Goal: Task Accomplishment & Management: Complete application form

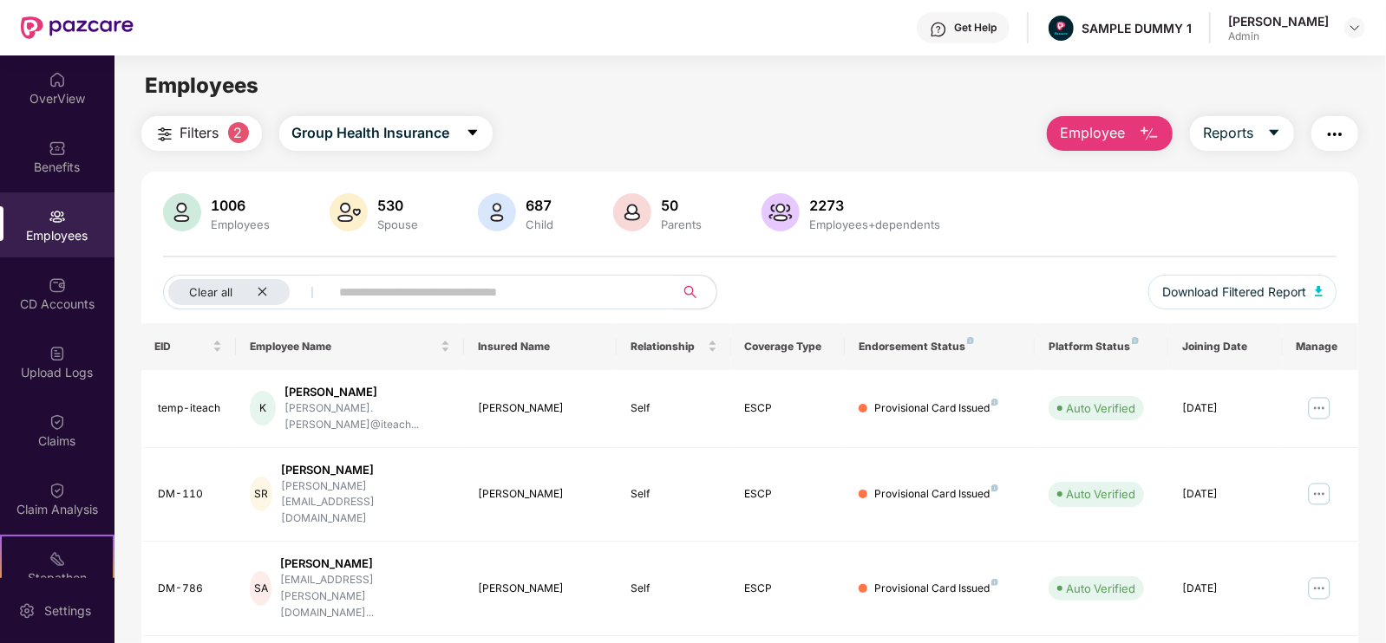
click at [1366, 15] on header "Get Help SAMPLE DUMMY 1 [PERSON_NAME] Admin" at bounding box center [693, 28] width 1386 height 56
click at [1351, 31] on img at bounding box center [1355, 28] width 14 height 14
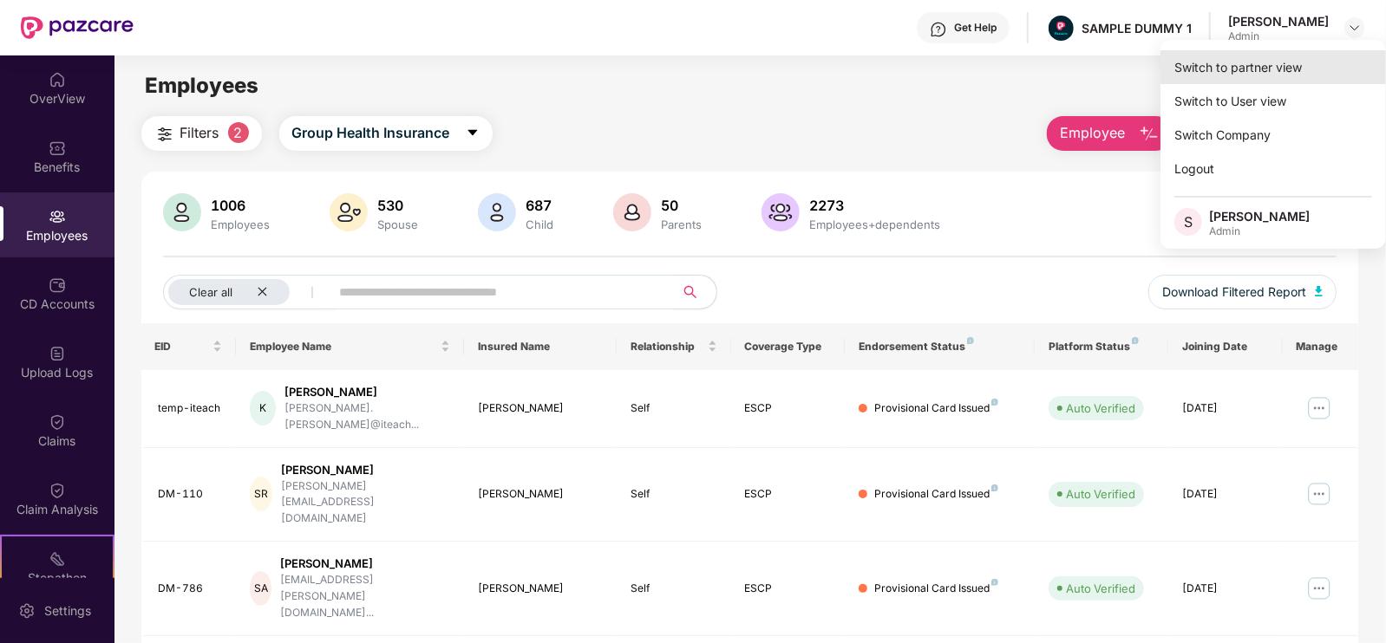
click at [1227, 77] on div "Switch to partner view" at bounding box center [1272, 67] width 225 height 34
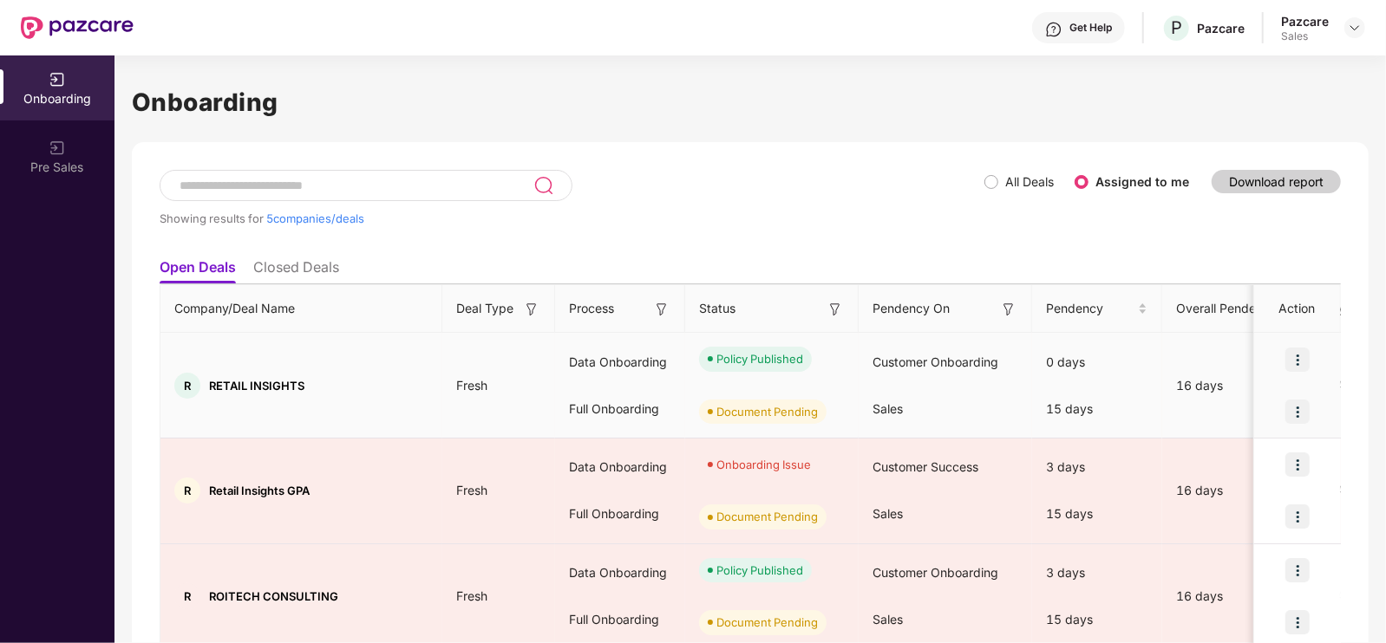
click at [1296, 349] on img at bounding box center [1297, 360] width 24 height 24
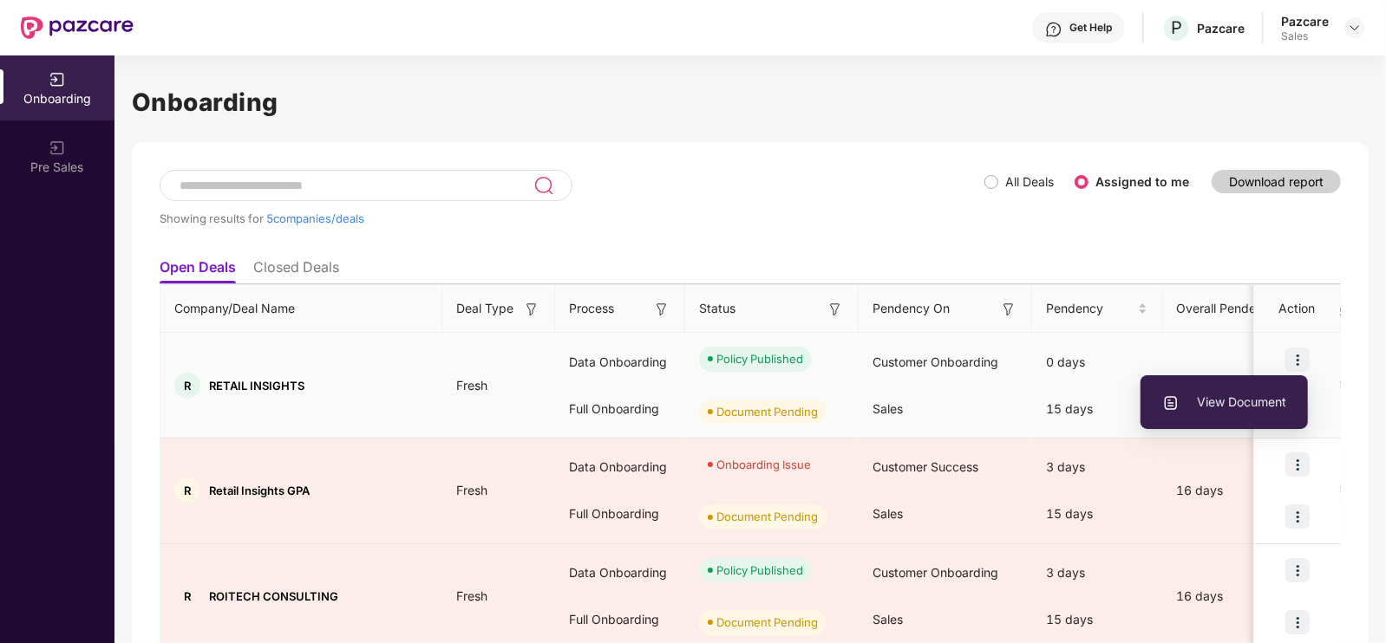
click at [1270, 382] on ul "View Document" at bounding box center [1223, 403] width 167 height 54
click at [1282, 397] on span "View Document" at bounding box center [1224, 402] width 124 height 19
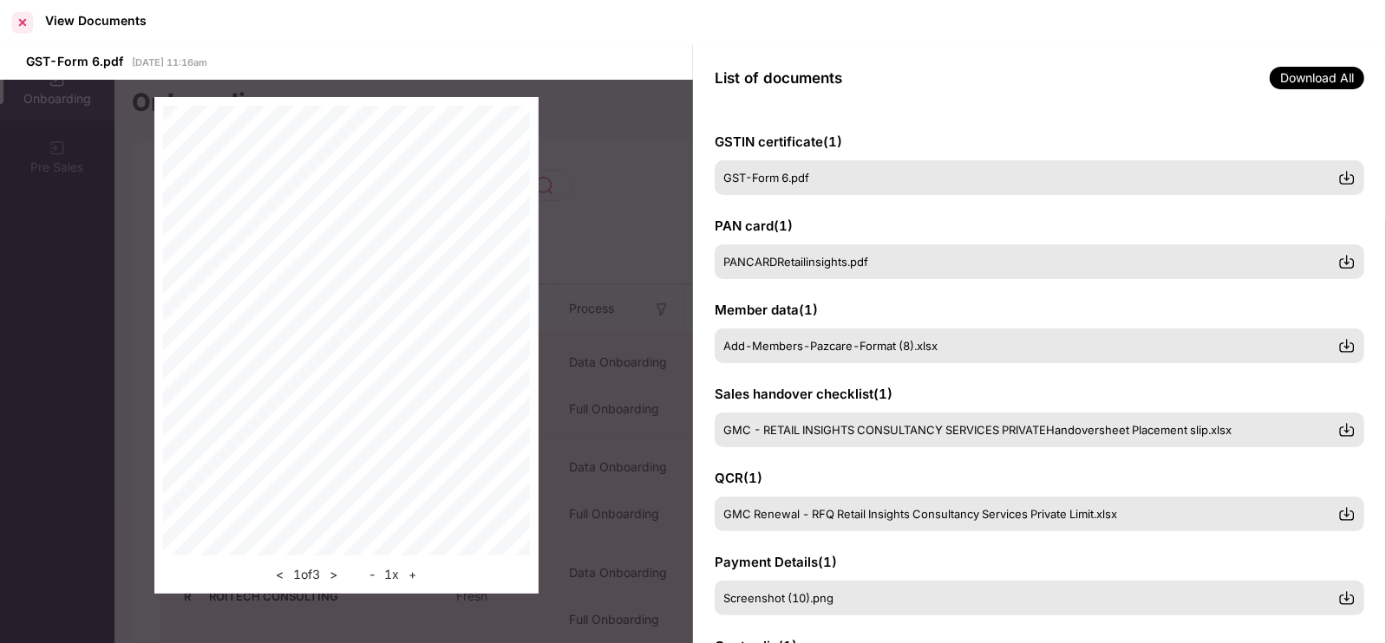
click at [30, 30] on div at bounding box center [23, 23] width 28 height 28
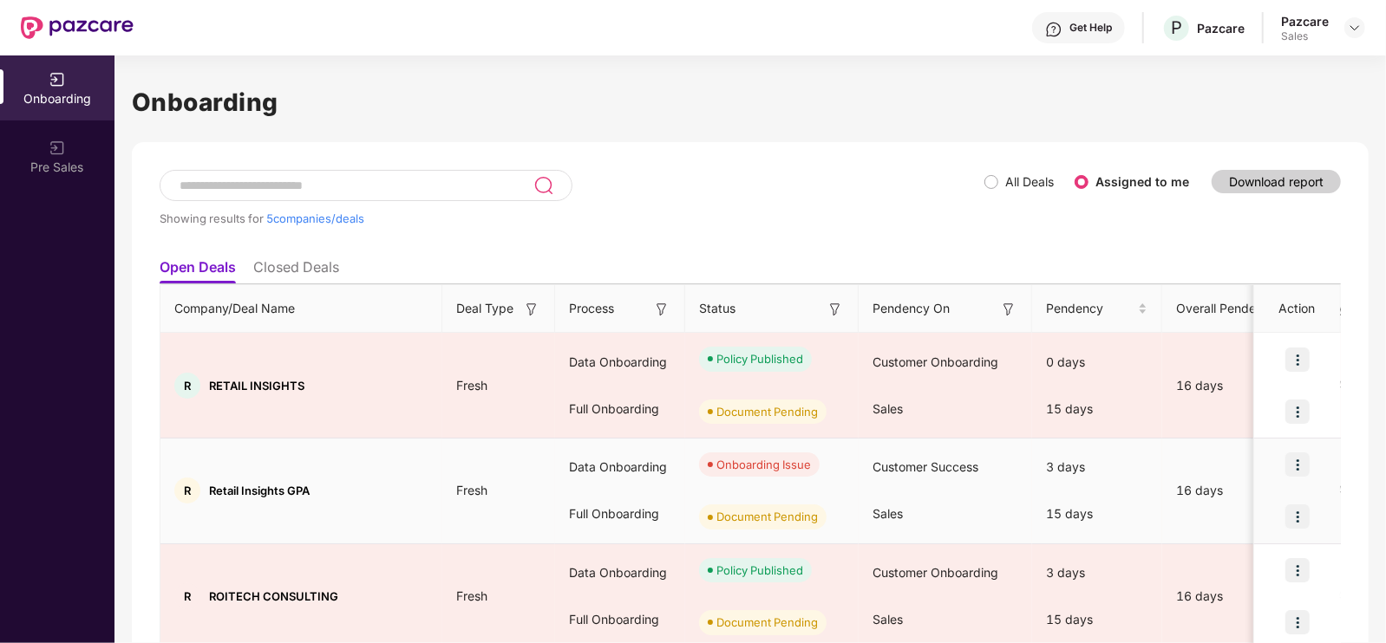
click at [1296, 471] on img at bounding box center [1297, 465] width 24 height 24
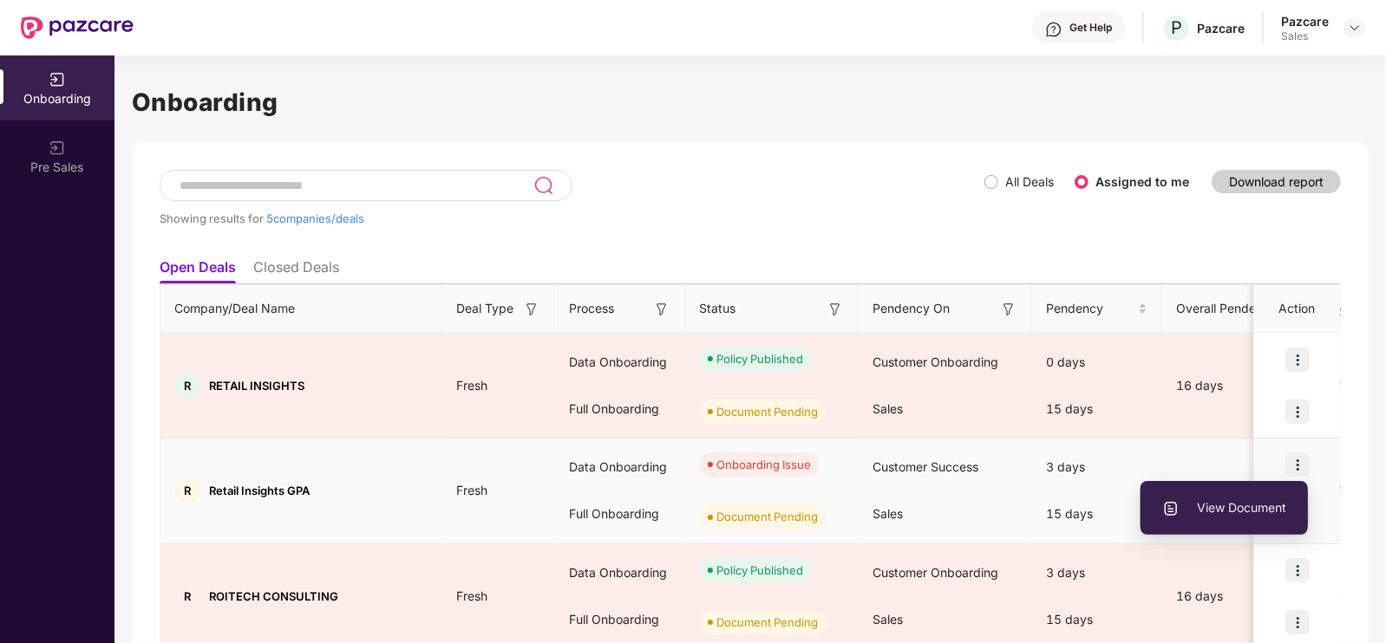
click at [1216, 521] on li "View Document" at bounding box center [1223, 508] width 167 height 36
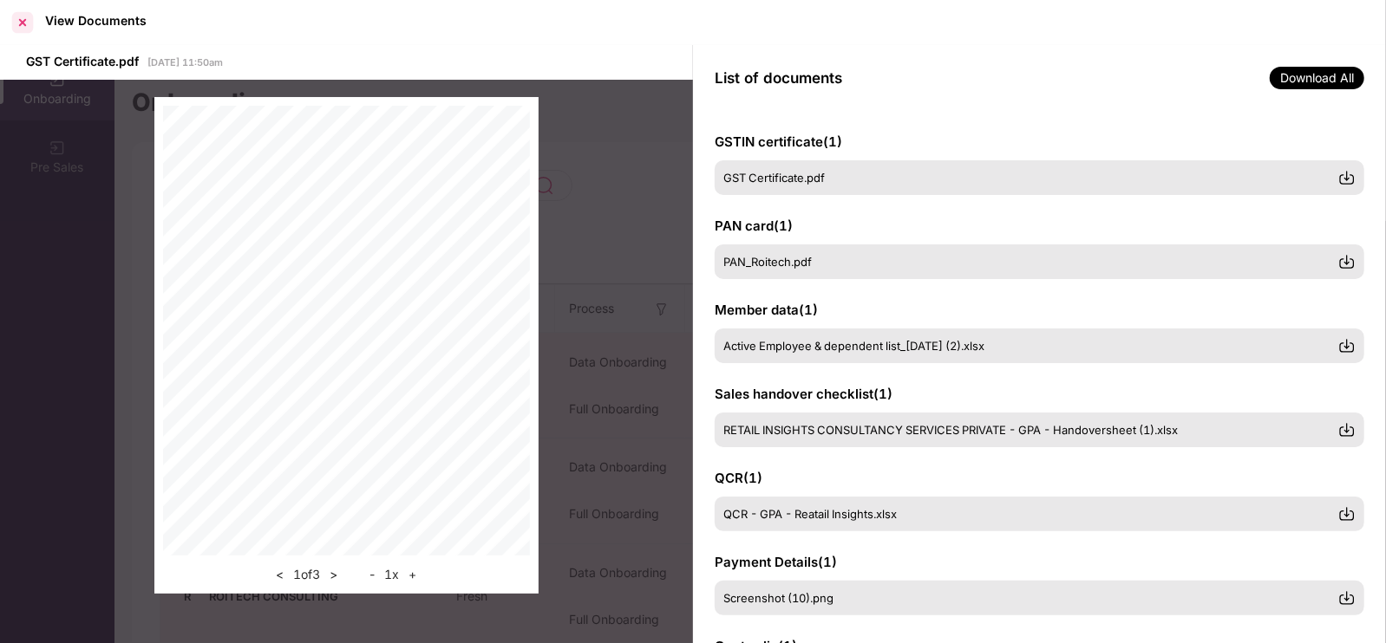
click at [16, 30] on div at bounding box center [23, 23] width 28 height 28
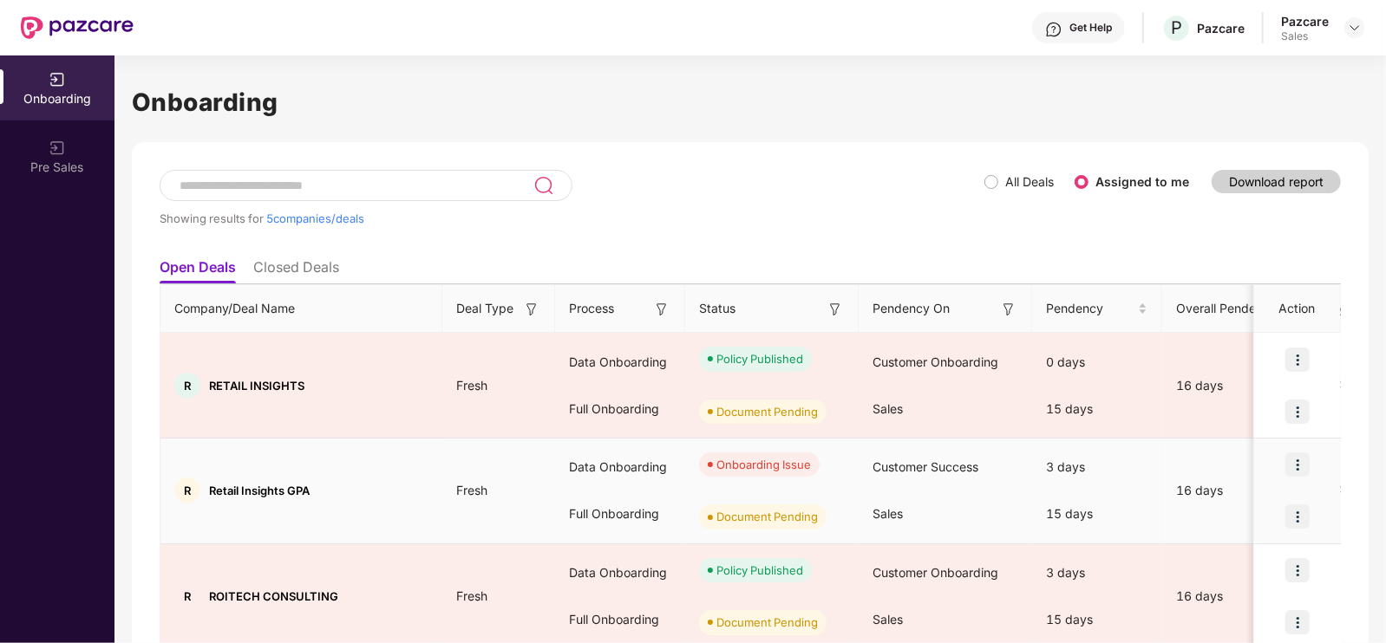
click at [1285, 463] on img at bounding box center [1297, 465] width 24 height 24
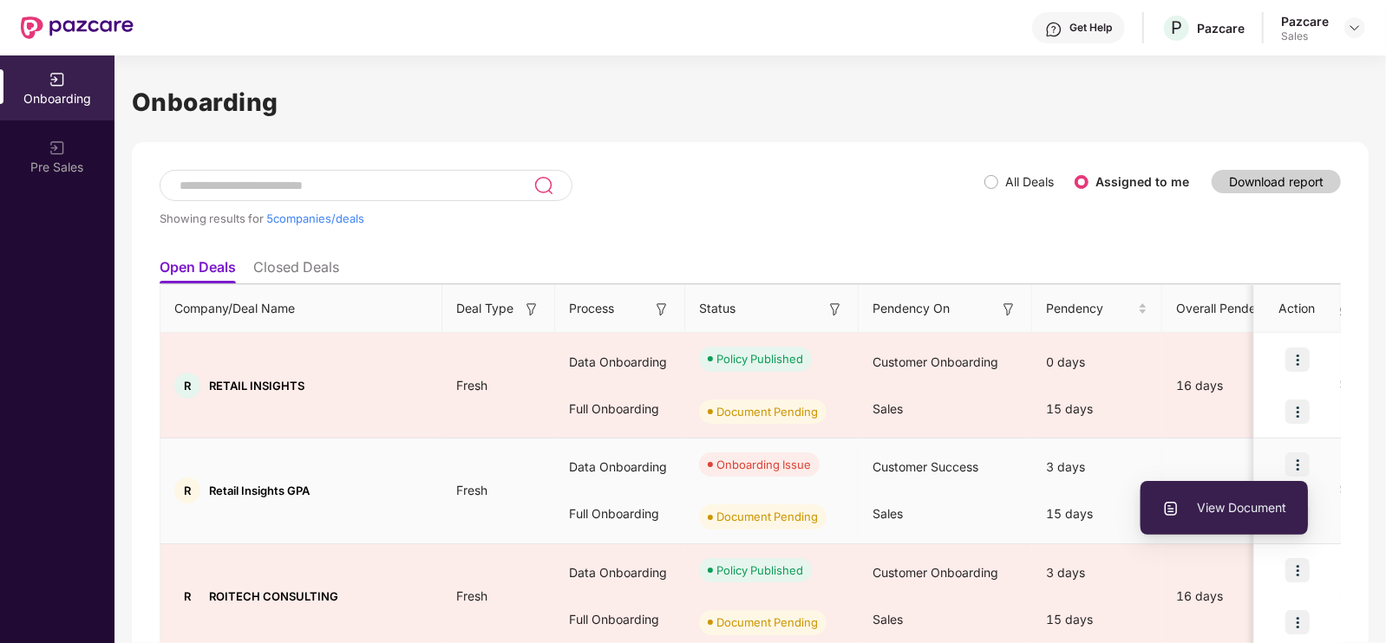
click at [1223, 502] on span "View Document" at bounding box center [1224, 508] width 124 height 19
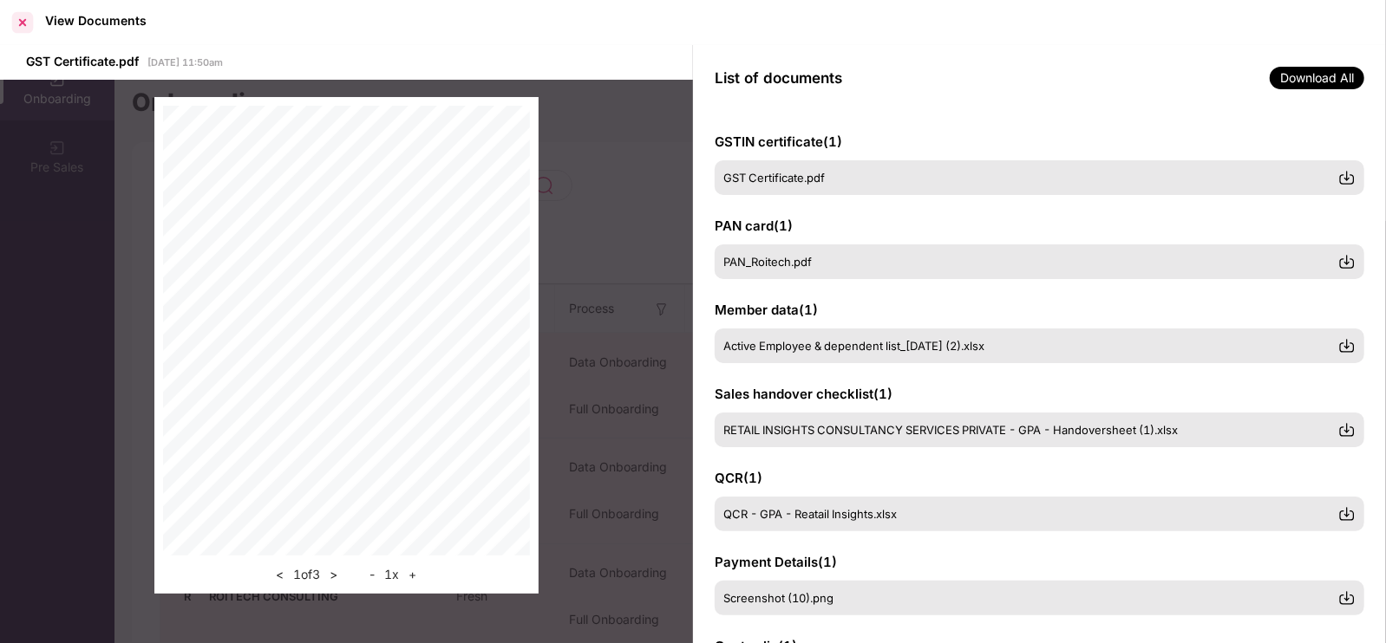
click at [29, 17] on div at bounding box center [23, 23] width 28 height 28
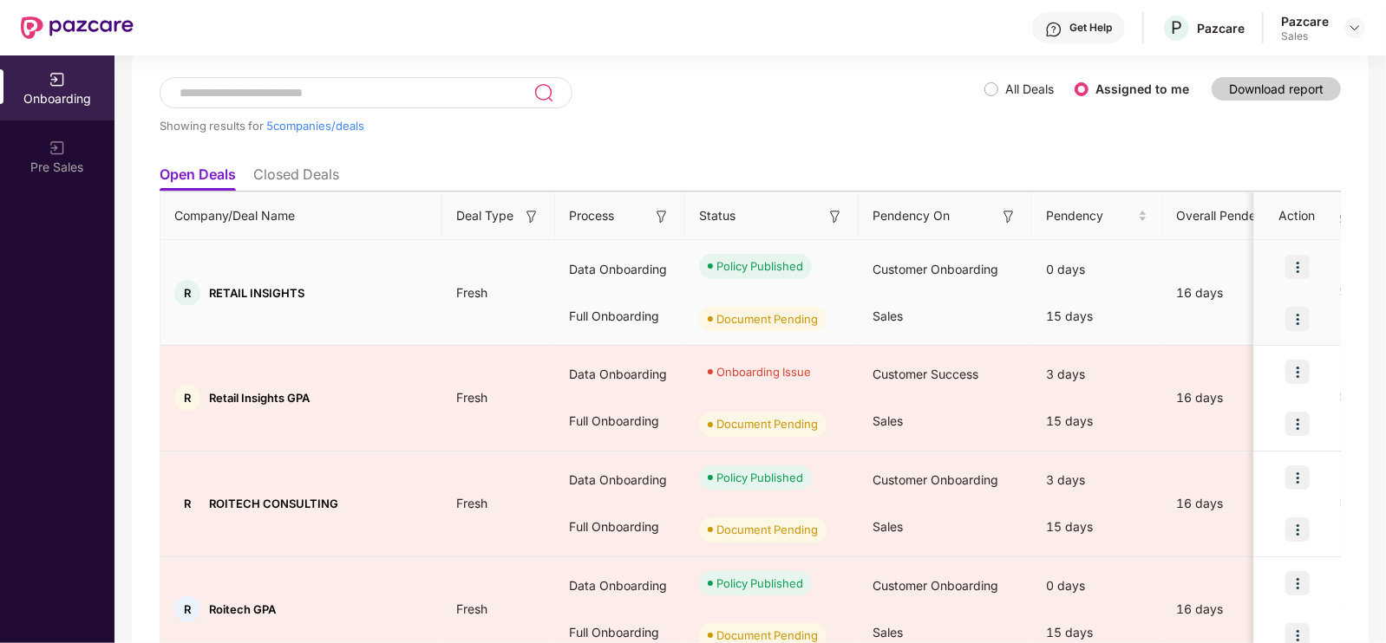
scroll to position [93, 0]
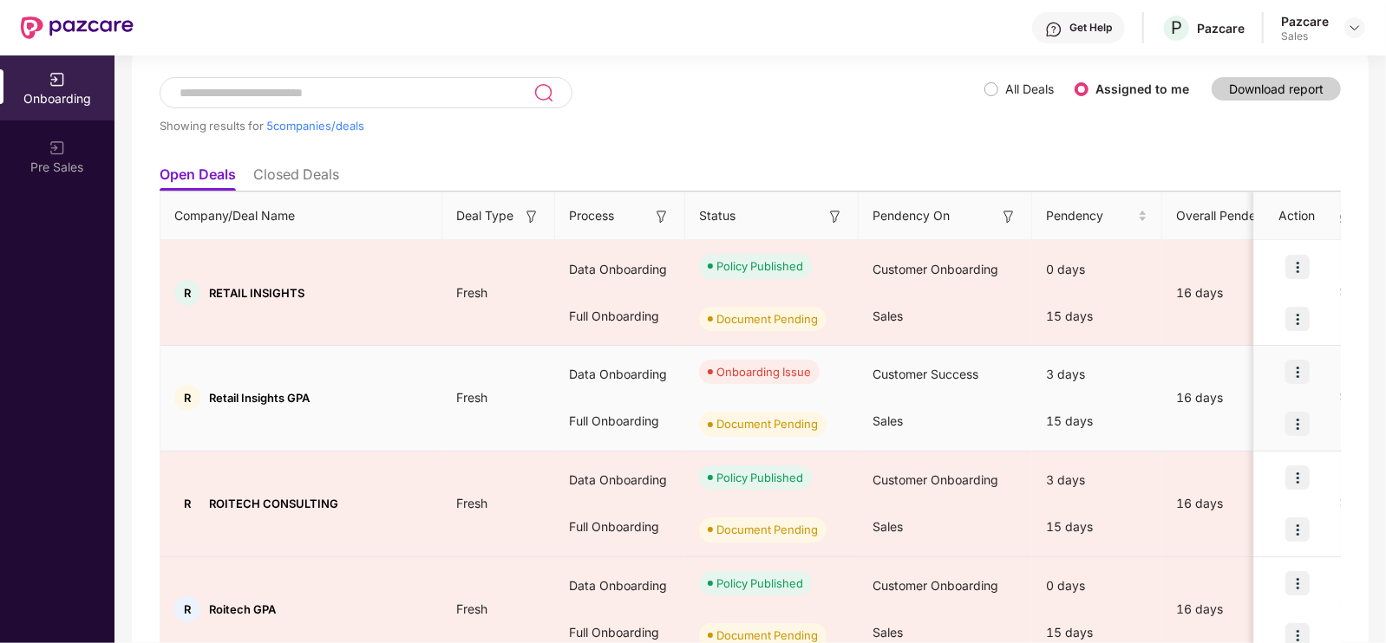
click at [1292, 419] on img at bounding box center [1297, 424] width 24 height 24
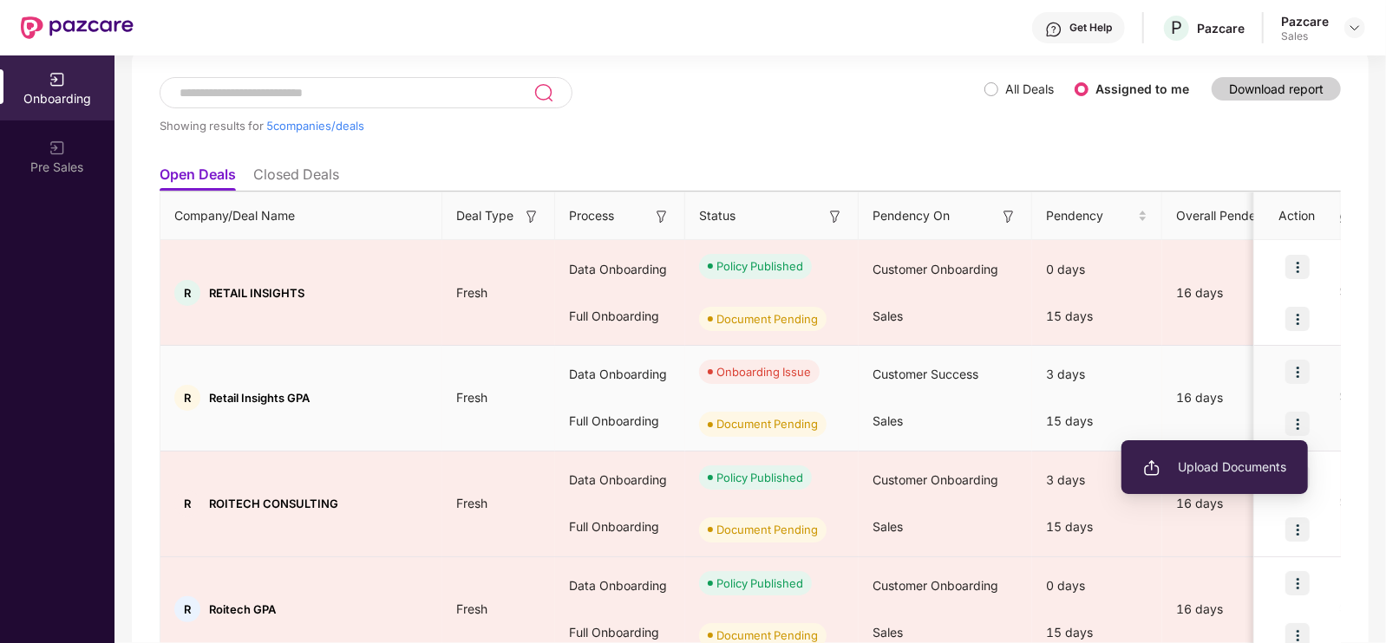
click at [1307, 373] on img at bounding box center [1297, 372] width 24 height 24
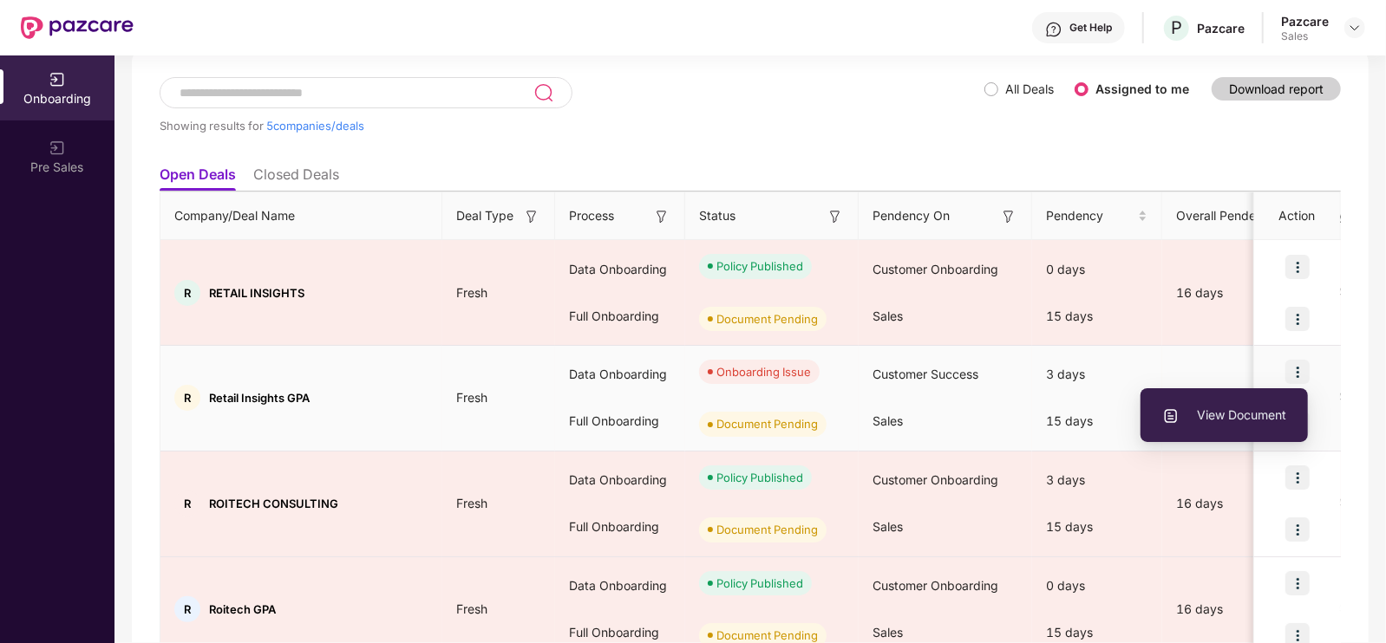
click at [772, 369] on div "Onboarding Issue" at bounding box center [763, 371] width 95 height 17
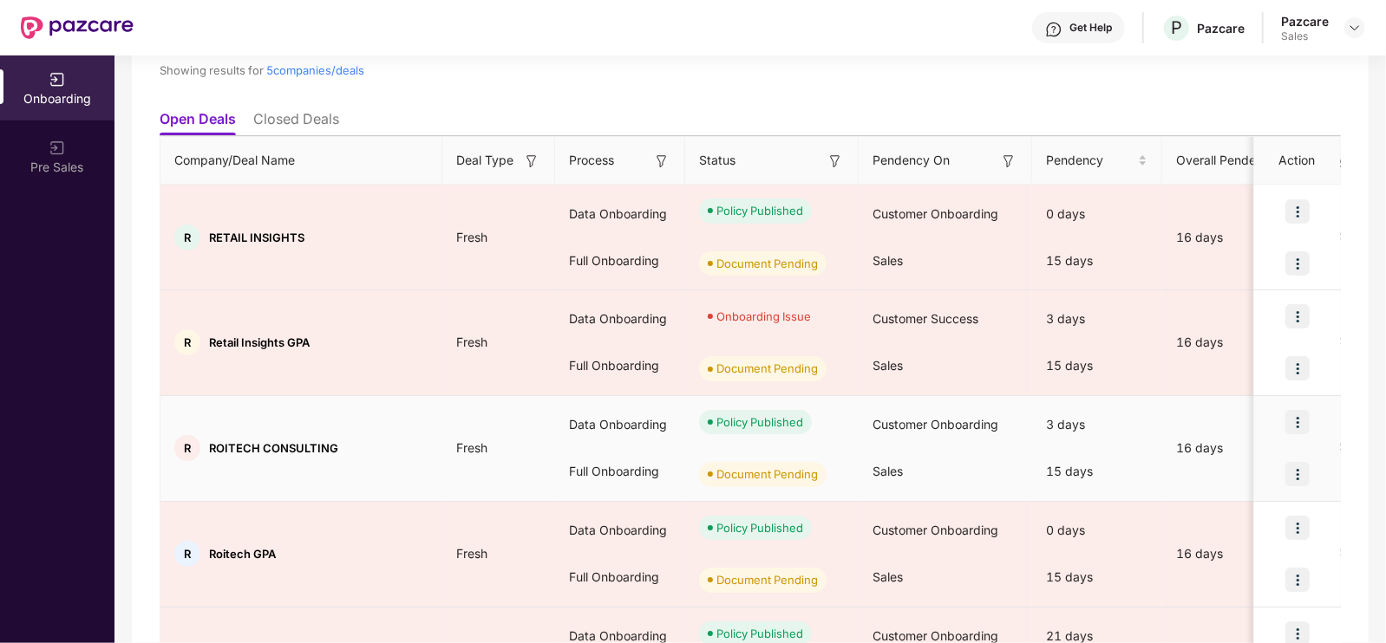
scroll to position [149, 0]
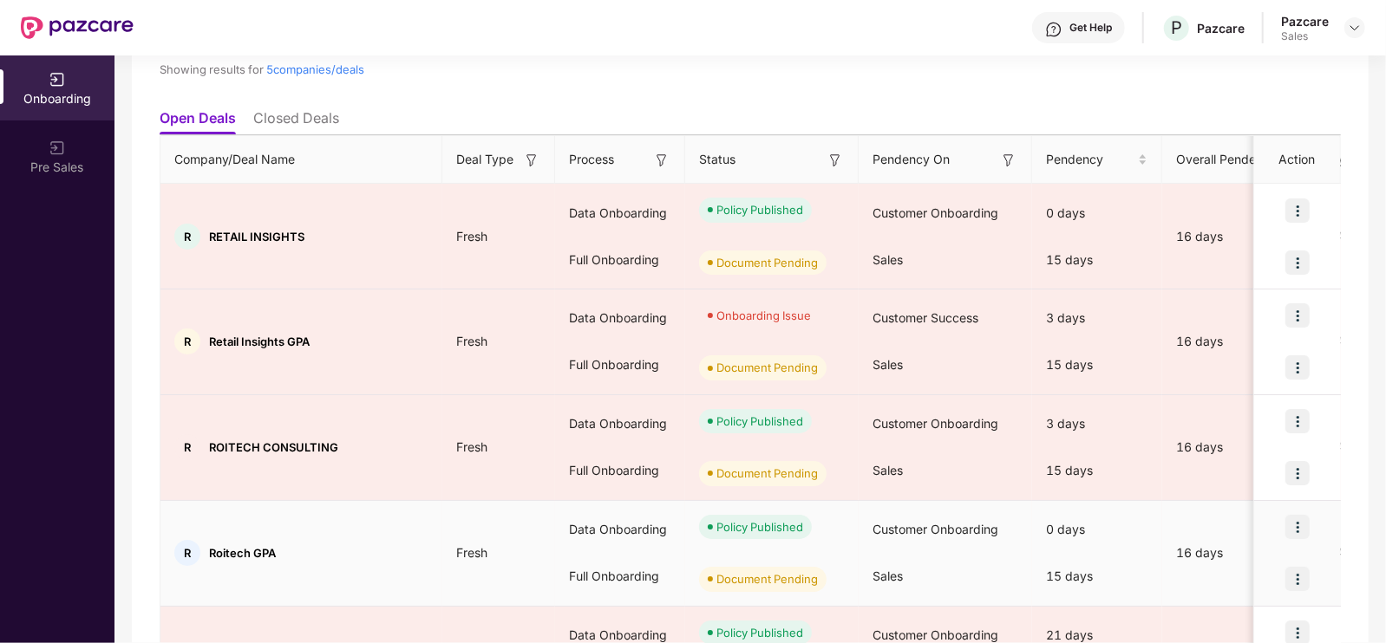
click at [1288, 511] on div at bounding box center [1297, 527] width 87 height 52
click at [1295, 519] on img at bounding box center [1297, 527] width 24 height 24
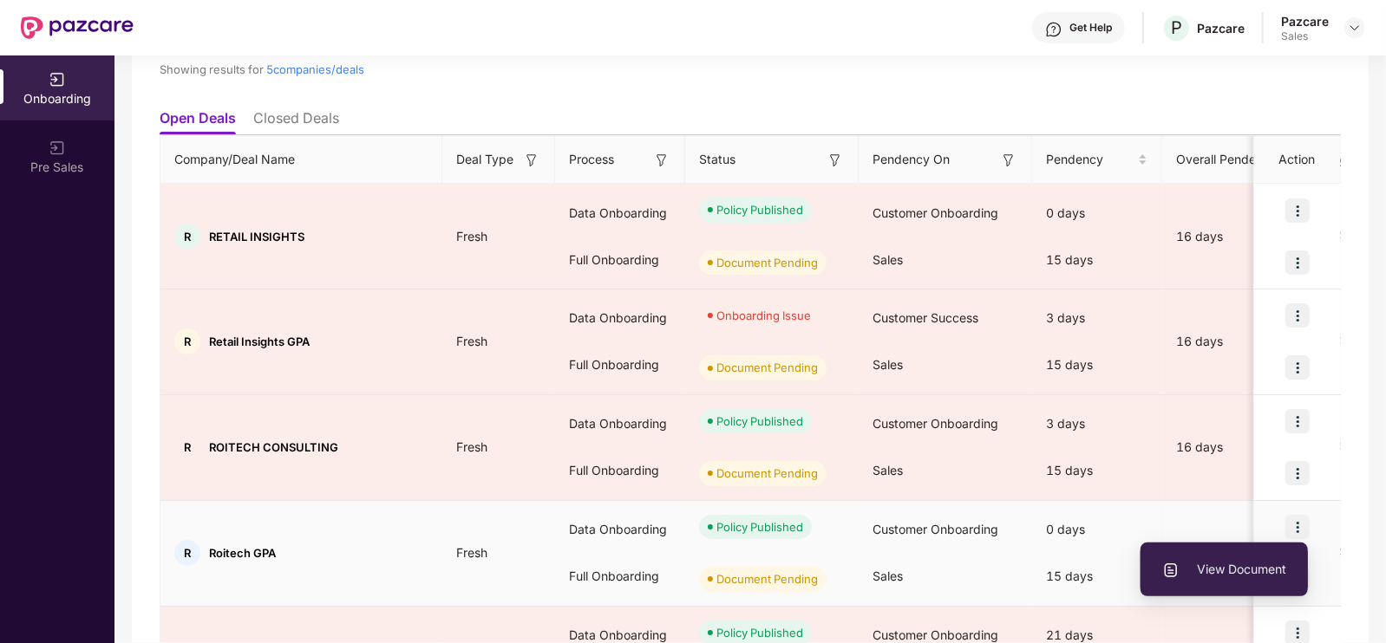
click at [1236, 566] on span "View Document" at bounding box center [1224, 569] width 124 height 19
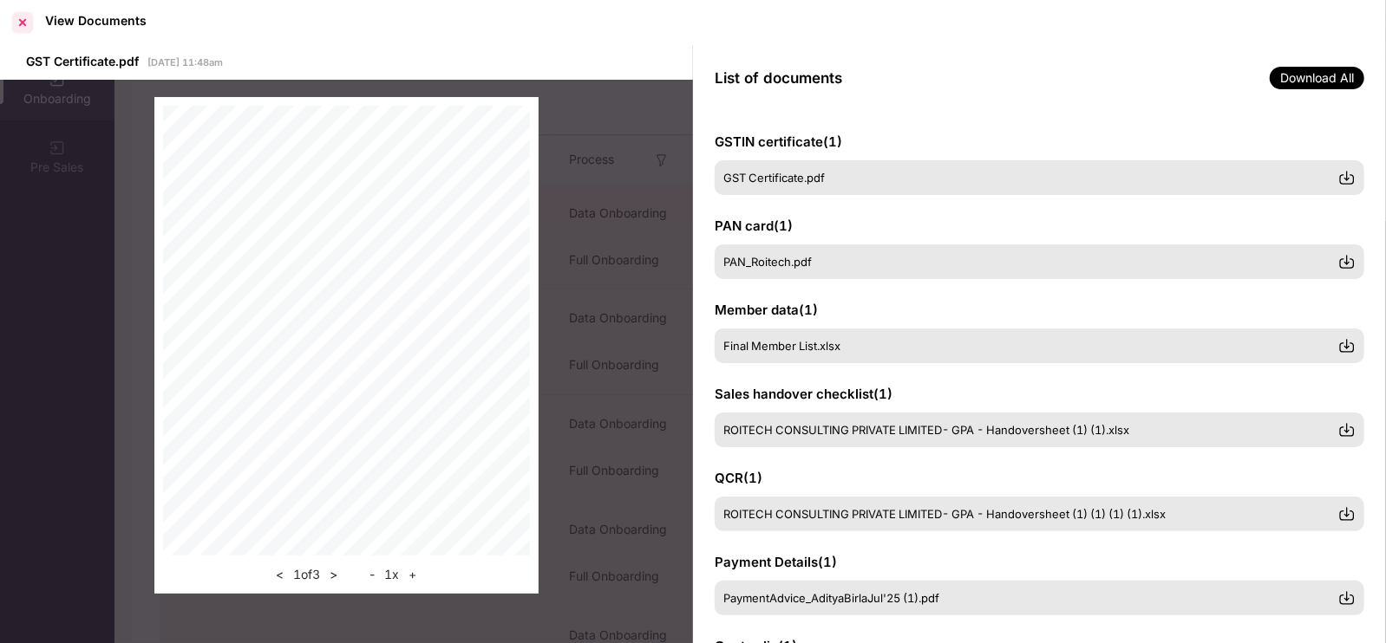
click at [22, 29] on div at bounding box center [23, 23] width 28 height 28
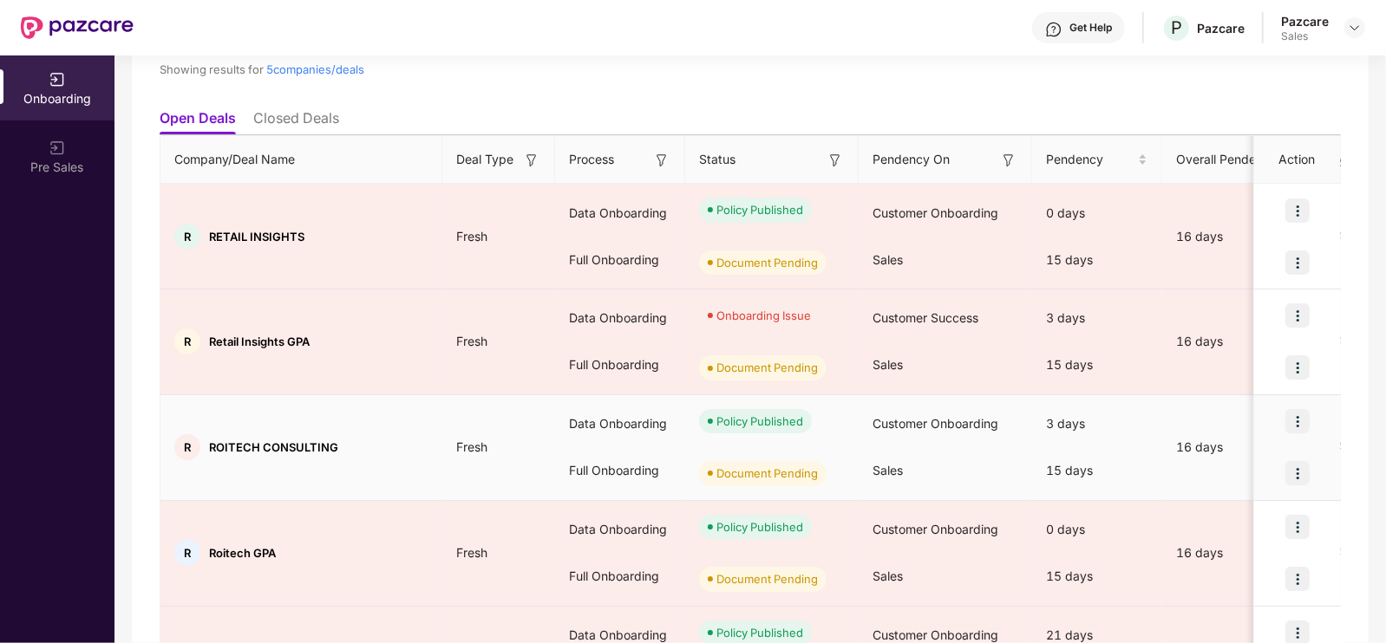
click at [1292, 412] on img at bounding box center [1297, 421] width 24 height 24
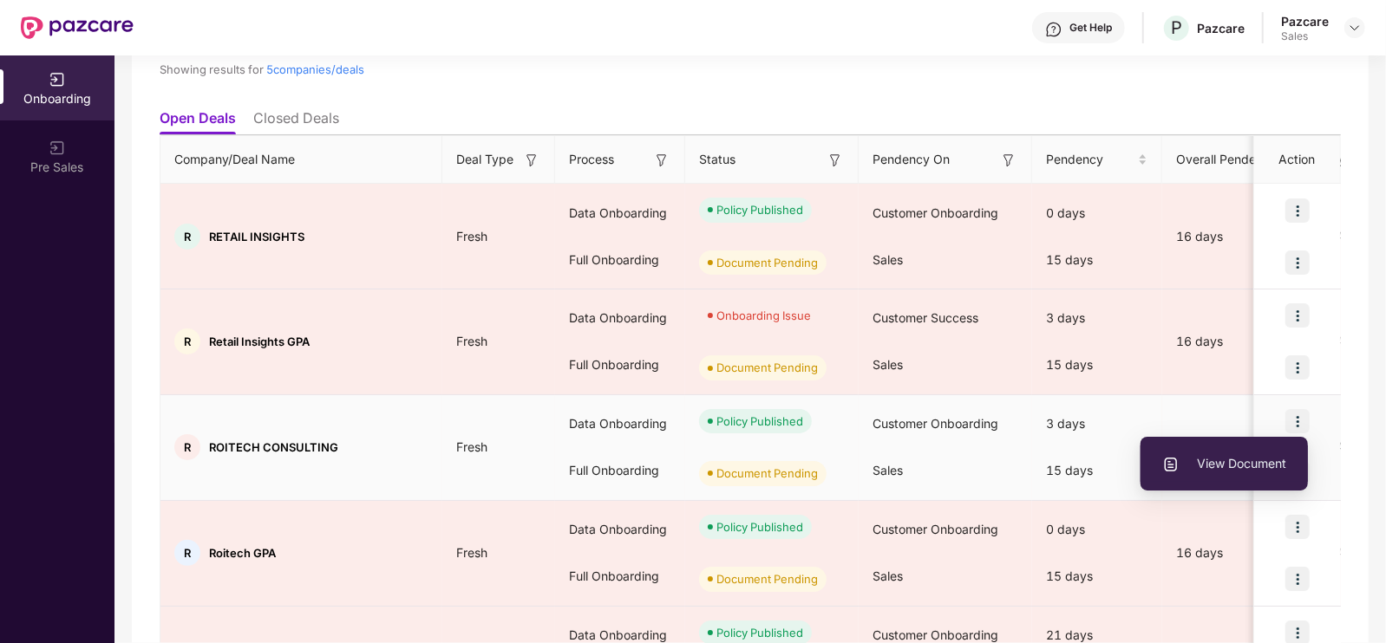
click at [1198, 473] on span "View Document" at bounding box center [1224, 463] width 124 height 19
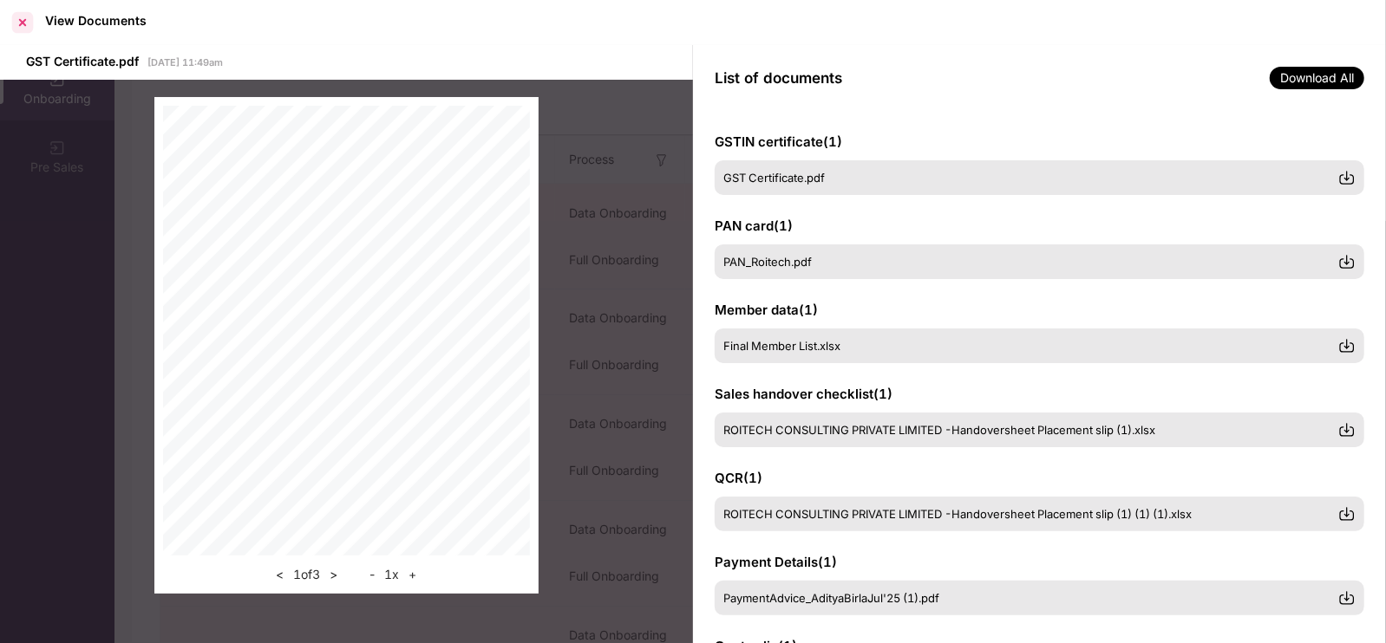
click at [23, 23] on div at bounding box center [23, 23] width 28 height 28
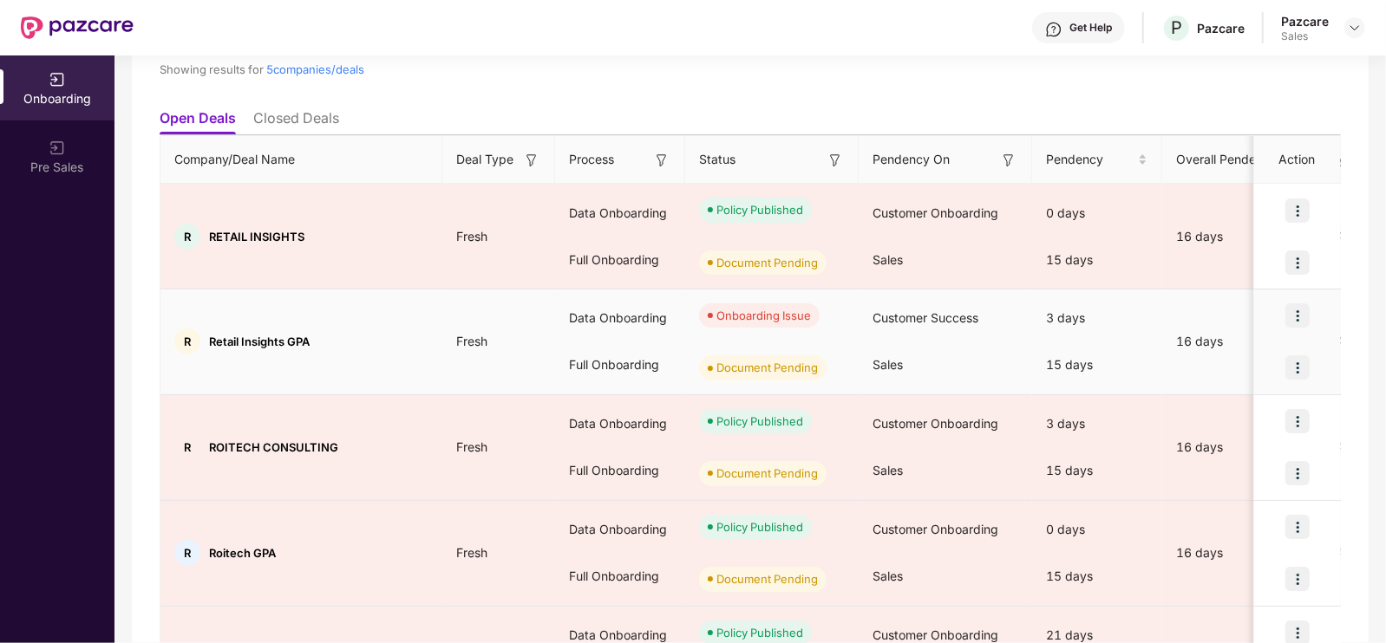
click at [1312, 317] on div at bounding box center [1297, 316] width 87 height 52
click at [1265, 319] on div at bounding box center [1297, 316] width 87 height 52
click at [1296, 314] on img at bounding box center [1297, 316] width 24 height 24
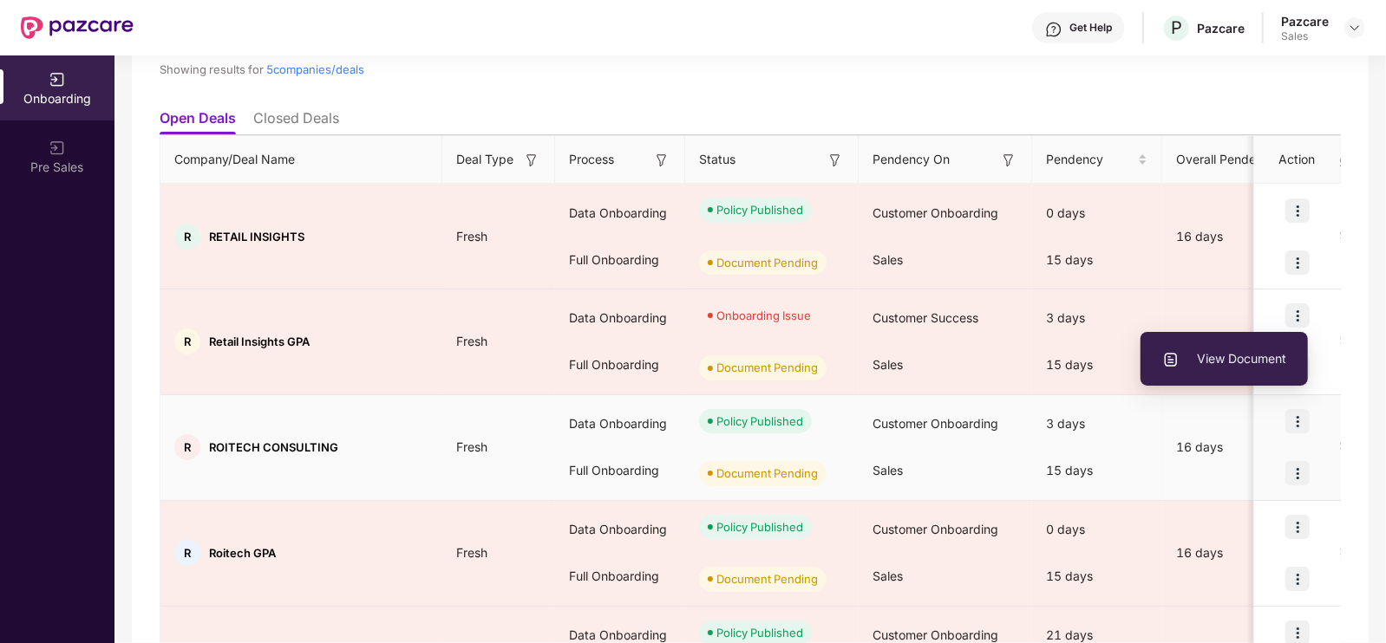
click at [1147, 432] on div "3 days" at bounding box center [1097, 424] width 130 height 47
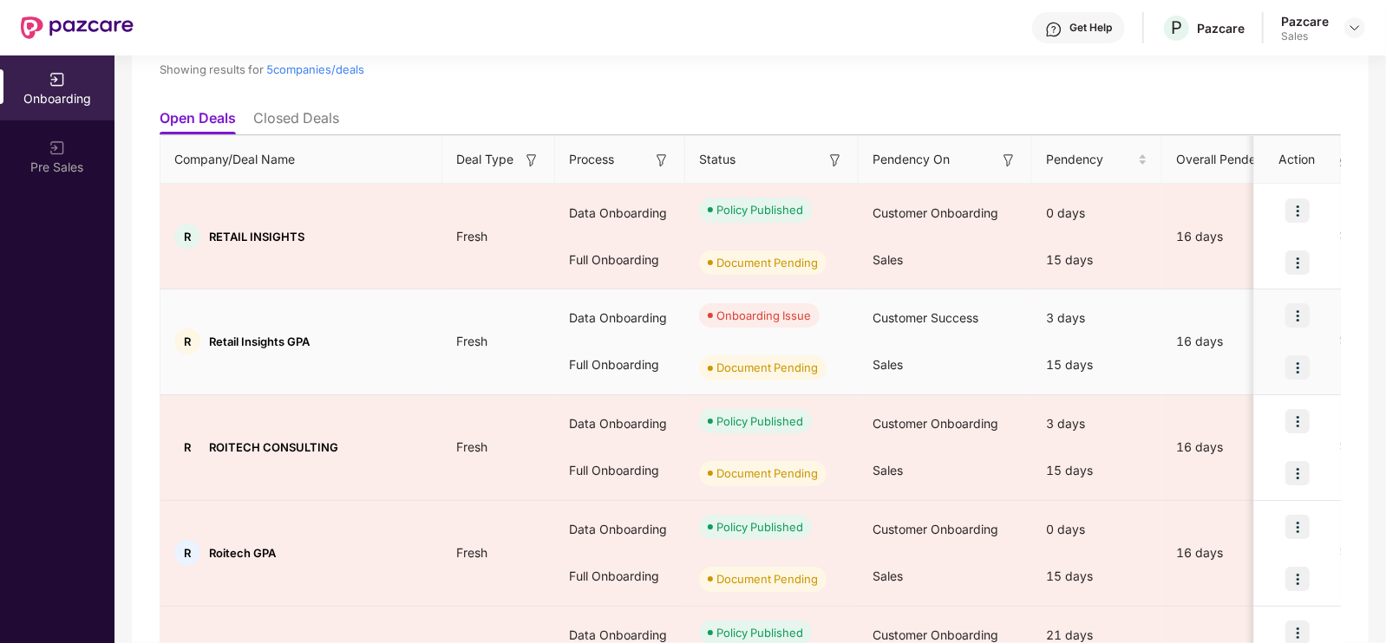
click at [1179, 368] on td "16 days" at bounding box center [1235, 343] width 147 height 106
click at [1296, 323] on img at bounding box center [1297, 316] width 24 height 24
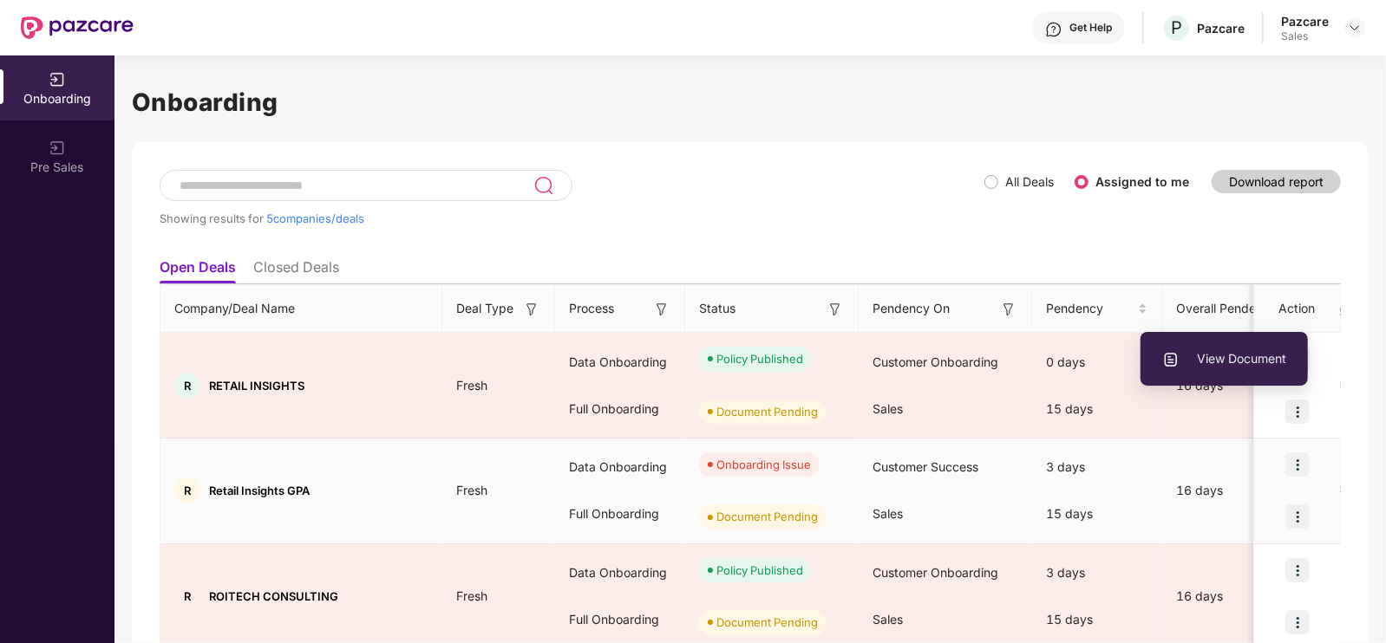
scroll to position [38, 0]
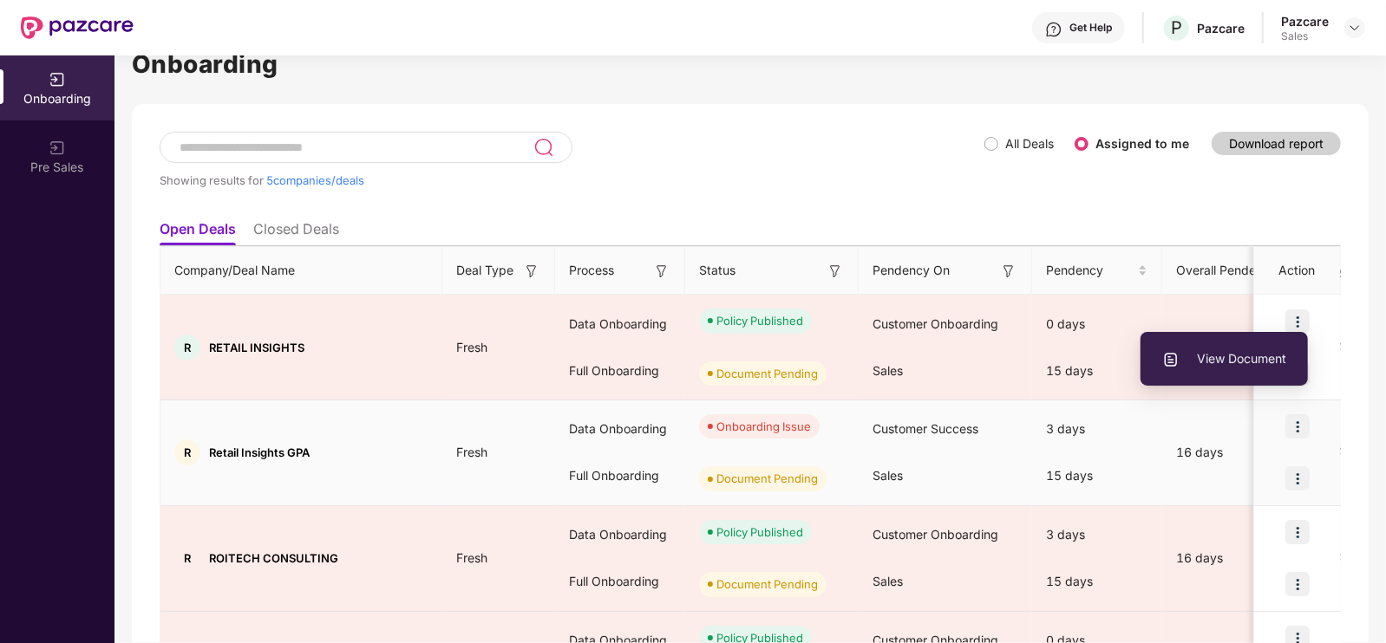
click at [1309, 415] on img at bounding box center [1297, 427] width 24 height 24
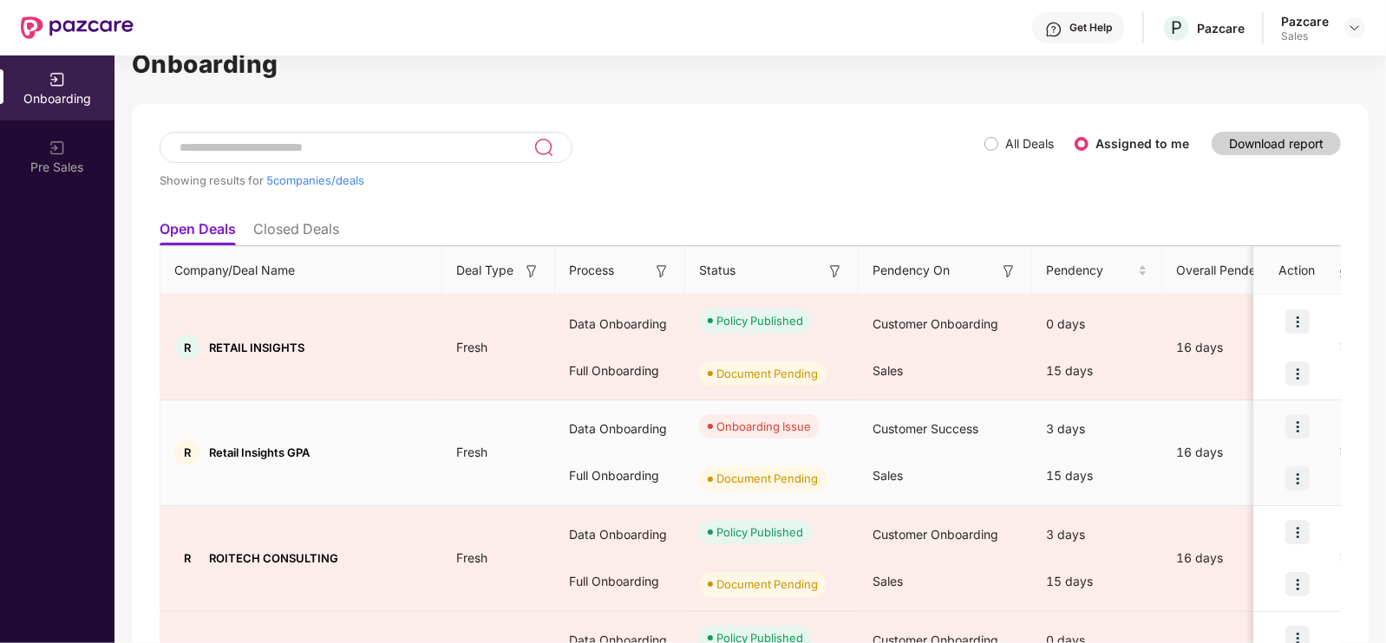
click at [1294, 430] on img at bounding box center [1297, 427] width 24 height 24
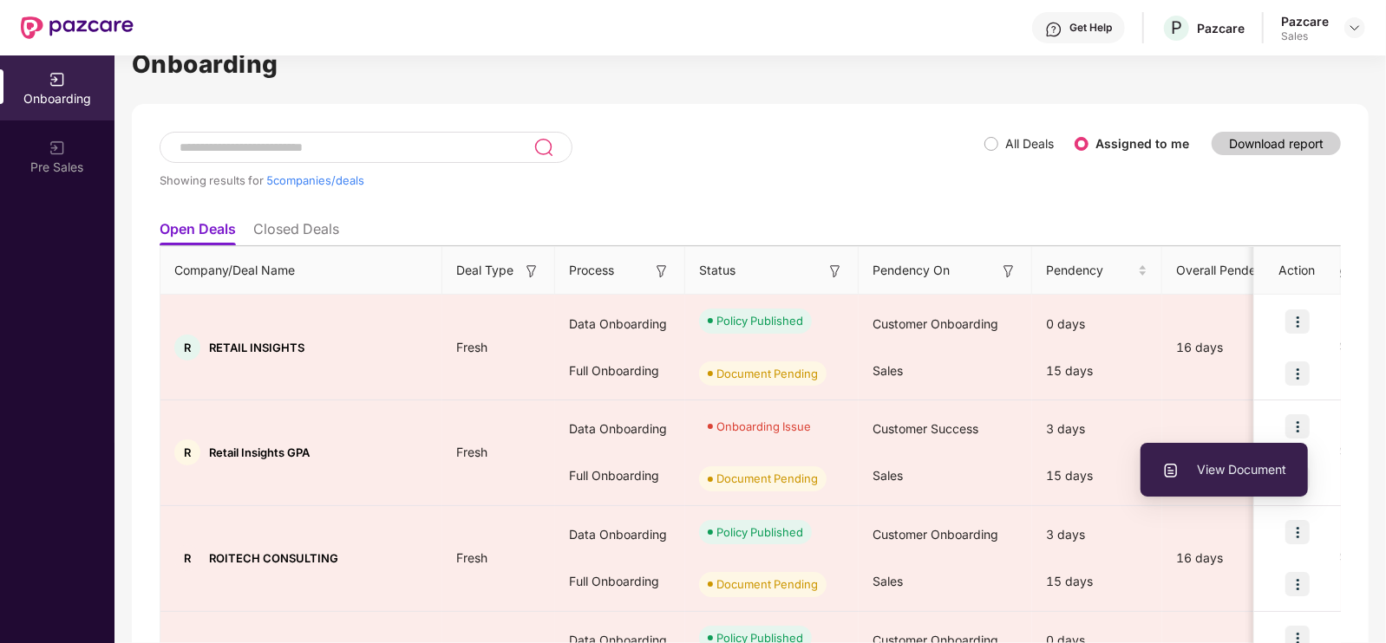
click at [1352, 314] on div "Showing results for 5 companies/deals All Deals Assigned to me Download report …" at bounding box center [750, 495] width 1237 height 783
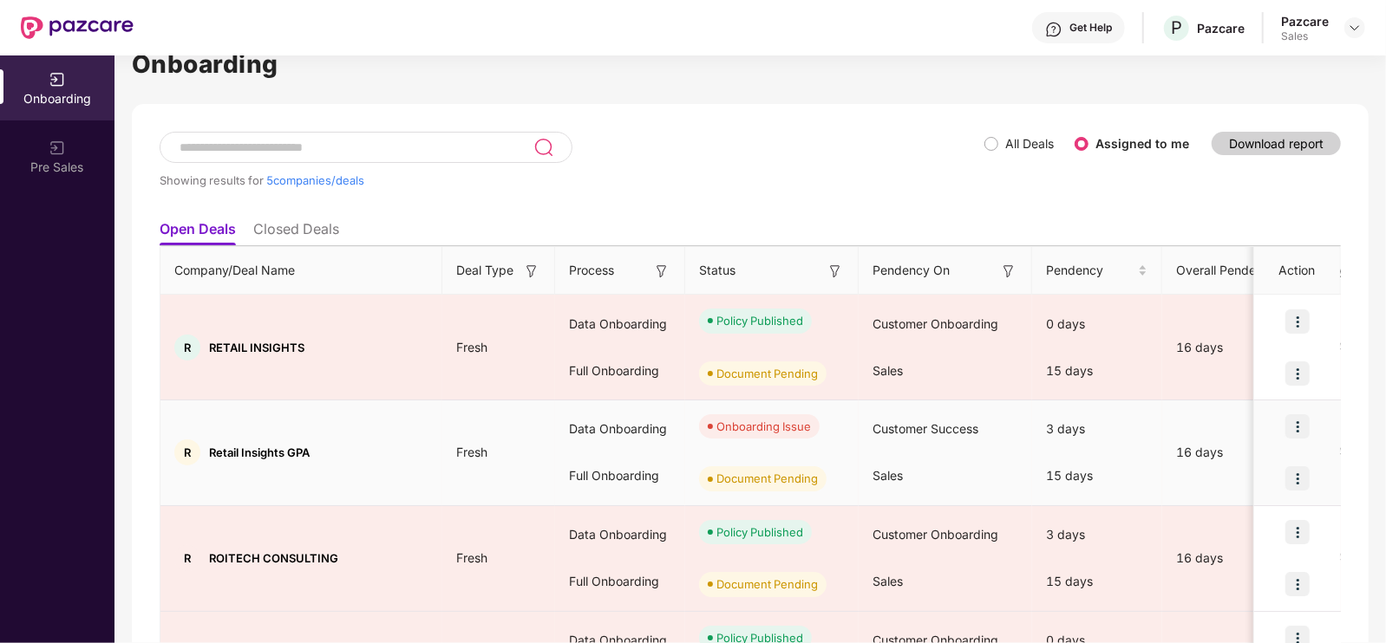
drag, startPoint x: 1296, startPoint y: 424, endPoint x: 946, endPoint y: 179, distance: 427.1
click at [946, 179] on div "Showing results for 5 companies/deals" at bounding box center [572, 180] width 825 height 14
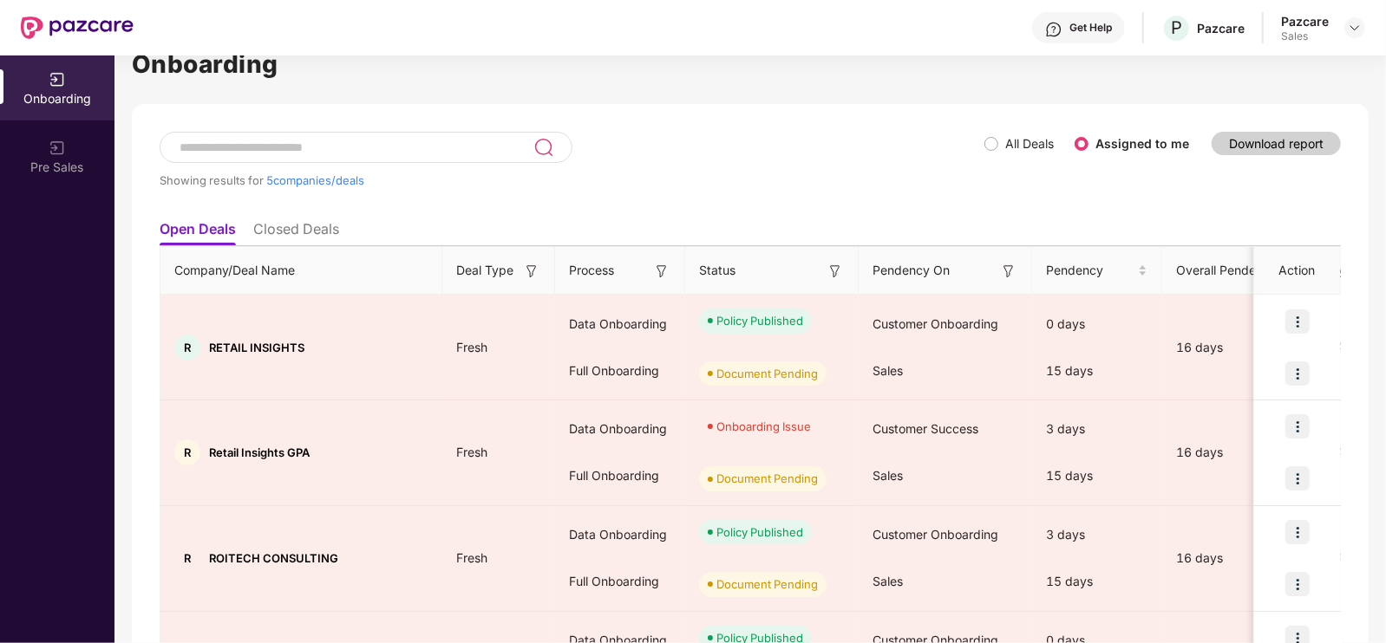
click at [1361, 223] on div "Showing results for 5 companies/deals All Deals Assigned to me Download report …" at bounding box center [750, 495] width 1237 height 783
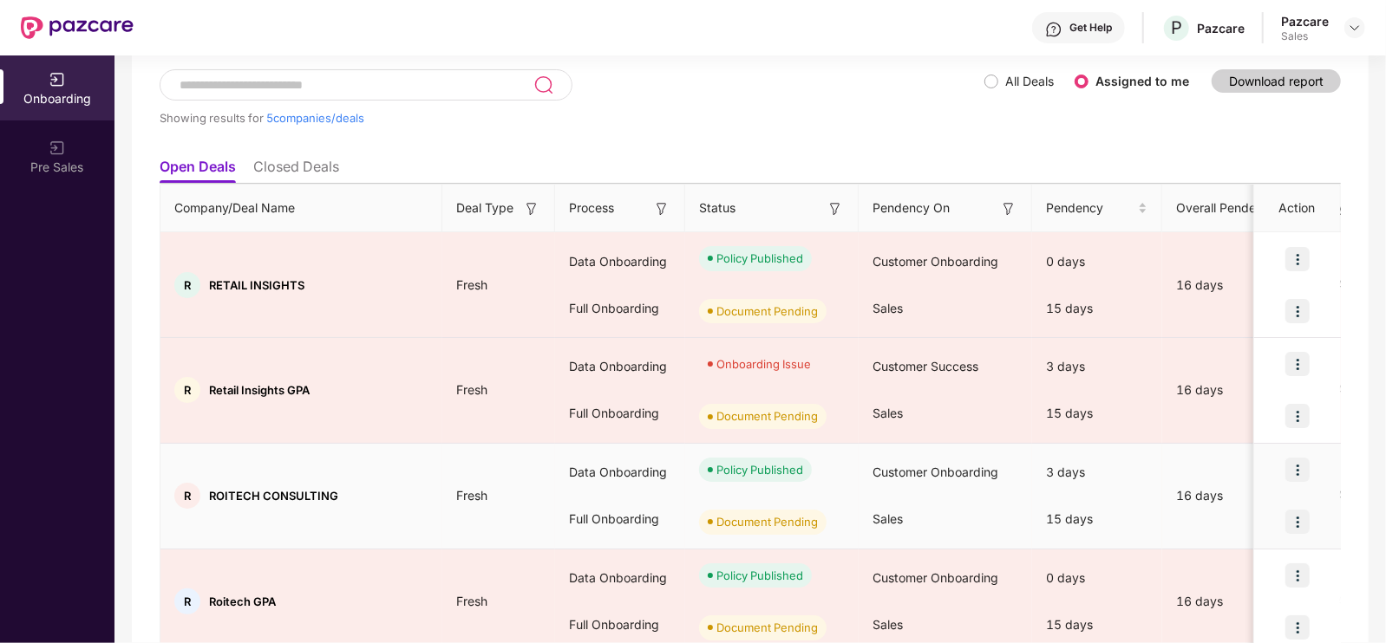
scroll to position [255, 0]
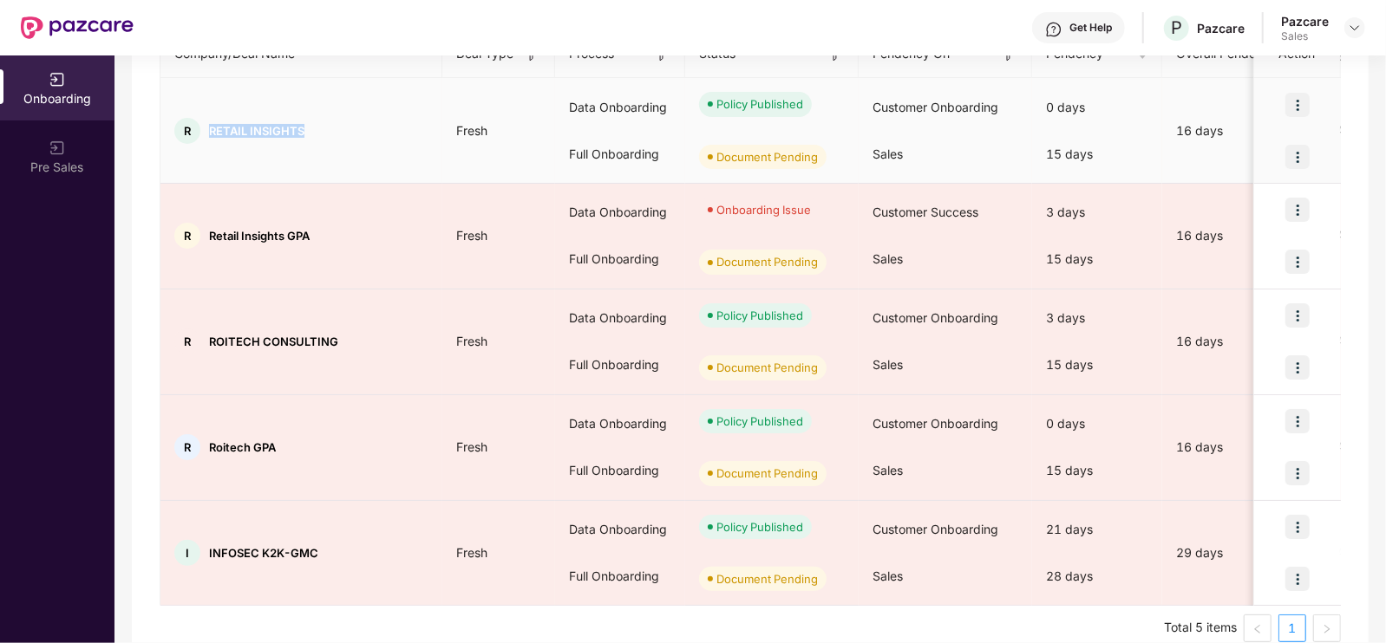
drag, startPoint x: 206, startPoint y: 126, endPoint x: 310, endPoint y: 130, distance: 104.2
click at [310, 130] on div "R RETAIL INSIGHTS" at bounding box center [301, 131] width 282 height 26
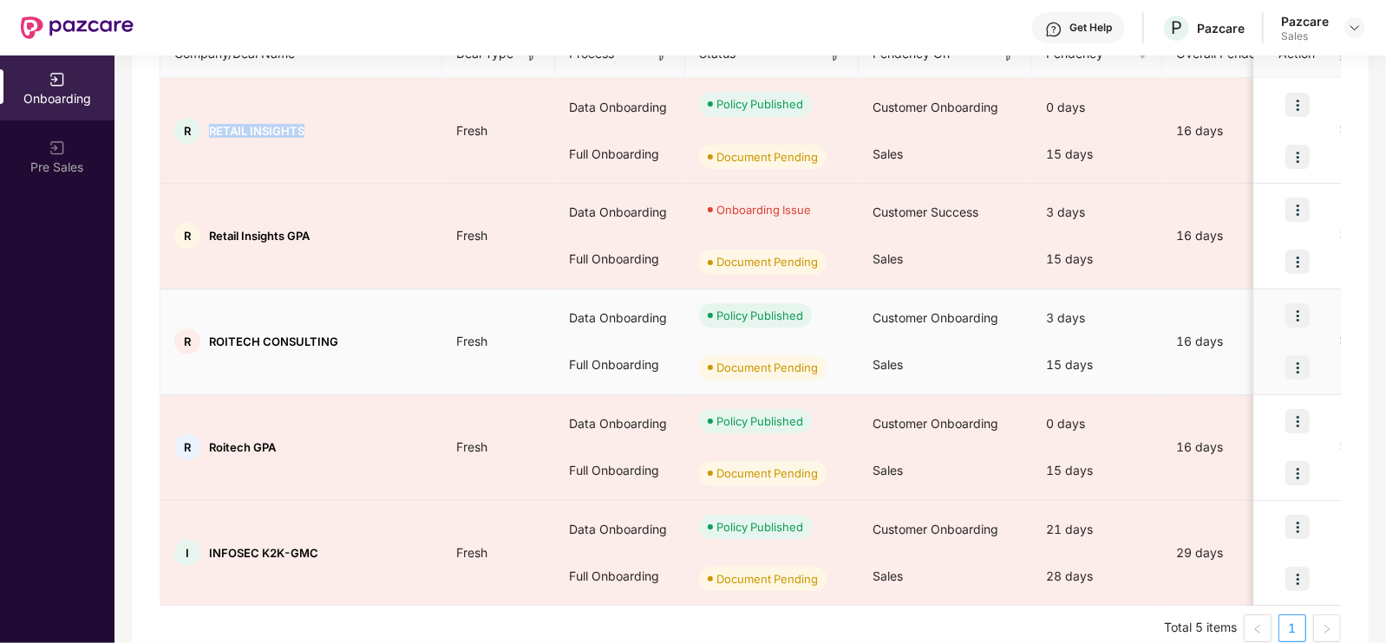
scroll to position [0, 0]
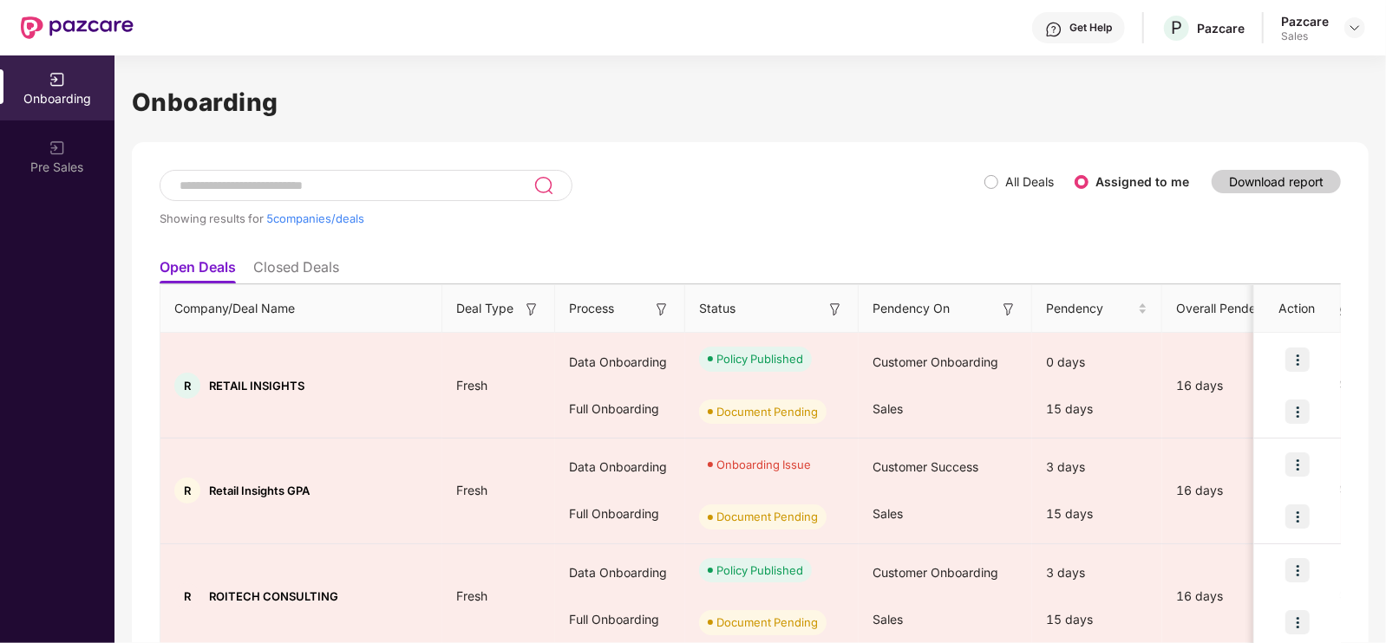
click at [520, 270] on ul "Open Deals Closed Deals" at bounding box center [750, 267] width 1181 height 35
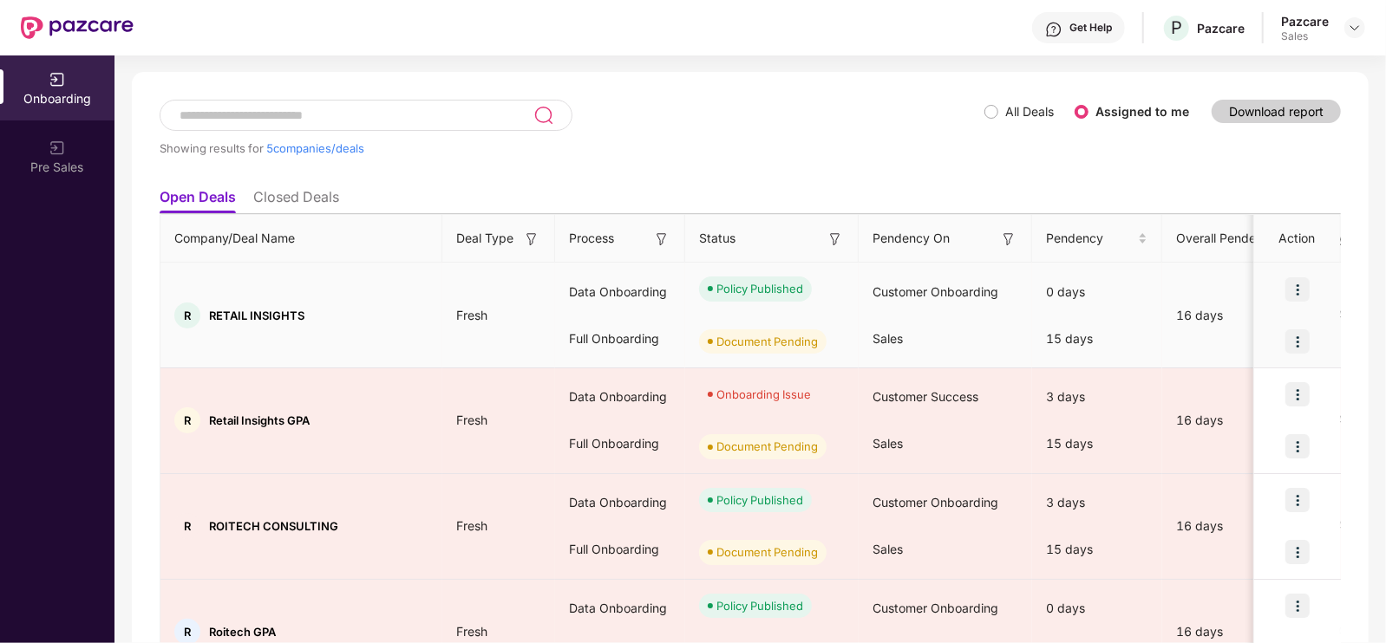
scroll to position [71, 0]
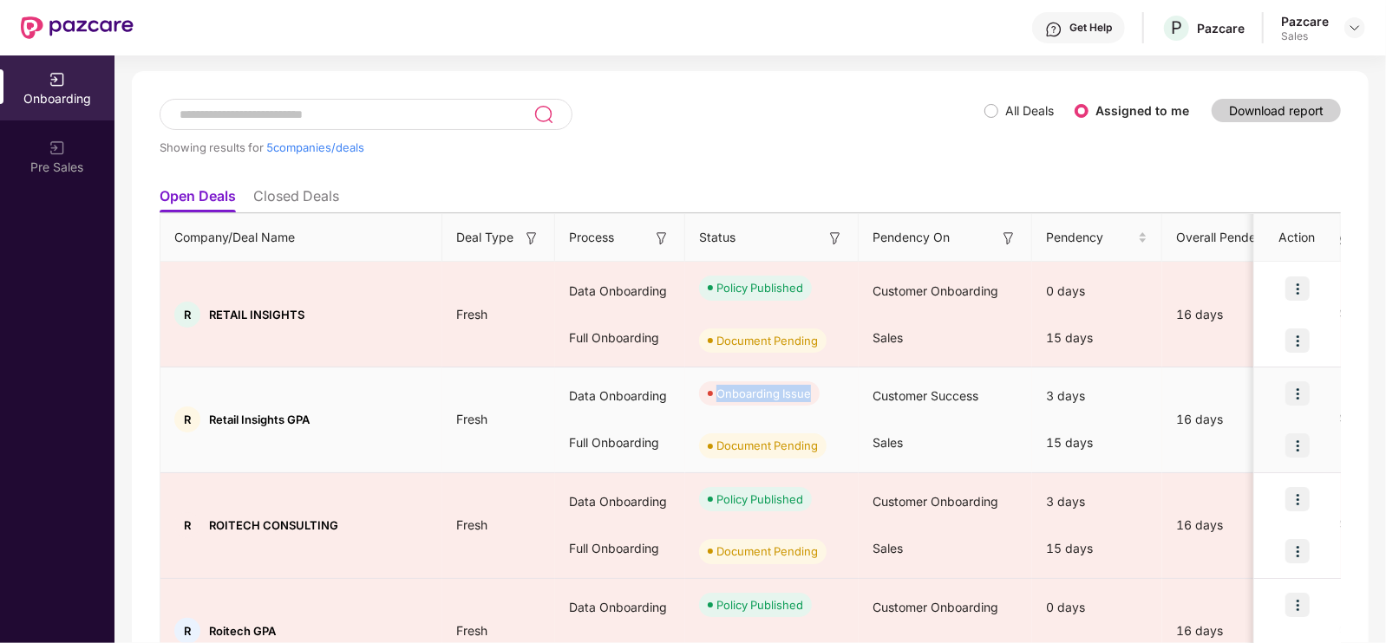
drag, startPoint x: 714, startPoint y: 390, endPoint x: 808, endPoint y: 395, distance: 94.7
click at [808, 395] on span "Onboarding Issue" at bounding box center [759, 394] width 121 height 24
click at [813, 392] on span "Onboarding Issue" at bounding box center [759, 394] width 121 height 24
drag, startPoint x: 808, startPoint y: 396, endPoint x: 704, endPoint y: 386, distance: 104.6
click at [702, 386] on span "Onboarding Issue" at bounding box center [759, 394] width 121 height 24
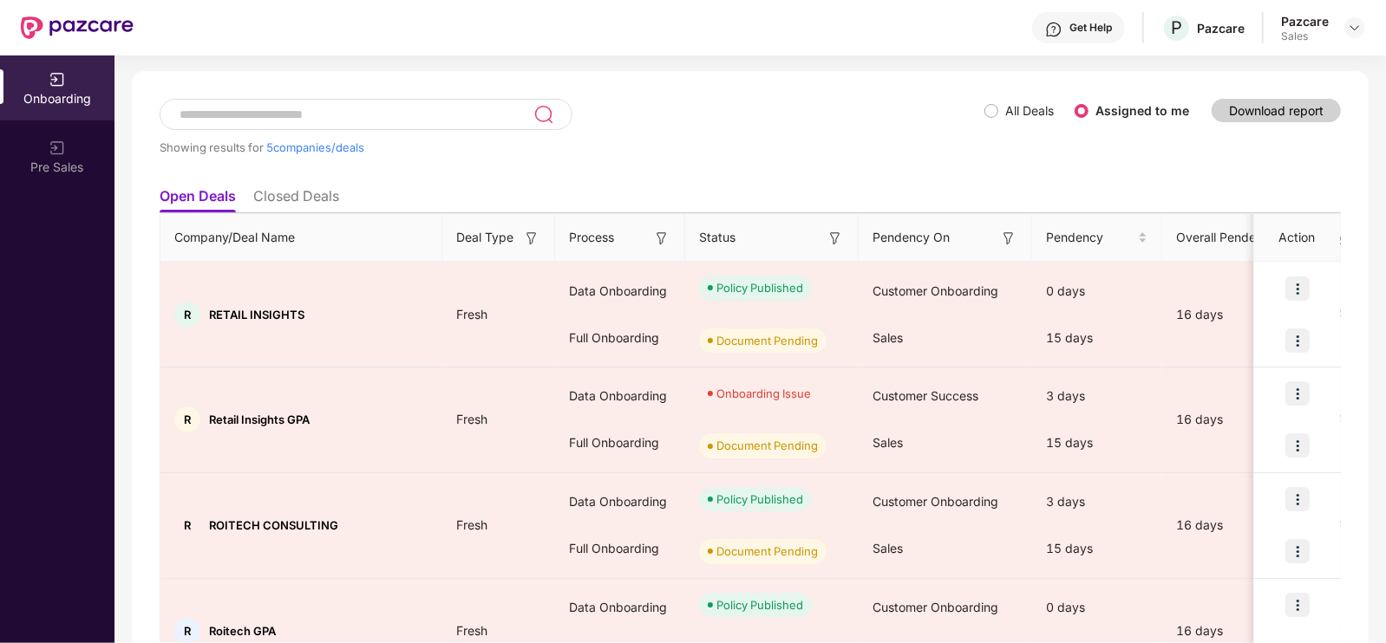
click at [731, 130] on div "Showing results for 5 companies/deals" at bounding box center [572, 139] width 825 height 80
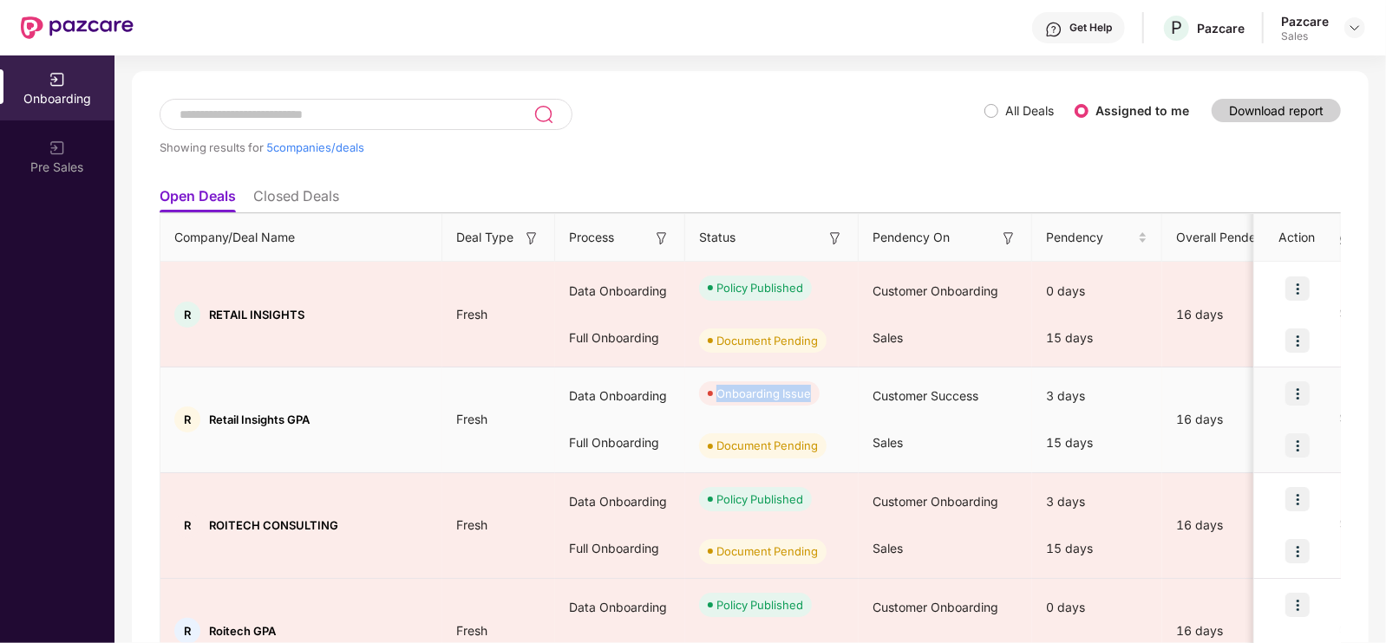
drag, startPoint x: 719, startPoint y: 388, endPoint x: 811, endPoint y: 389, distance: 91.9
click at [811, 389] on span "Onboarding Issue" at bounding box center [759, 394] width 121 height 24
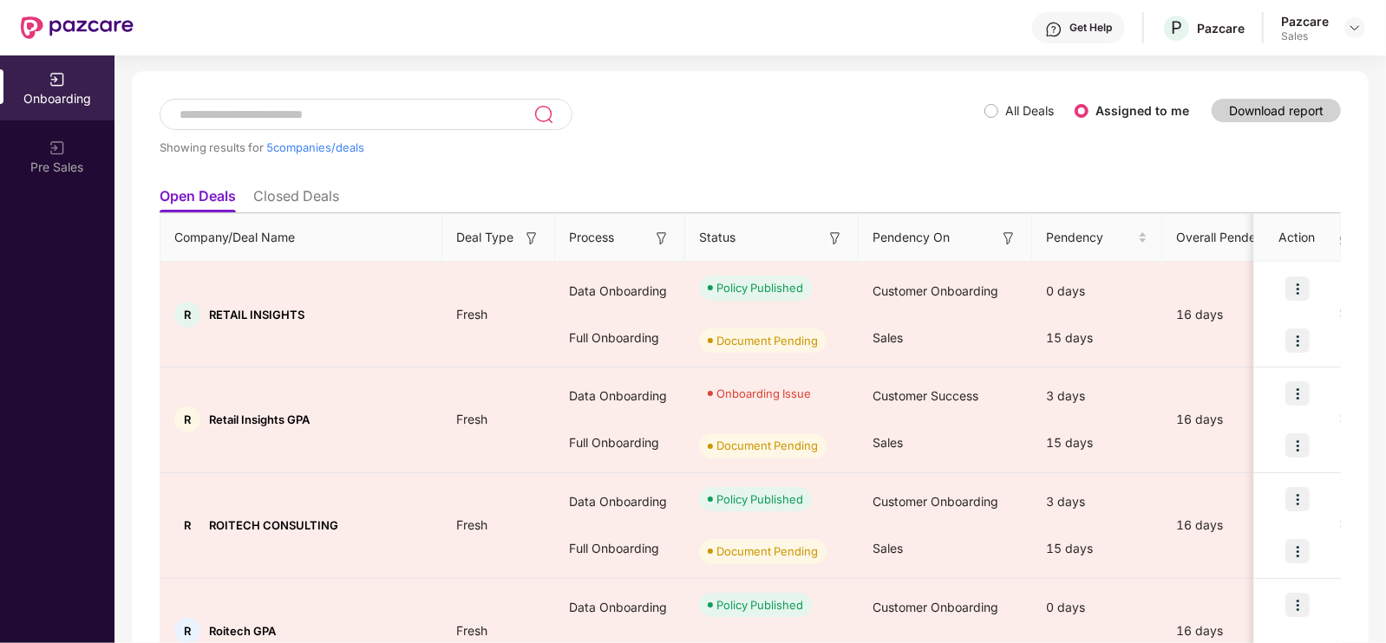
click at [797, 180] on ul "Open Deals Closed Deals" at bounding box center [750, 196] width 1181 height 35
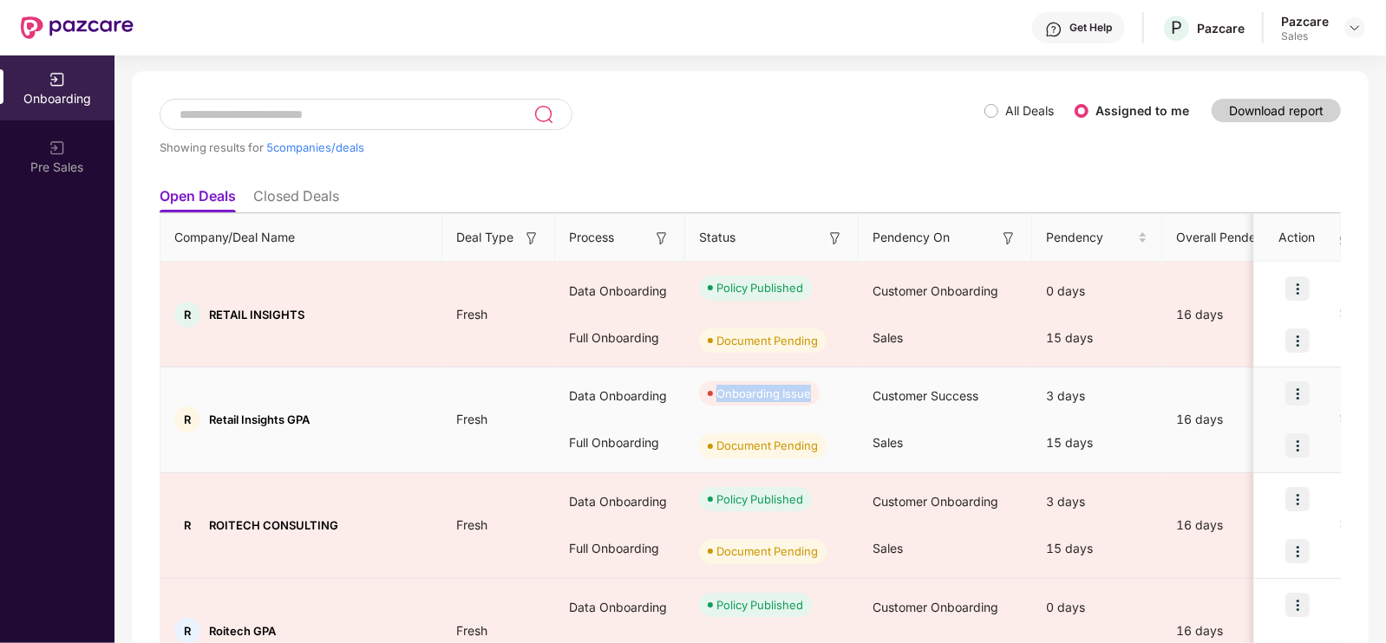
drag, startPoint x: 812, startPoint y: 397, endPoint x: 712, endPoint y: 383, distance: 100.7
click at [712, 383] on span "Onboarding Issue" at bounding box center [759, 394] width 121 height 24
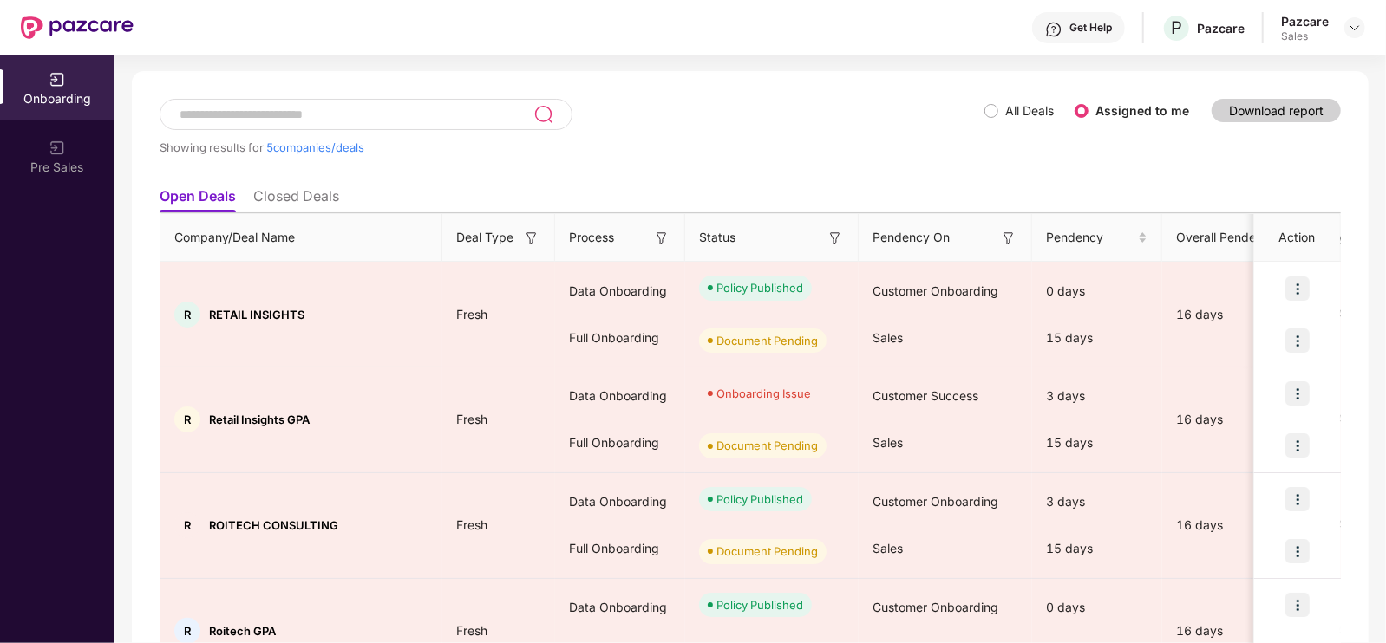
click at [752, 167] on div "Showing results for 5 companies/deals" at bounding box center [572, 139] width 825 height 80
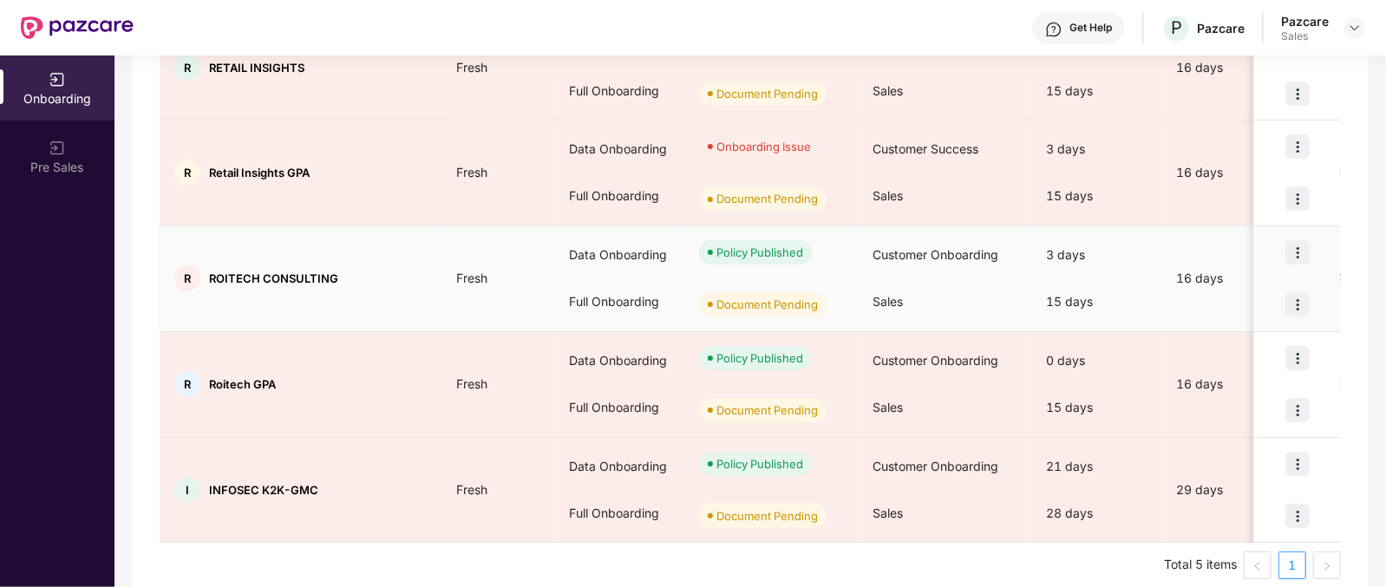
scroll to position [336, 0]
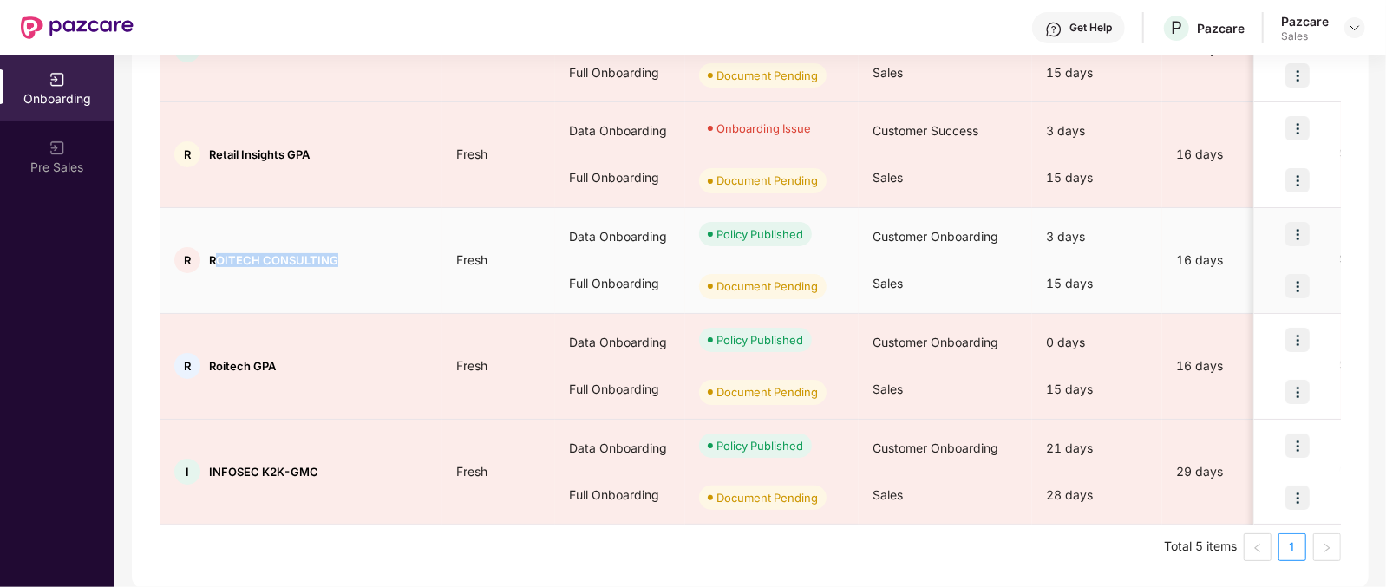
drag, startPoint x: 215, startPoint y: 259, endPoint x: 342, endPoint y: 260, distance: 126.6
click at [342, 260] on div "R ROITECH CONSULTING" at bounding box center [301, 260] width 282 height 26
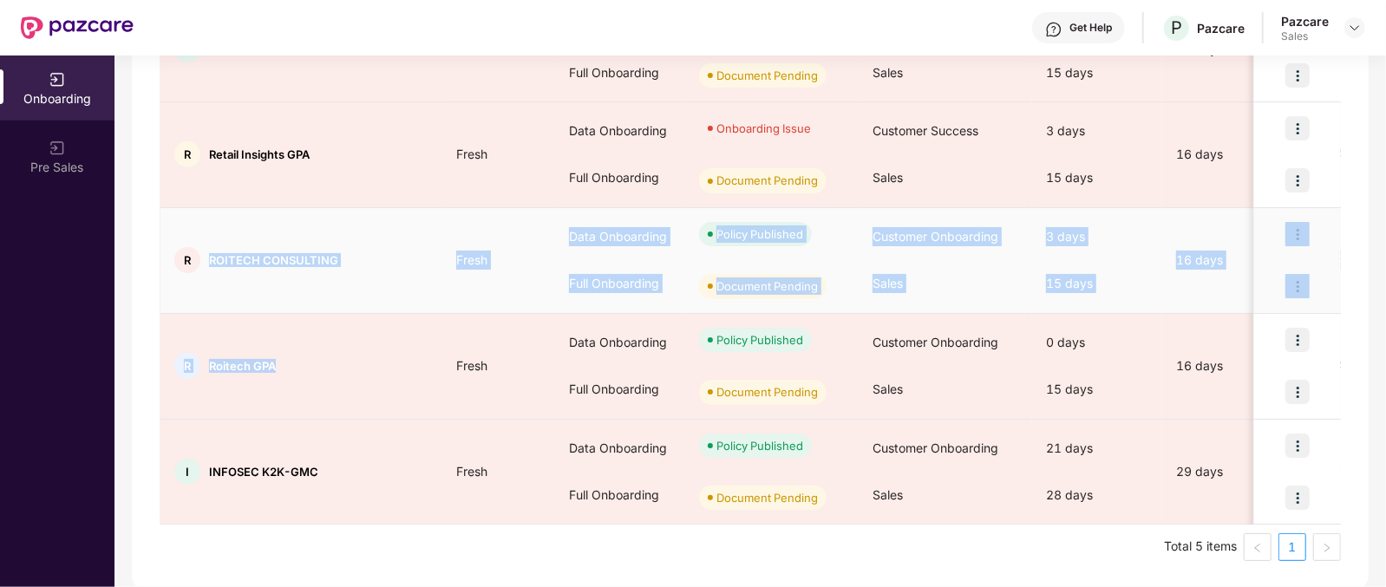
drag, startPoint x: 291, startPoint y: 385, endPoint x: 197, endPoint y: 261, distance: 155.4
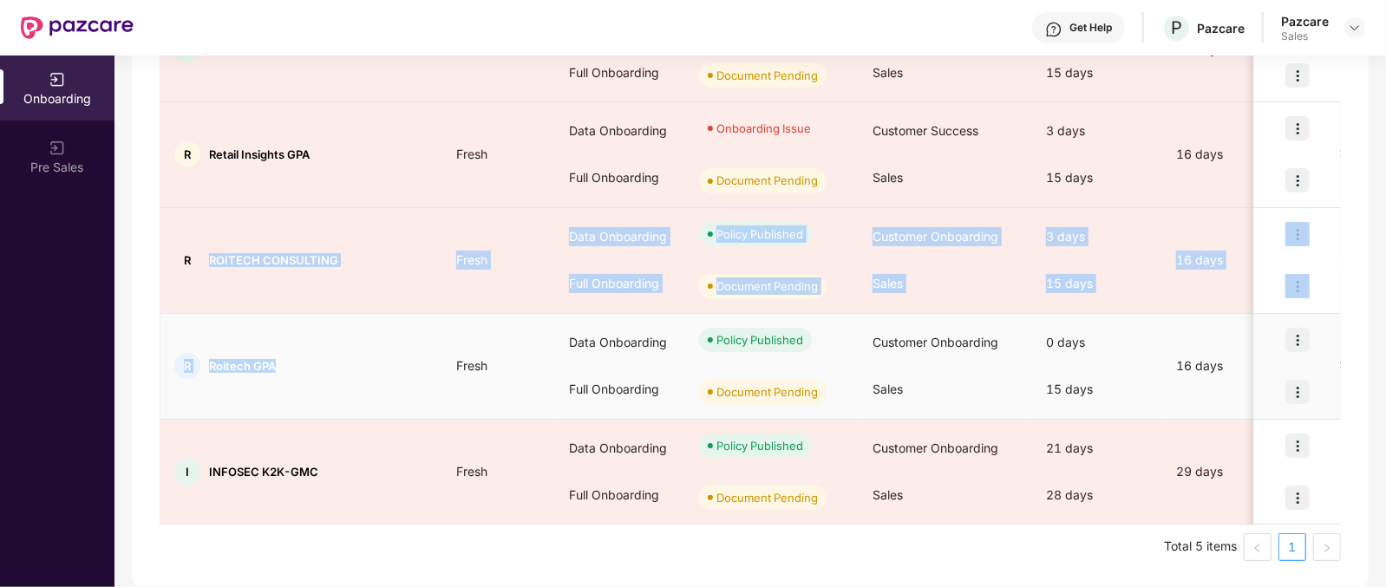
click at [351, 327] on td "R Roitech GPA" at bounding box center [301, 367] width 282 height 106
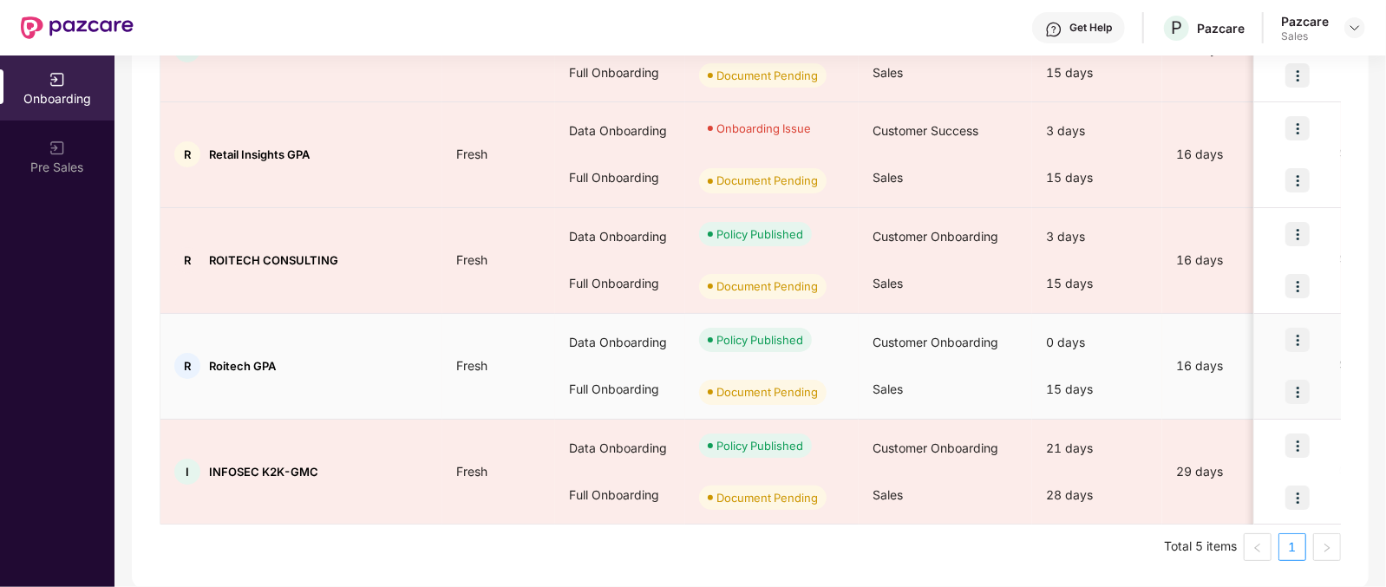
scroll to position [117, 0]
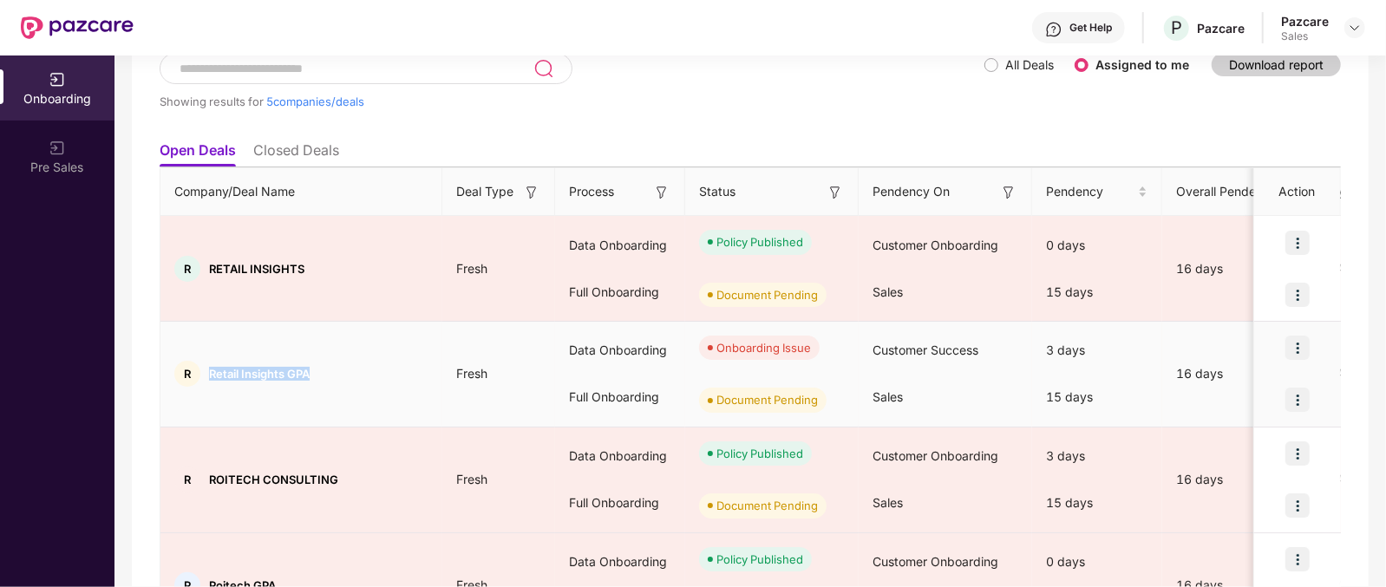
drag, startPoint x: 312, startPoint y: 368, endPoint x: 214, endPoint y: 382, distance: 99.1
click at [214, 382] on div "R Retail Insights GPA" at bounding box center [301, 374] width 282 height 26
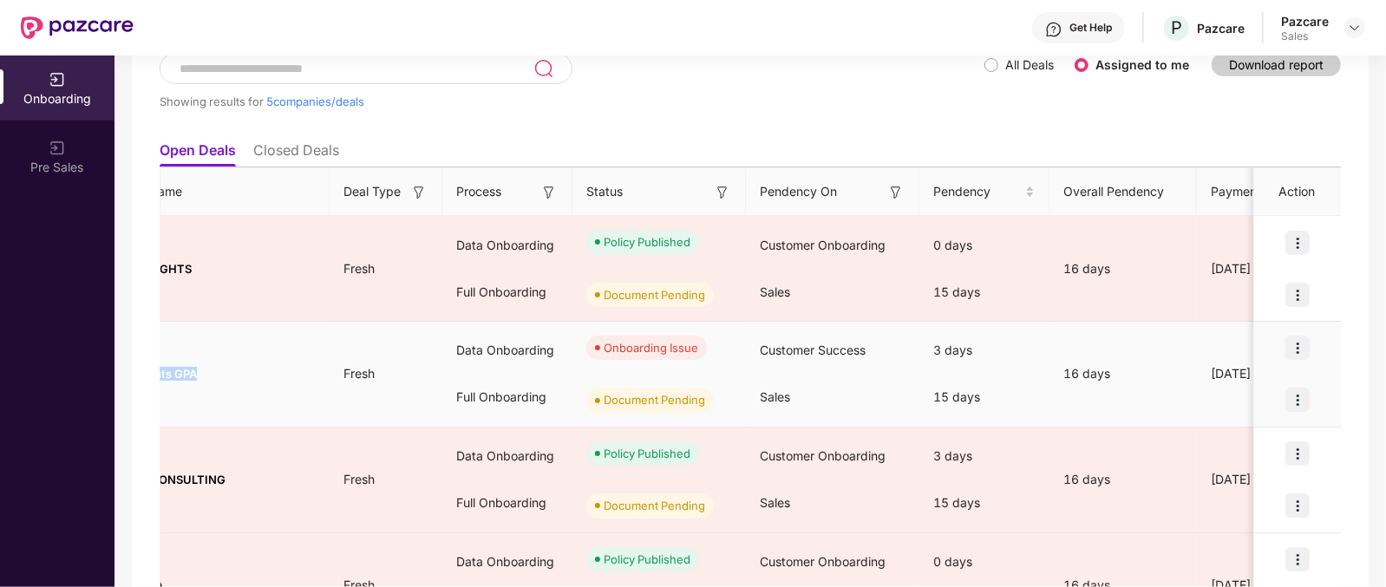
scroll to position [0, 0]
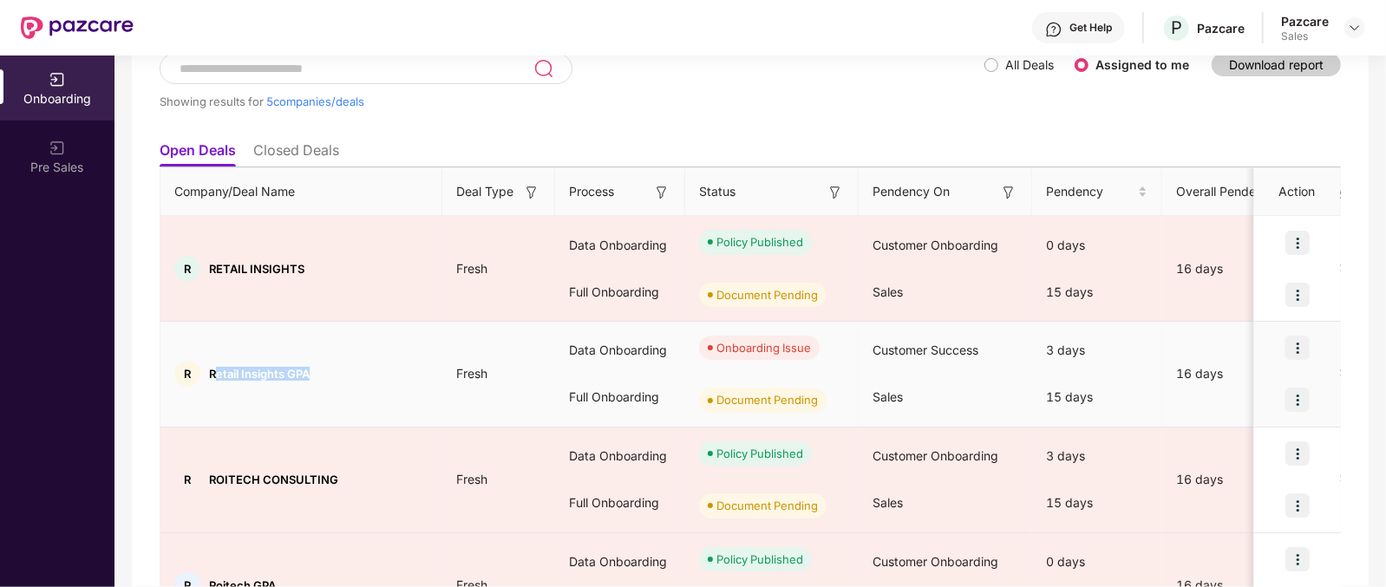
click at [343, 371] on div "R Retail Insights GPA" at bounding box center [301, 374] width 282 height 26
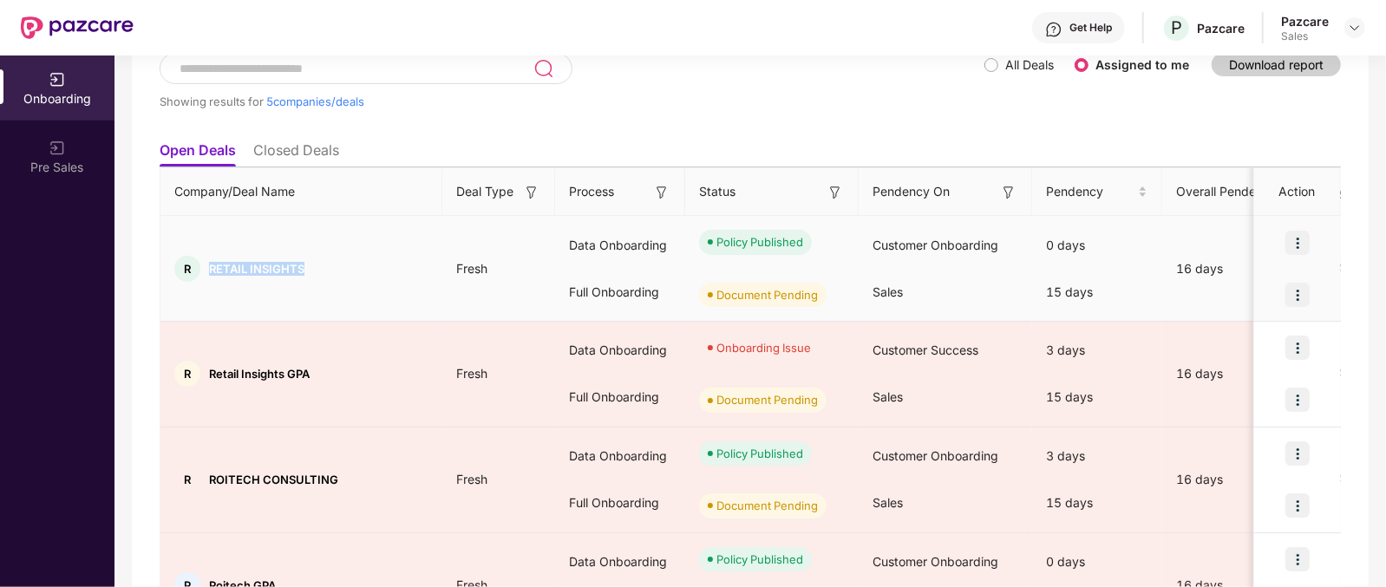
drag, startPoint x: 205, startPoint y: 262, endPoint x: 304, endPoint y: 258, distance: 99.8
click at [315, 264] on div "R RETAIL INSIGHTS" at bounding box center [301, 269] width 282 height 26
click at [299, 257] on div "R RETAIL INSIGHTS" at bounding box center [301, 269] width 282 height 26
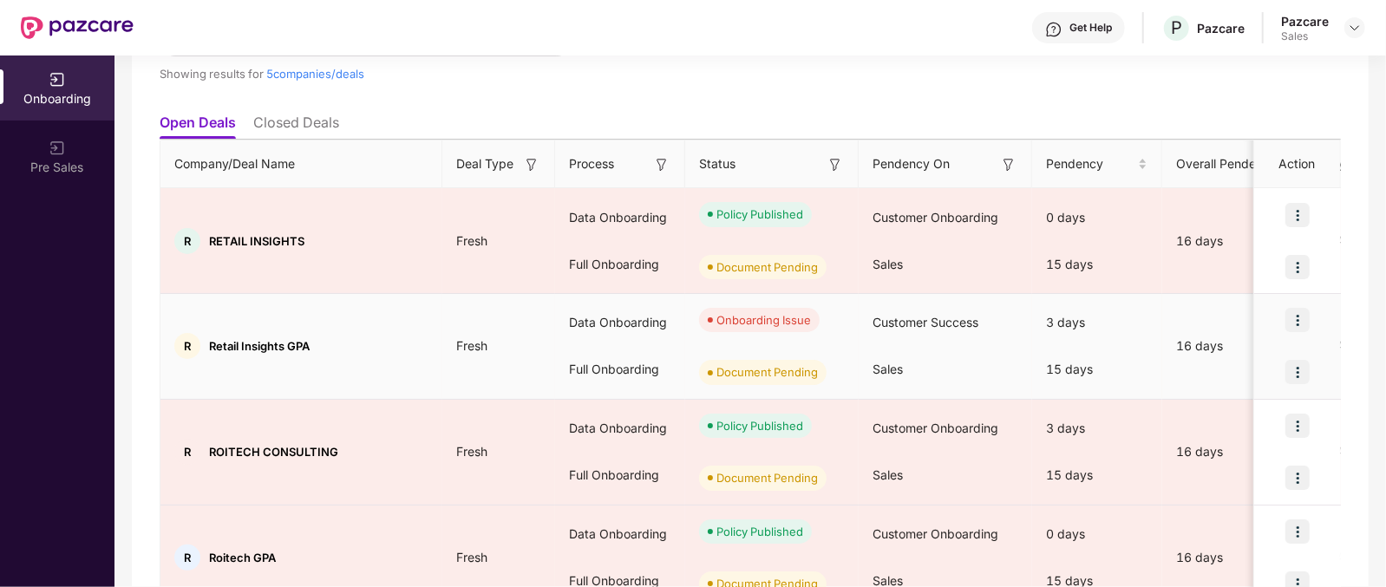
scroll to position [98, 0]
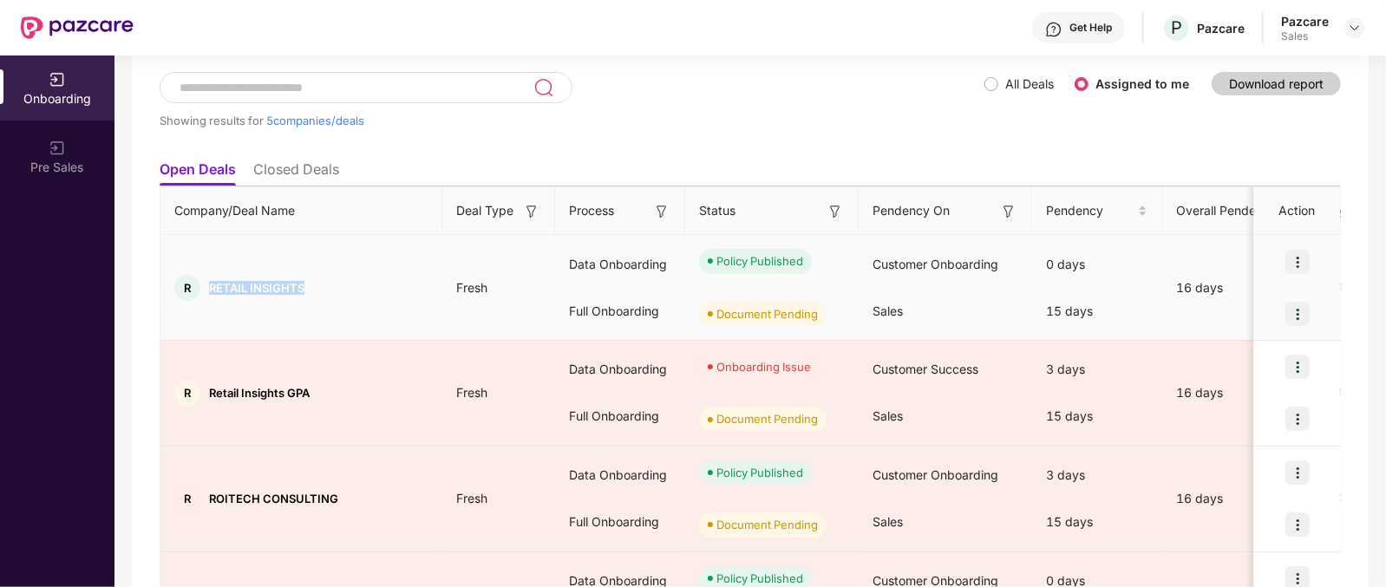
drag, startPoint x: 332, startPoint y: 281, endPoint x: 208, endPoint y: 284, distance: 124.0
click at [208, 284] on div "R RETAIL INSIGHTS" at bounding box center [301, 288] width 282 height 26
click at [209, 284] on span "RETAIL INSIGHTS" at bounding box center [256, 288] width 95 height 14
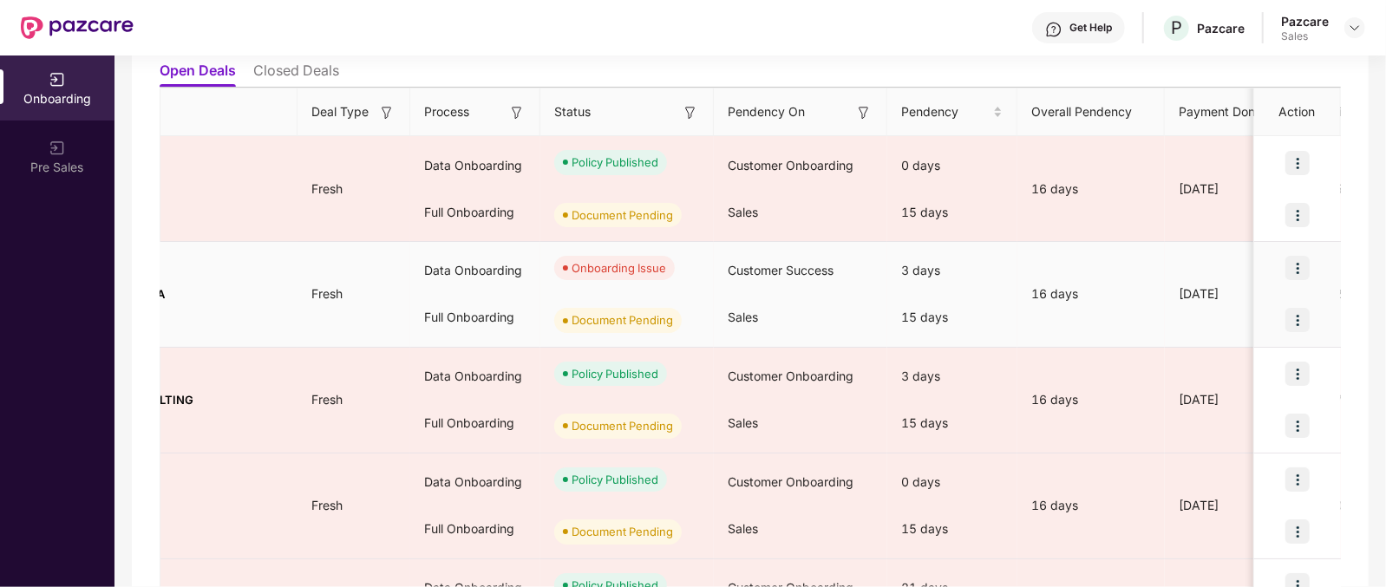
scroll to position [0, 0]
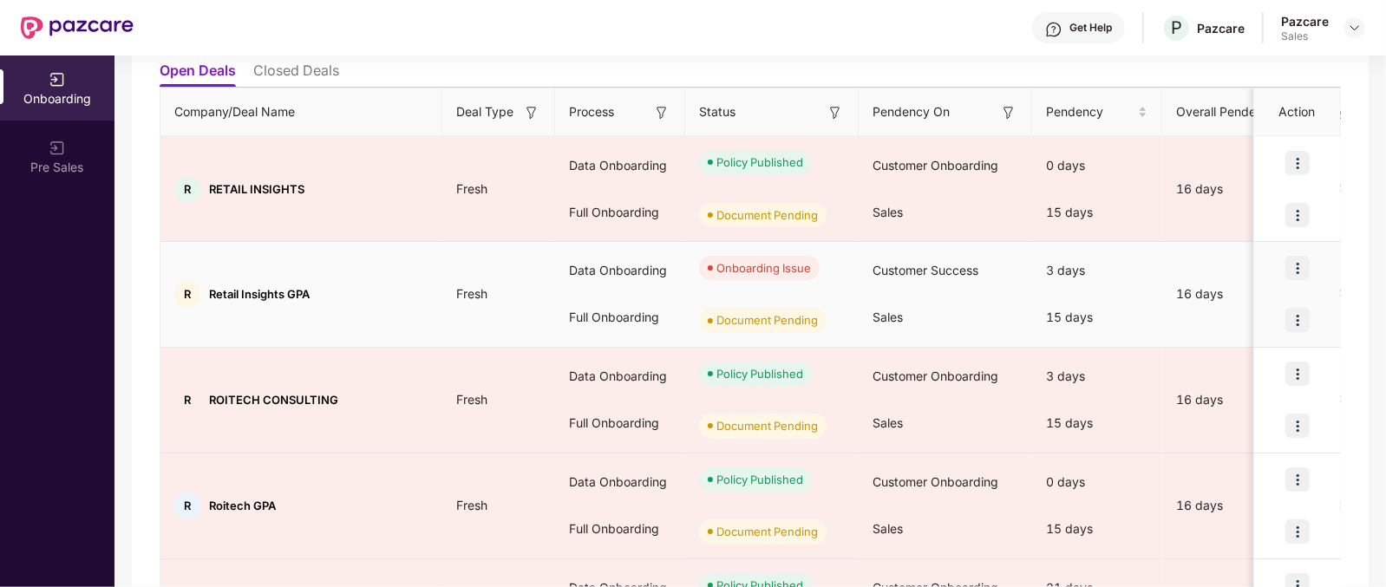
drag, startPoint x: 341, startPoint y: 297, endPoint x: 316, endPoint y: 294, distance: 25.3
click at [316, 294] on div "R Retail Insights GPA" at bounding box center [301, 294] width 282 height 26
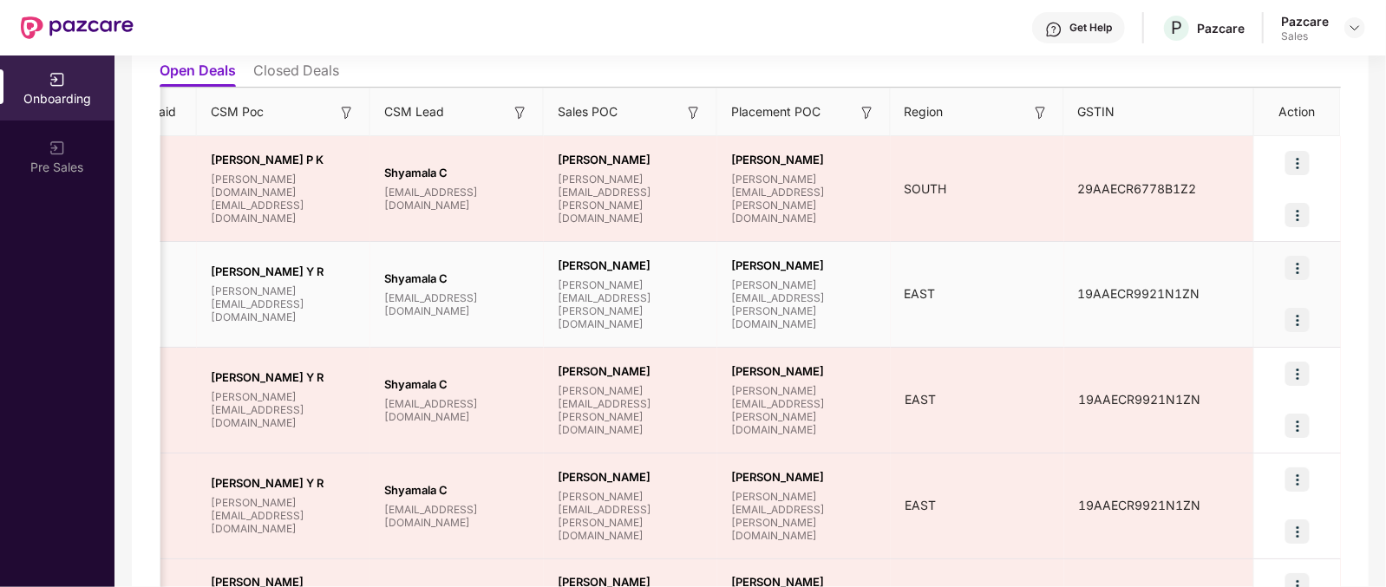
scroll to position [0, 1]
click at [1291, 269] on img at bounding box center [1297, 268] width 24 height 24
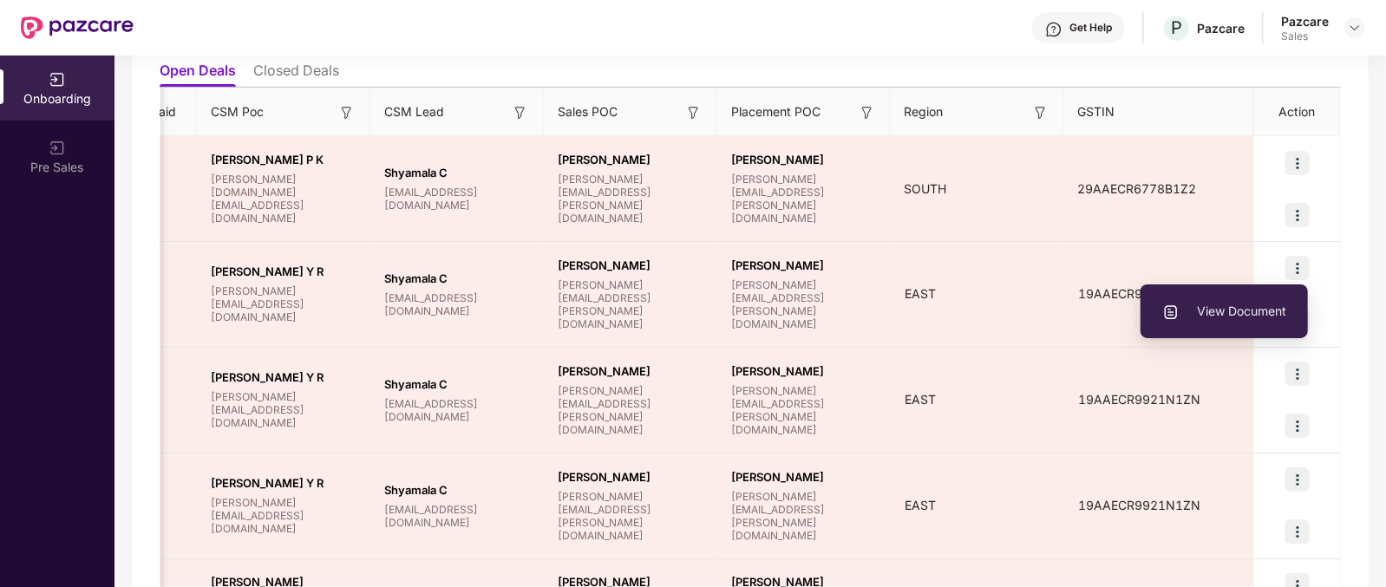
click at [943, 56] on ul "Open Deals Closed Deals" at bounding box center [750, 70] width 1181 height 35
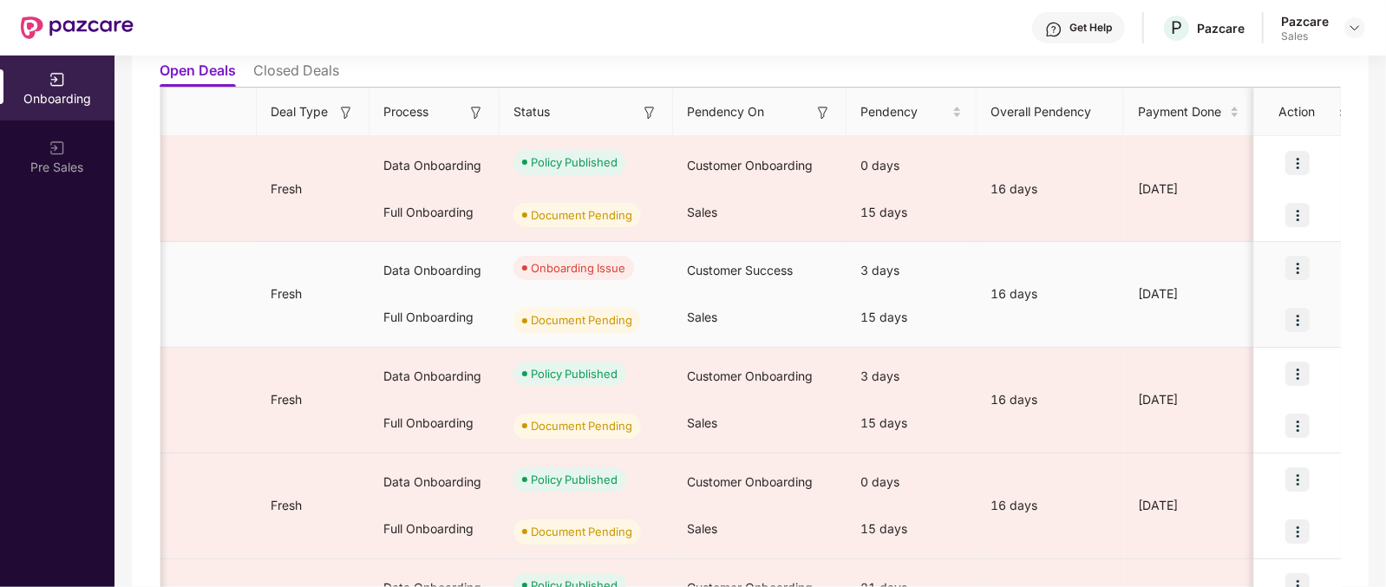
scroll to position [0, 0]
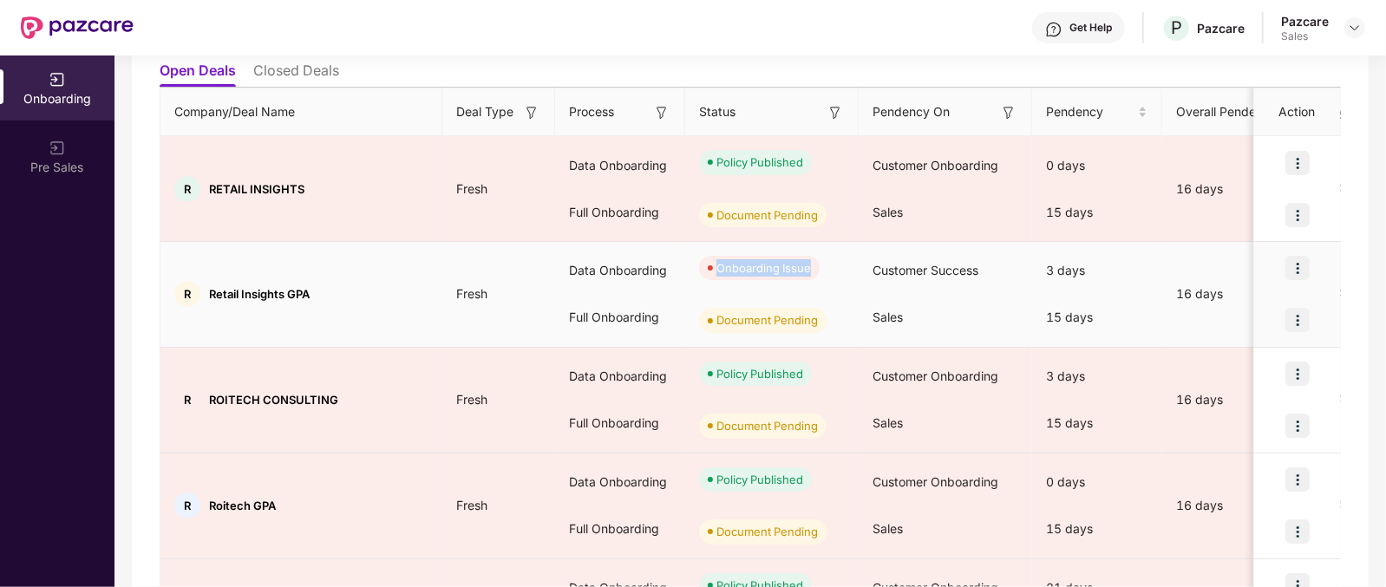
drag, startPoint x: 711, startPoint y: 270, endPoint x: 809, endPoint y: 266, distance: 98.1
click at [809, 266] on span "Onboarding Issue" at bounding box center [759, 268] width 121 height 24
click at [807, 269] on div "Onboarding Issue" at bounding box center [763, 267] width 95 height 17
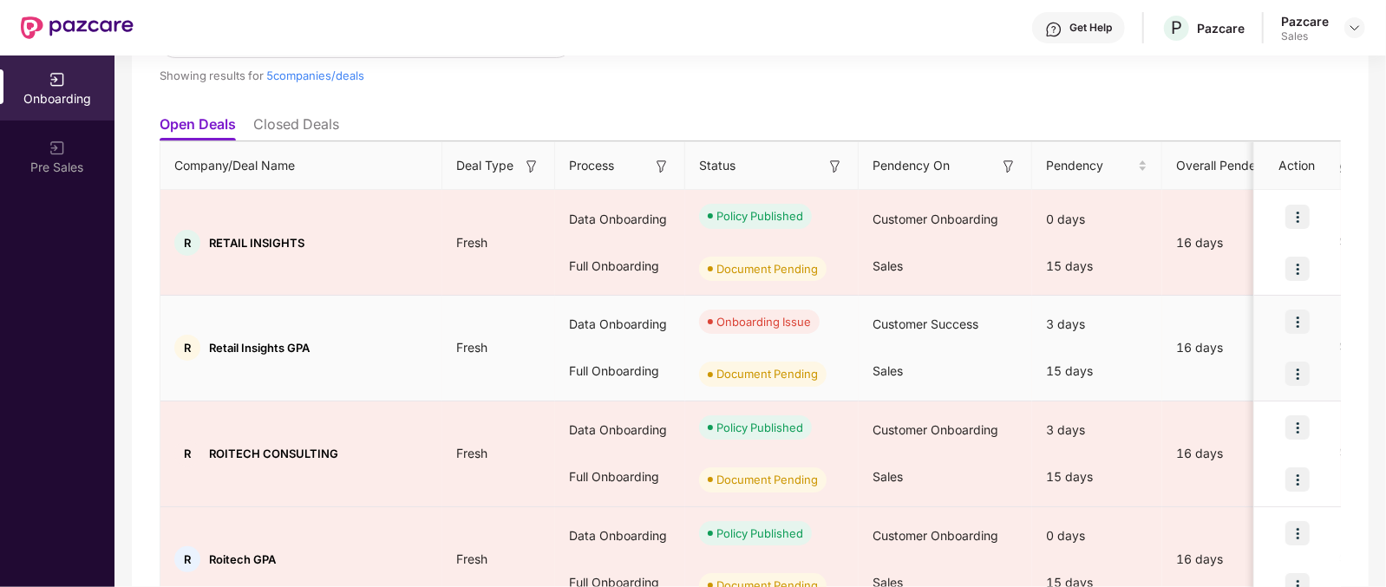
scroll to position [136, 0]
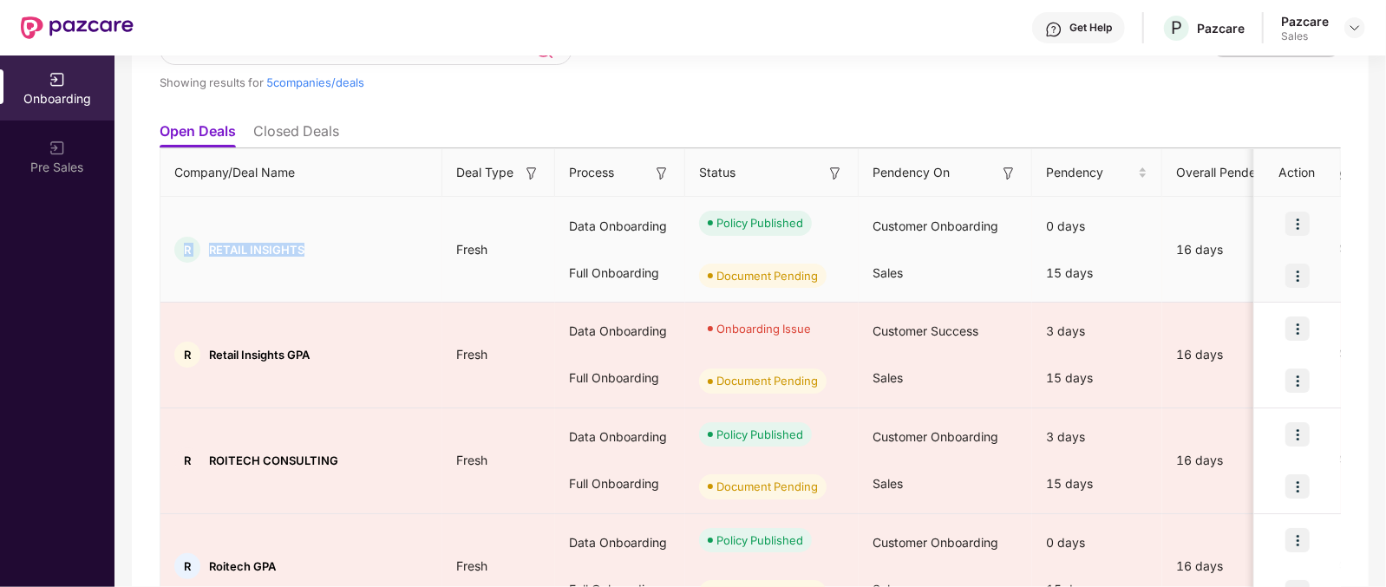
drag, startPoint x: 307, startPoint y: 248, endPoint x: 167, endPoint y: 247, distance: 139.6
click at [167, 247] on div "R RETAIL INSIGHTS" at bounding box center [301, 250] width 282 height 26
click at [212, 263] on td "R RETAIL INSIGHTS" at bounding box center [301, 250] width 282 height 106
drag, startPoint x: 207, startPoint y: 249, endPoint x: 334, endPoint y: 229, distance: 128.2
click at [334, 229] on td "R RETAIL INSIGHTS" at bounding box center [301, 250] width 282 height 106
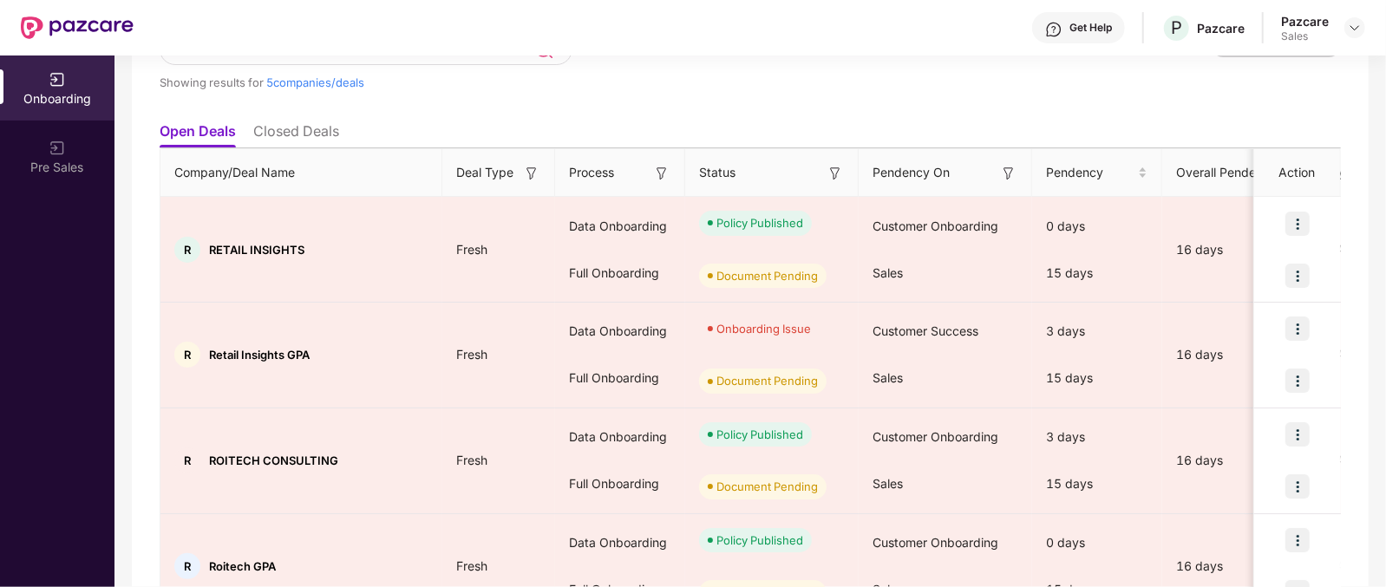
click at [397, 136] on ul "Open Deals Closed Deals" at bounding box center [750, 131] width 1181 height 35
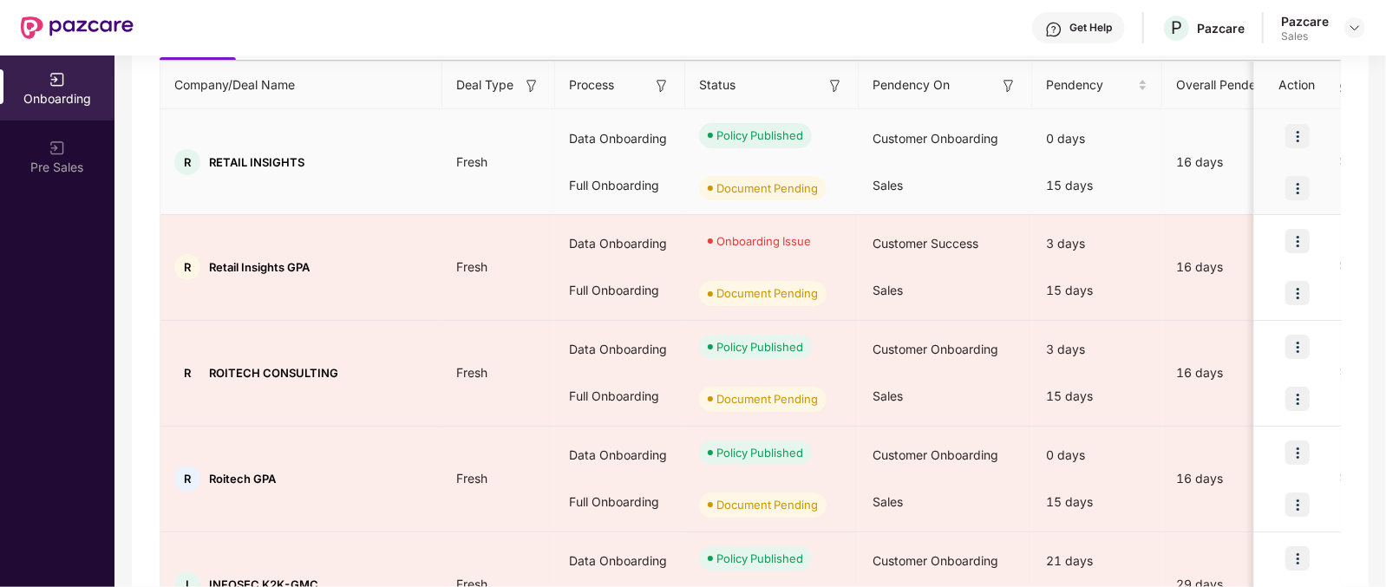
scroll to position [225, 0]
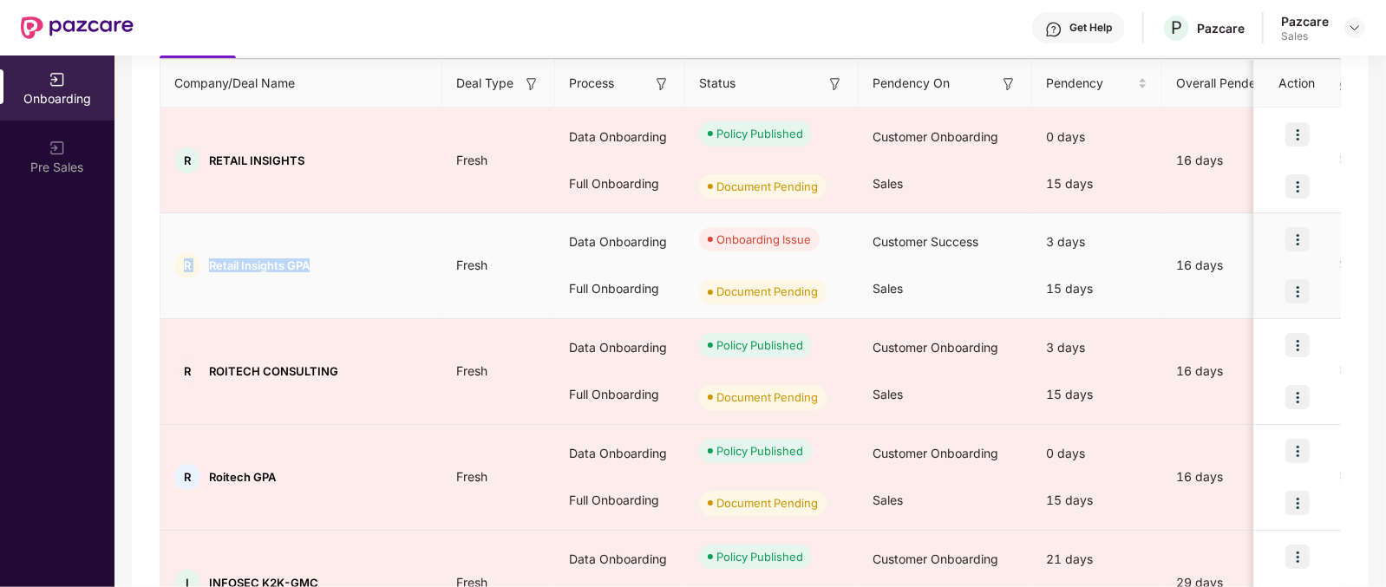
drag, startPoint x: 310, startPoint y: 271, endPoint x: 169, endPoint y: 266, distance: 140.6
click at [169, 266] on div "R Retail Insights GPA" at bounding box center [301, 265] width 282 height 26
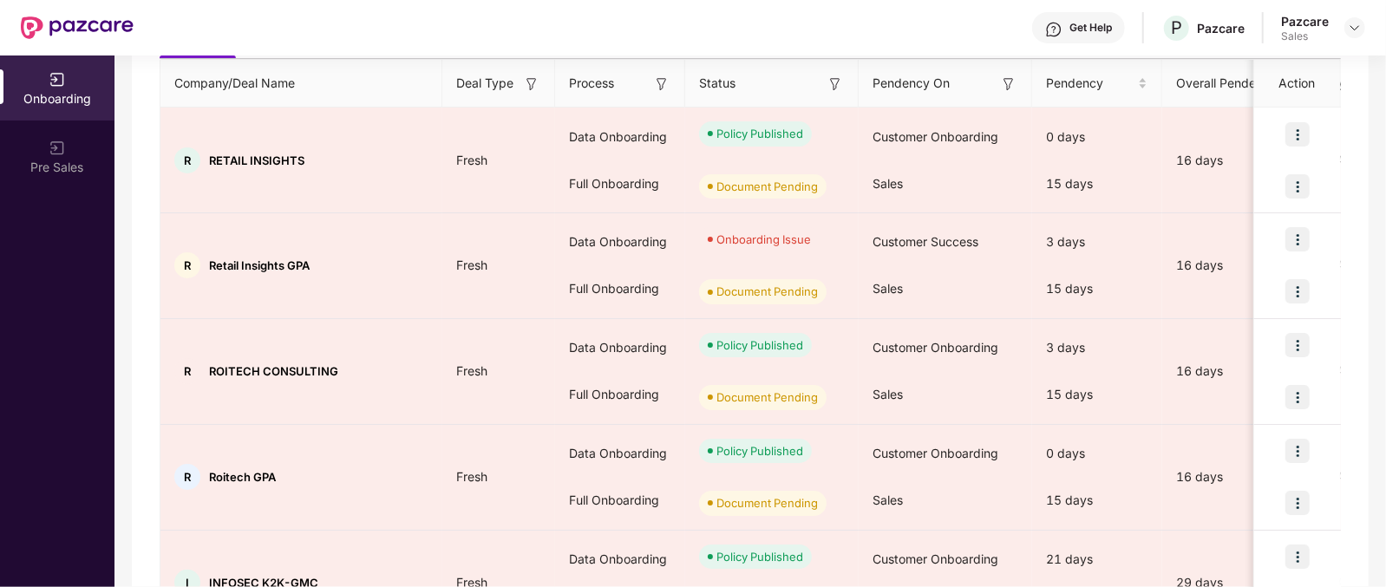
click at [139, 258] on div "Showing results for 5 companies/deals All Deals Assigned to me Download report …" at bounding box center [750, 308] width 1237 height 783
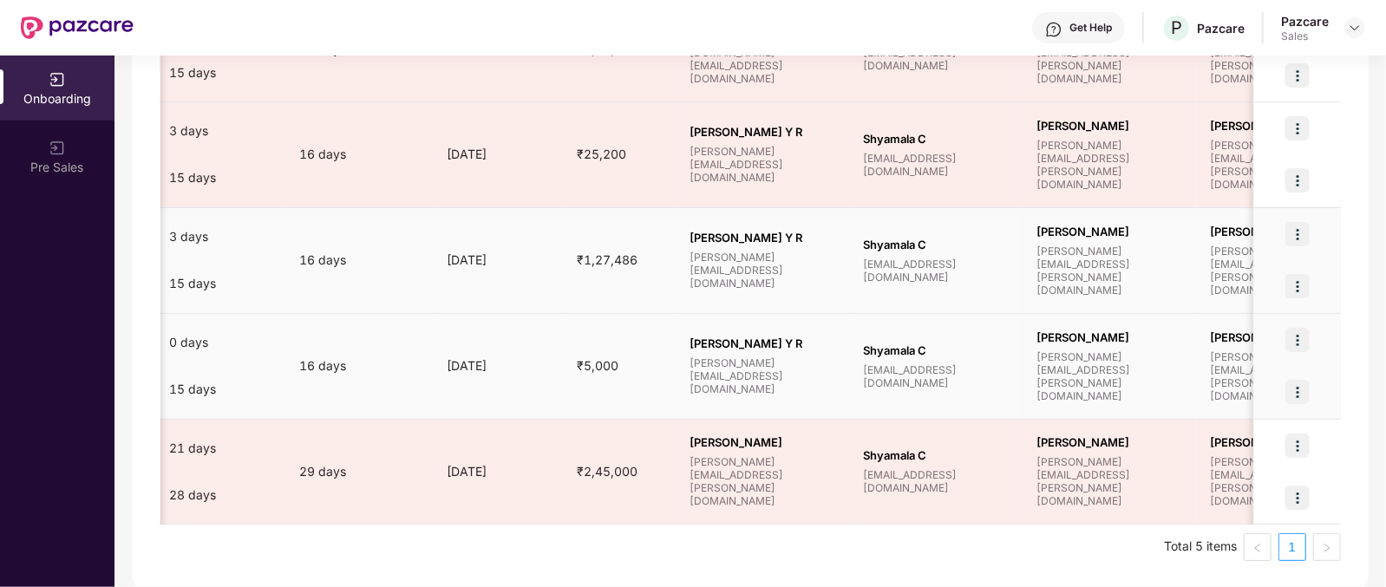
scroll to position [0, 884]
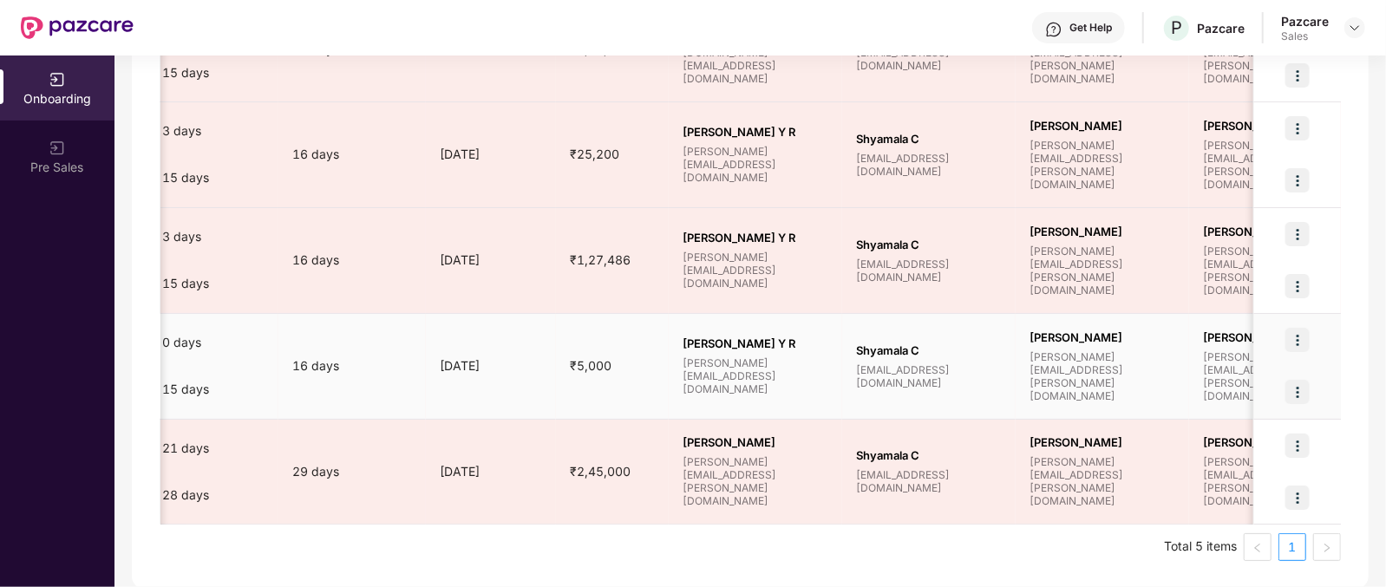
drag, startPoint x: 1301, startPoint y: 341, endPoint x: 1310, endPoint y: 340, distance: 9.6
click at [1310, 340] on div at bounding box center [1297, 340] width 87 height 52
click at [1295, 338] on img at bounding box center [1297, 340] width 24 height 24
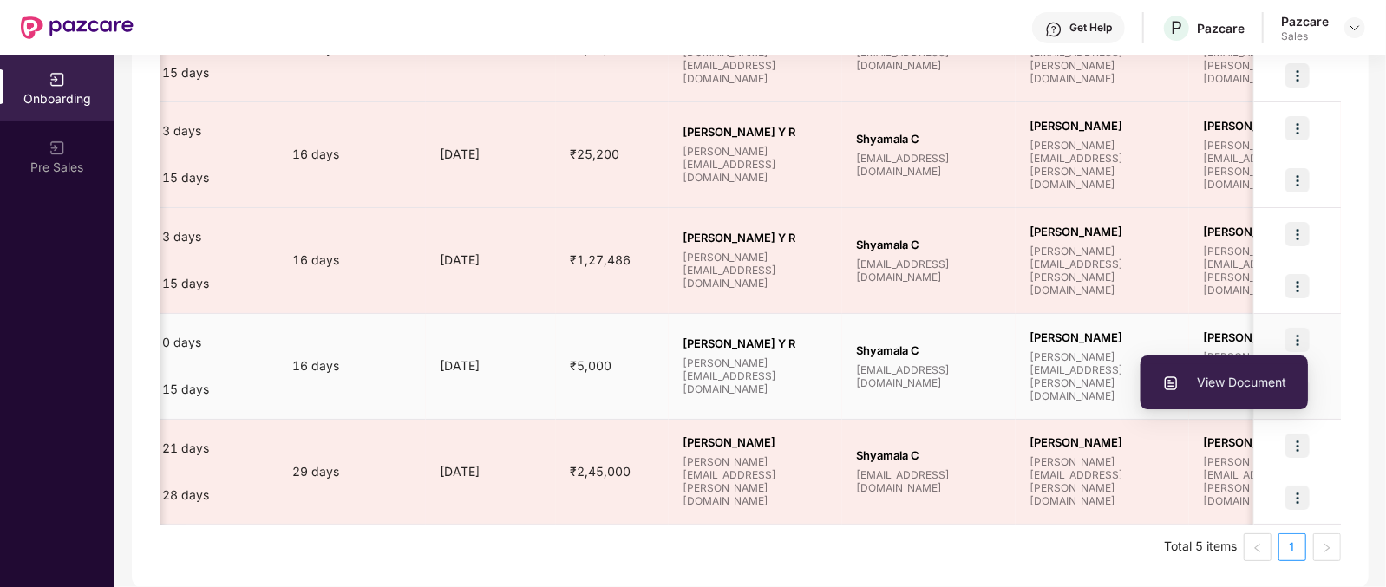
click at [1253, 379] on span "View Document" at bounding box center [1224, 382] width 124 height 19
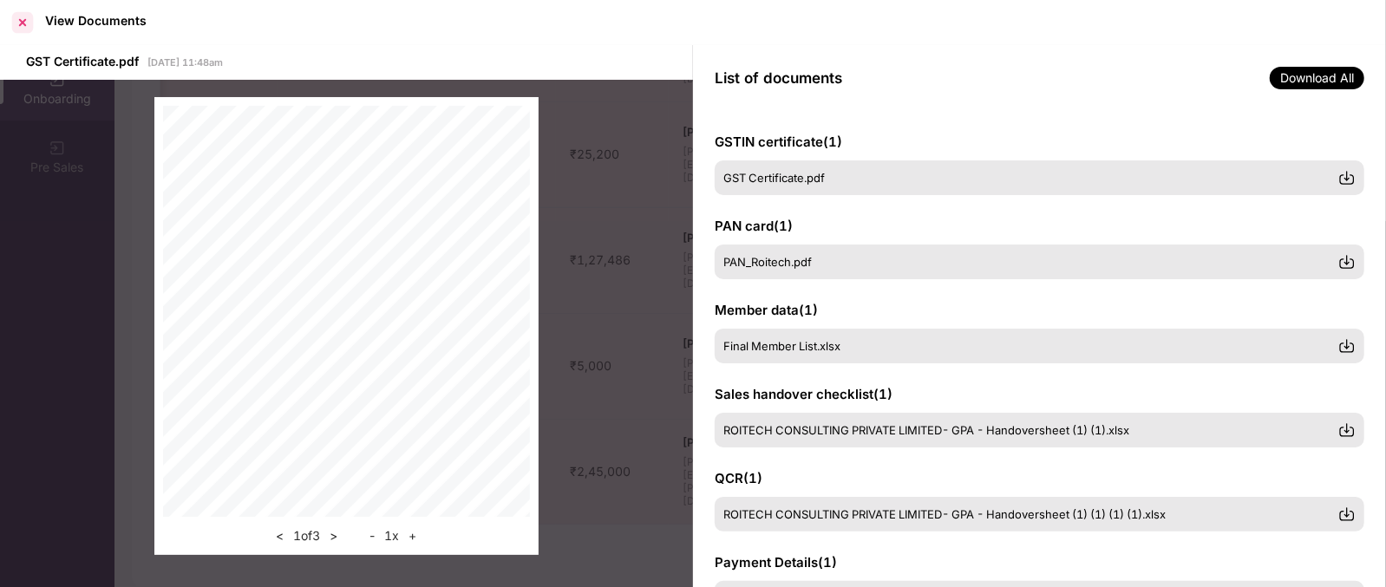
click at [21, 29] on div at bounding box center [23, 23] width 28 height 28
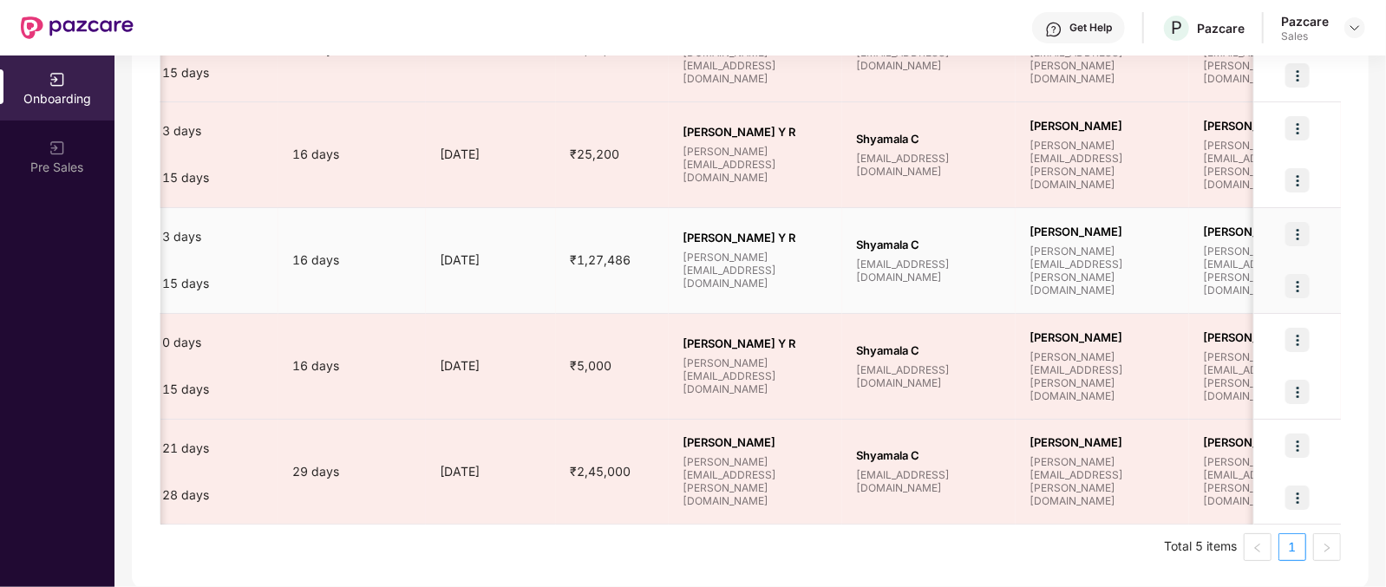
click at [1296, 231] on img at bounding box center [1297, 234] width 24 height 24
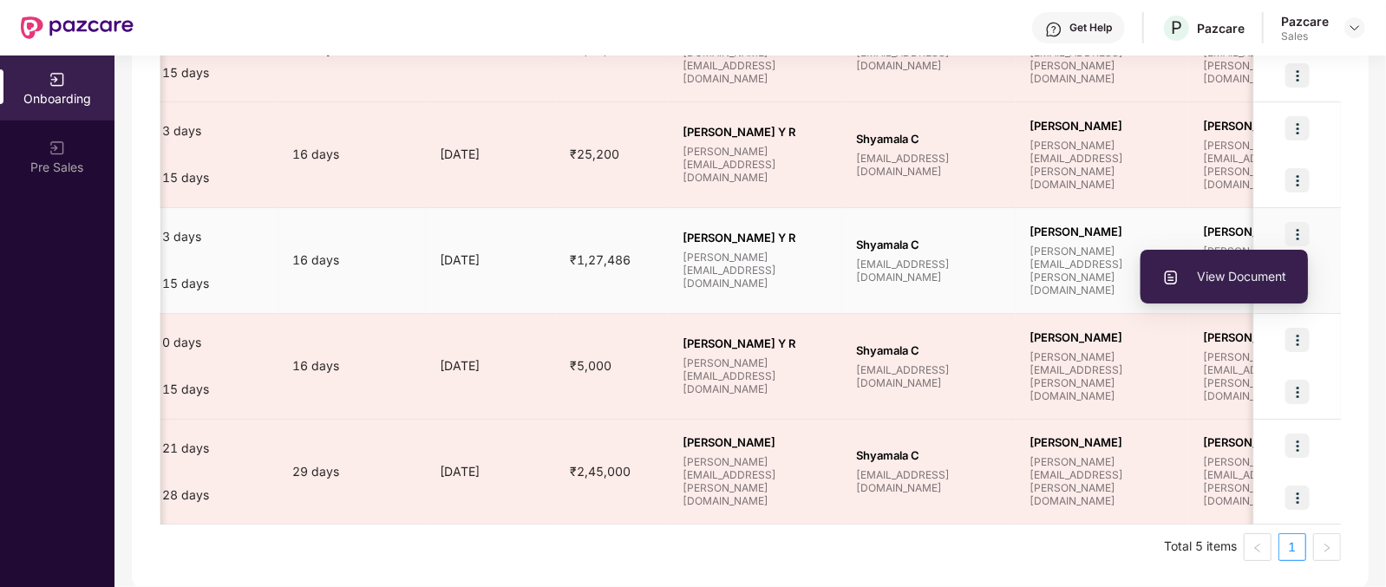
click at [1238, 278] on span "View Document" at bounding box center [1224, 276] width 124 height 19
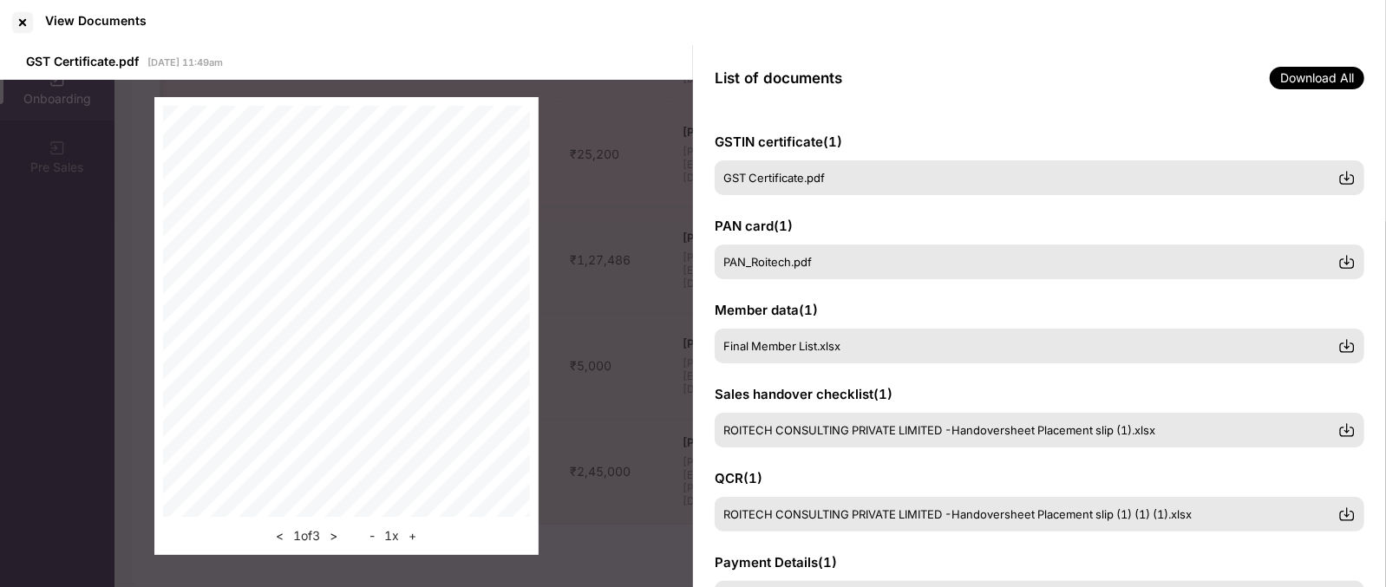
click at [22, 24] on div at bounding box center [23, 23] width 28 height 28
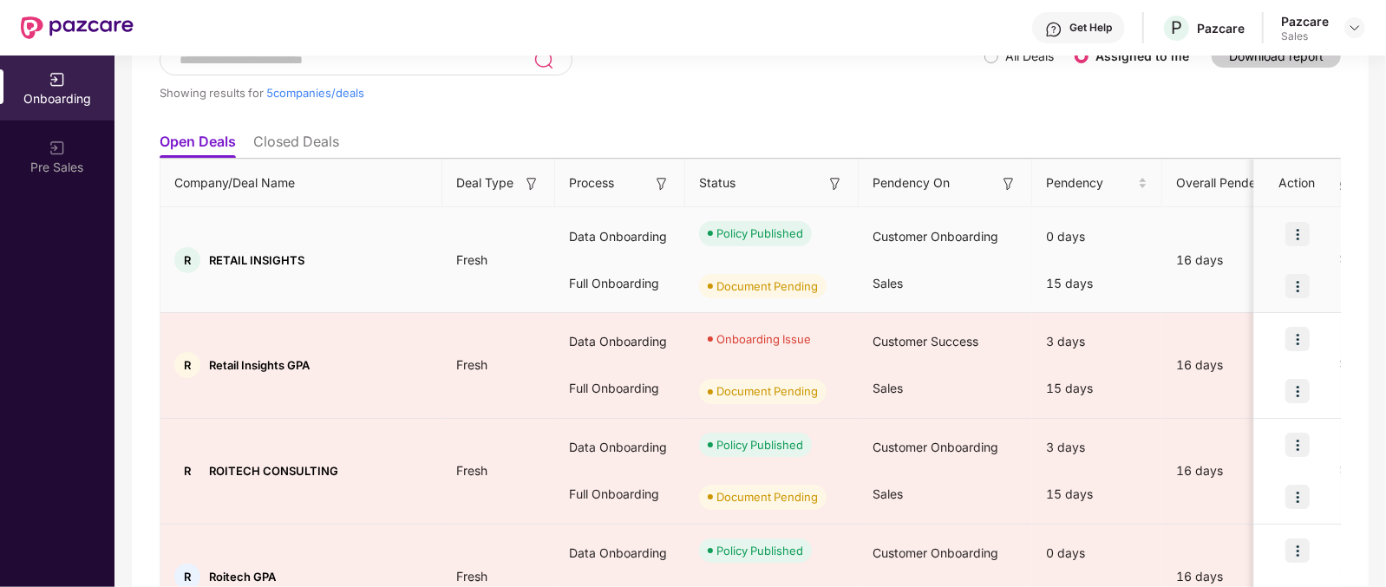
scroll to position [126, 0]
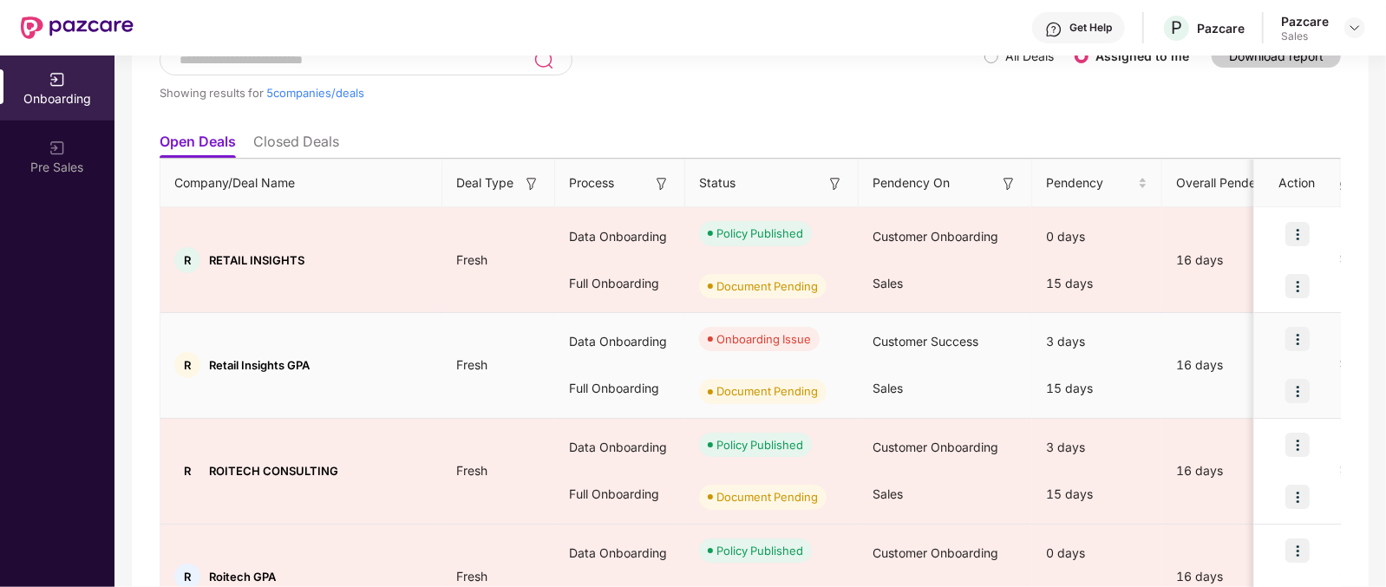
click at [712, 338] on span "Onboarding Issue" at bounding box center [759, 339] width 121 height 24
click at [716, 340] on div "Onboarding Issue" at bounding box center [763, 338] width 95 height 17
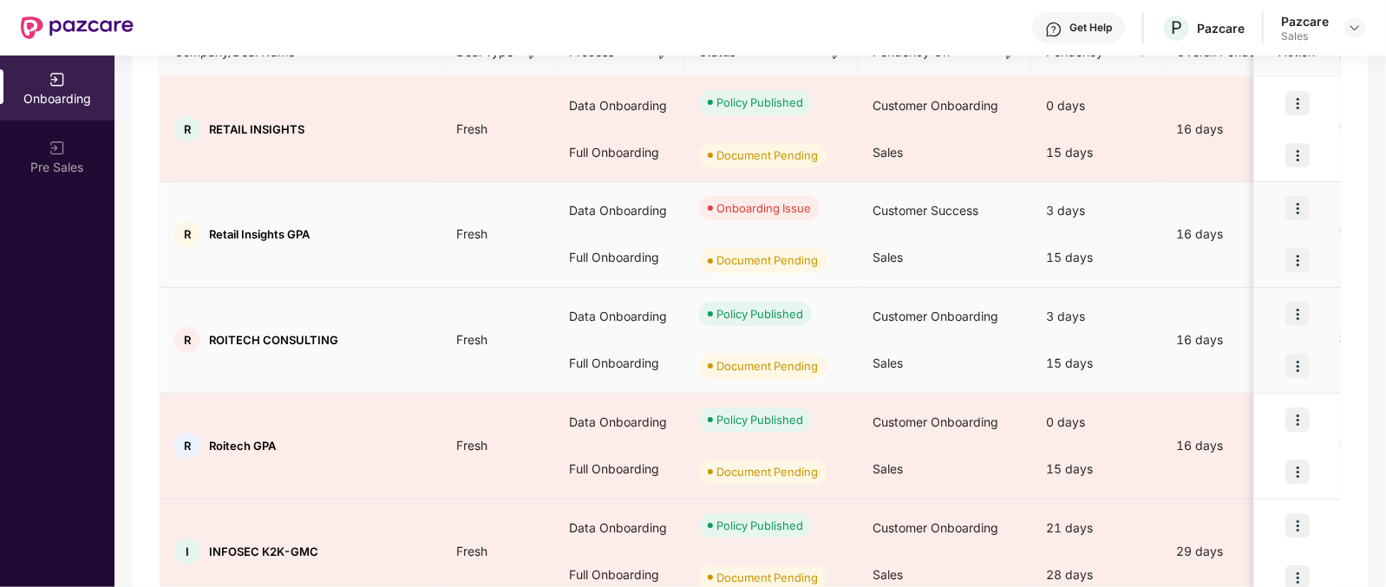
scroll to position [258, 0]
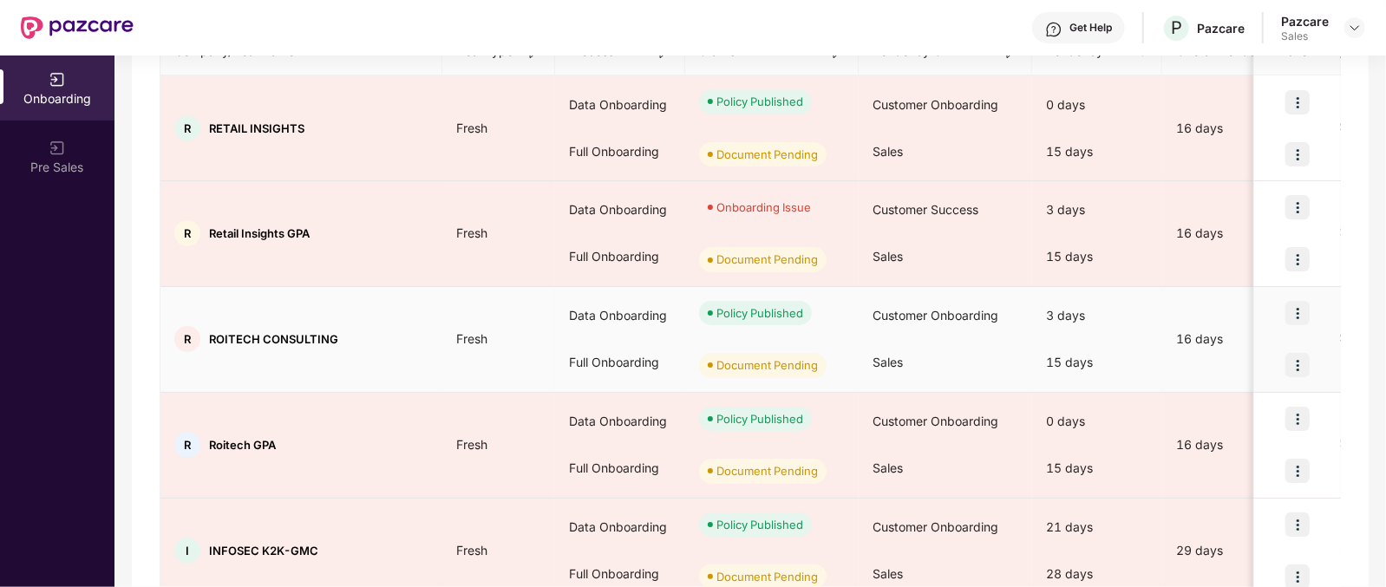
click at [1296, 315] on img at bounding box center [1297, 313] width 24 height 24
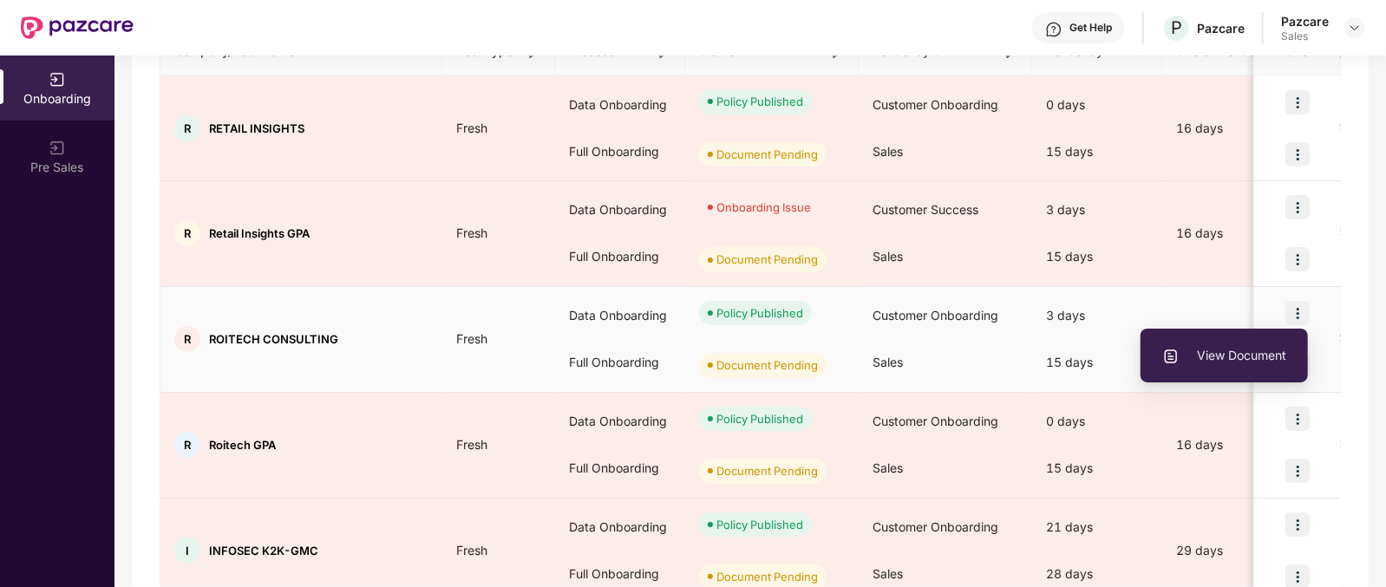
click at [1296, 315] on img at bounding box center [1297, 313] width 24 height 24
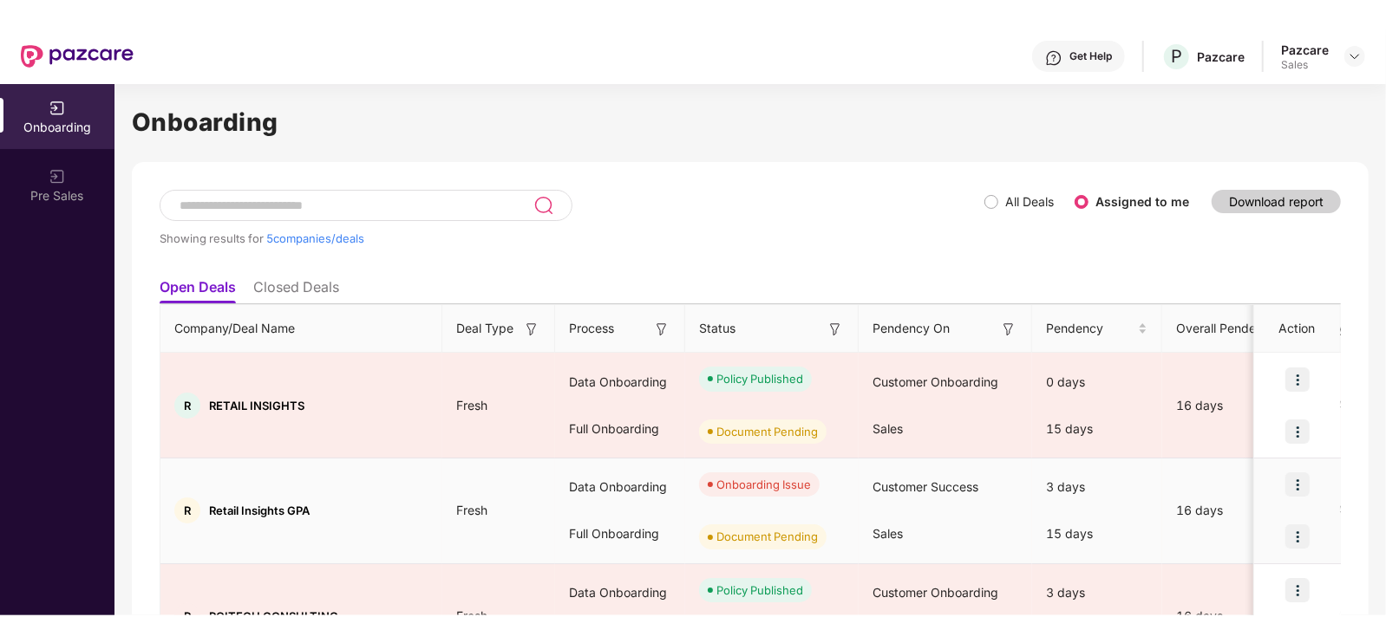
scroll to position [10, 0]
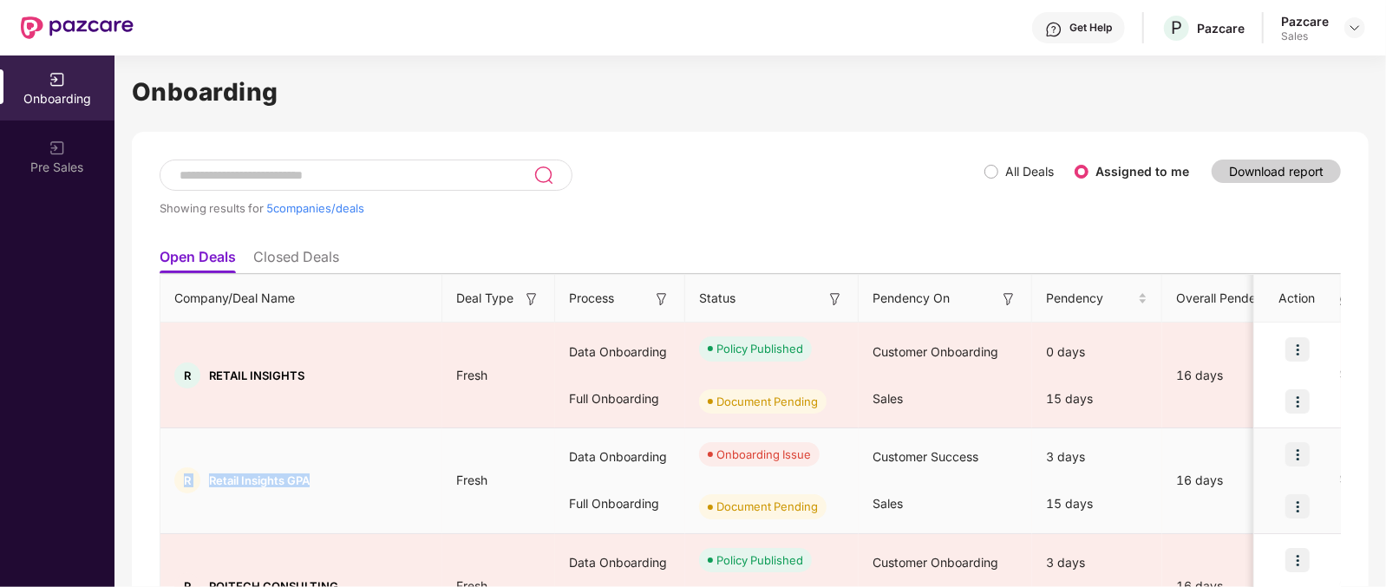
drag, startPoint x: 325, startPoint y: 473, endPoint x: 169, endPoint y: 482, distance: 156.3
click at [169, 482] on div "R Retail Insights GPA" at bounding box center [301, 480] width 282 height 26
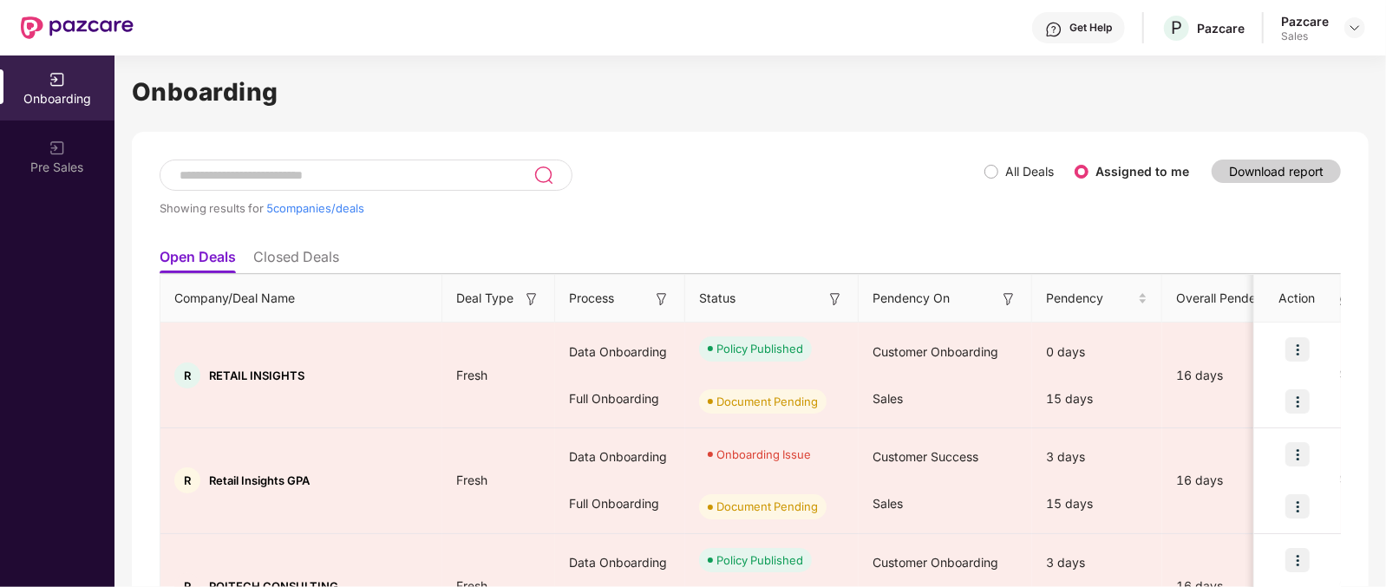
click at [149, 479] on div "Showing results for 5 companies/deals All Deals Assigned to me Download report …" at bounding box center [750, 523] width 1237 height 783
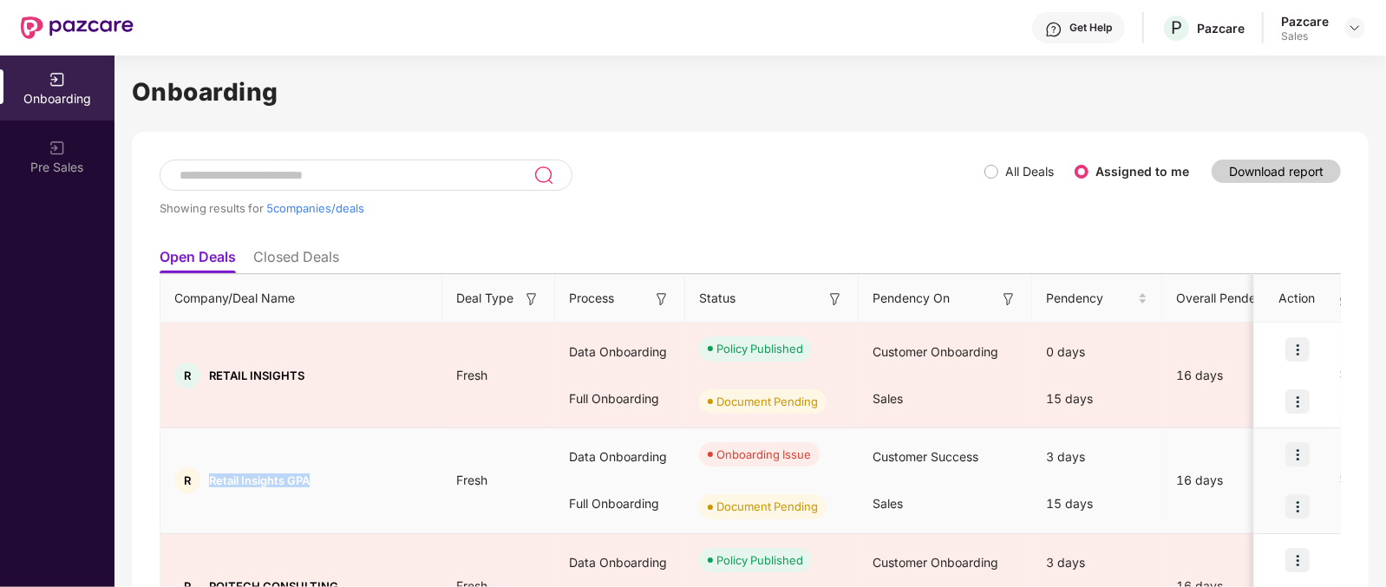
drag, startPoint x: 191, startPoint y: 479, endPoint x: 332, endPoint y: 472, distance: 141.5
click at [332, 472] on div "R Retail Insights GPA" at bounding box center [301, 480] width 282 height 26
click at [434, 473] on div "R Retail Insights GPA" at bounding box center [301, 480] width 282 height 26
click at [321, 479] on div "R Retail Insights GPA" at bounding box center [301, 480] width 282 height 26
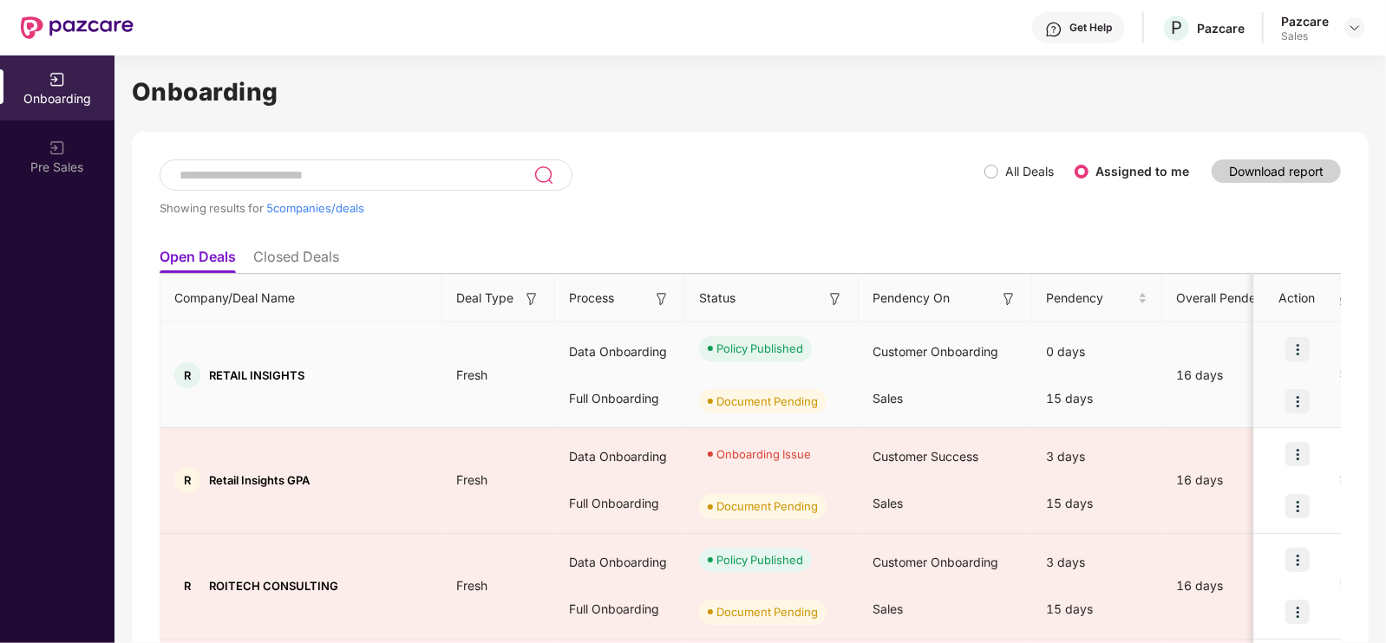
scroll to position [123, 0]
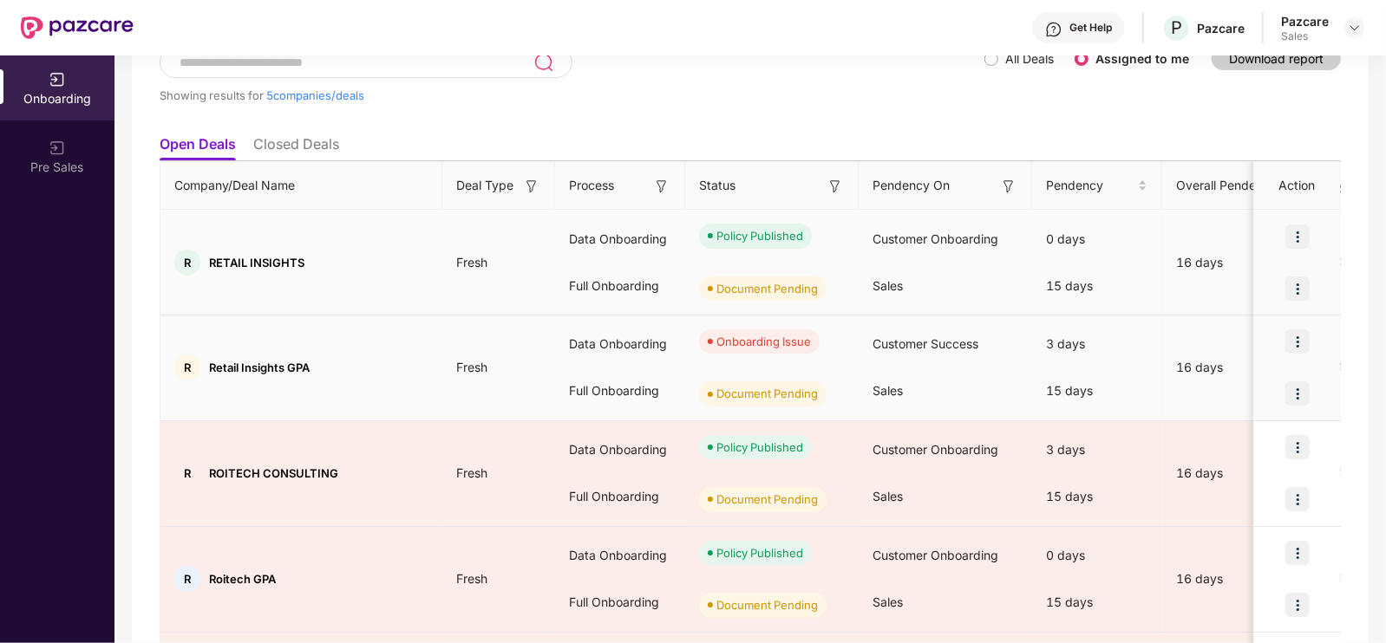
click at [460, 385] on td "Fresh" at bounding box center [498, 369] width 113 height 106
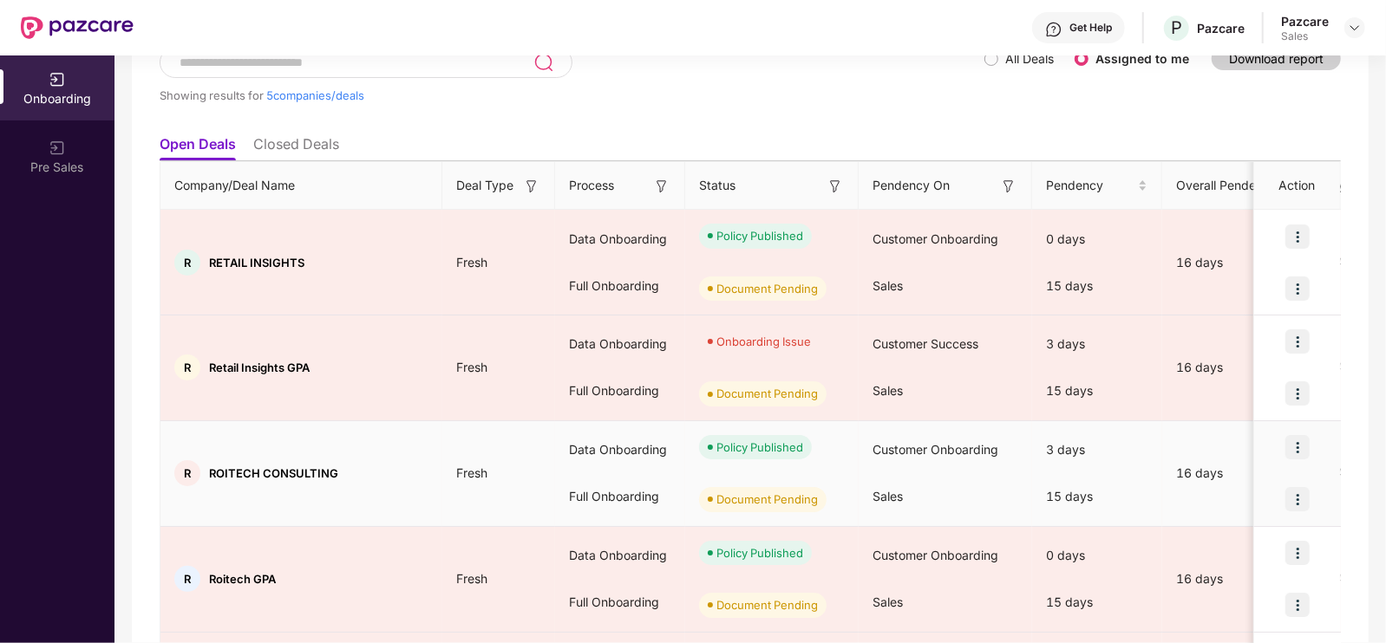
scroll to position [280, 0]
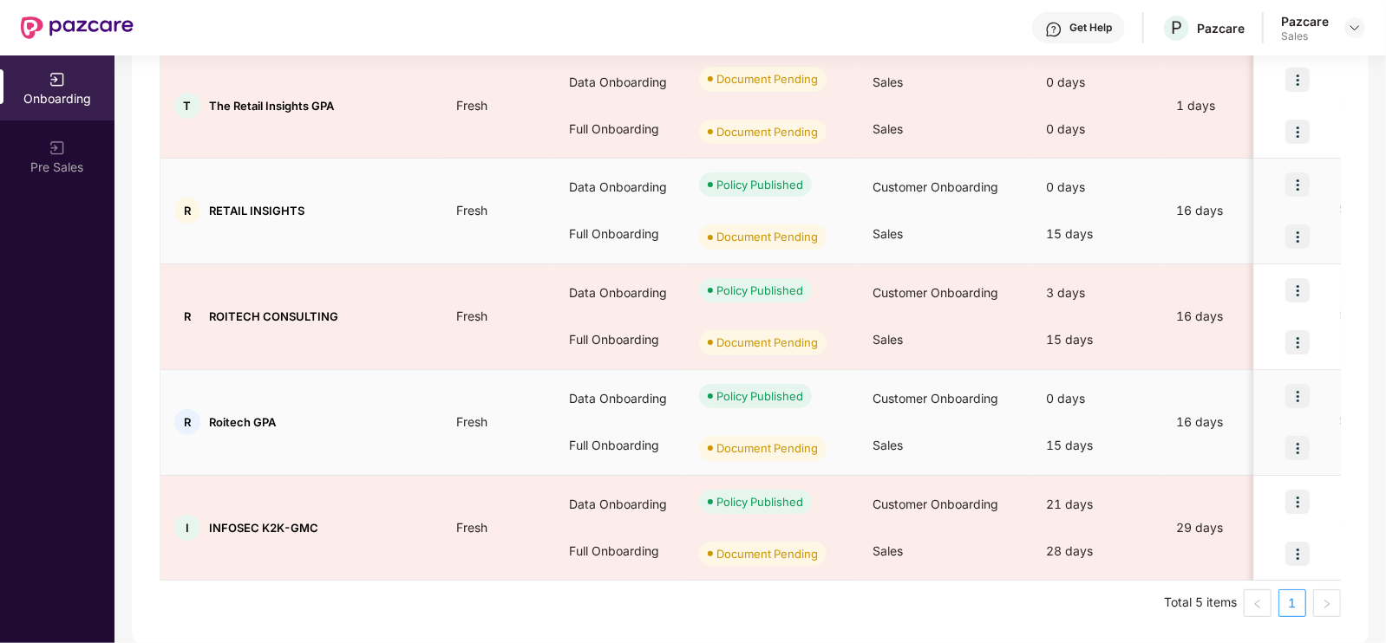
scroll to position [91, 0]
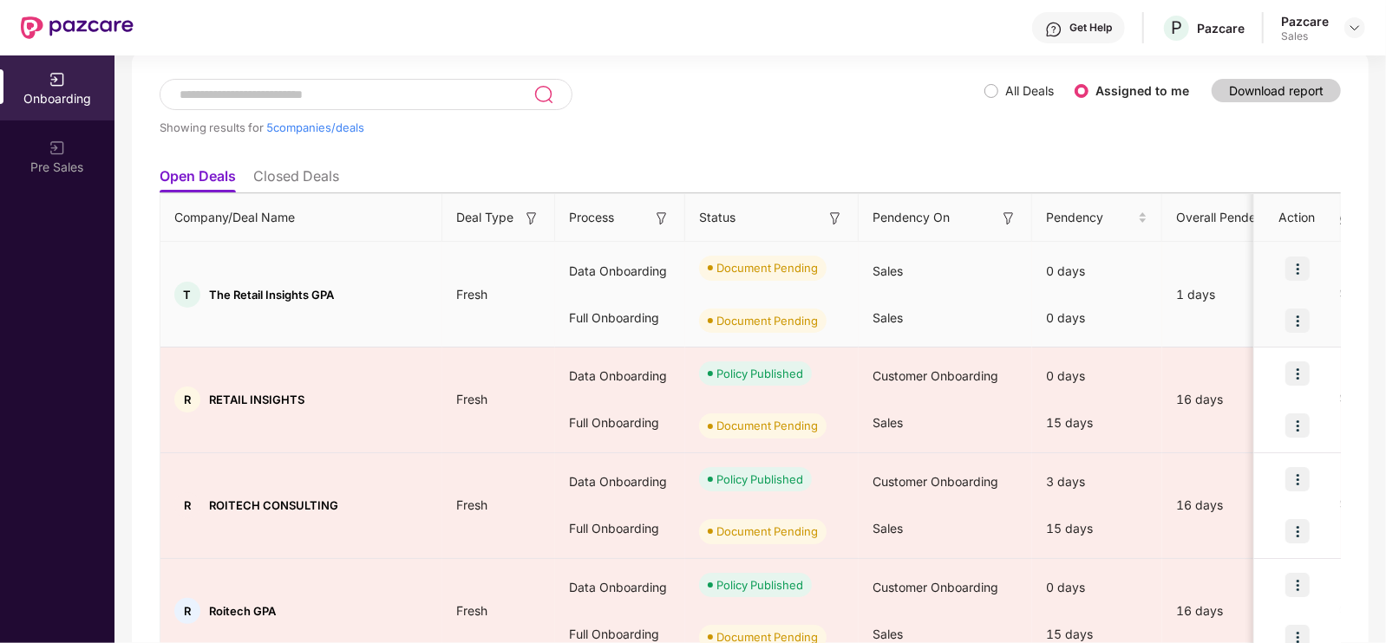
click at [1298, 274] on img at bounding box center [1297, 269] width 24 height 24
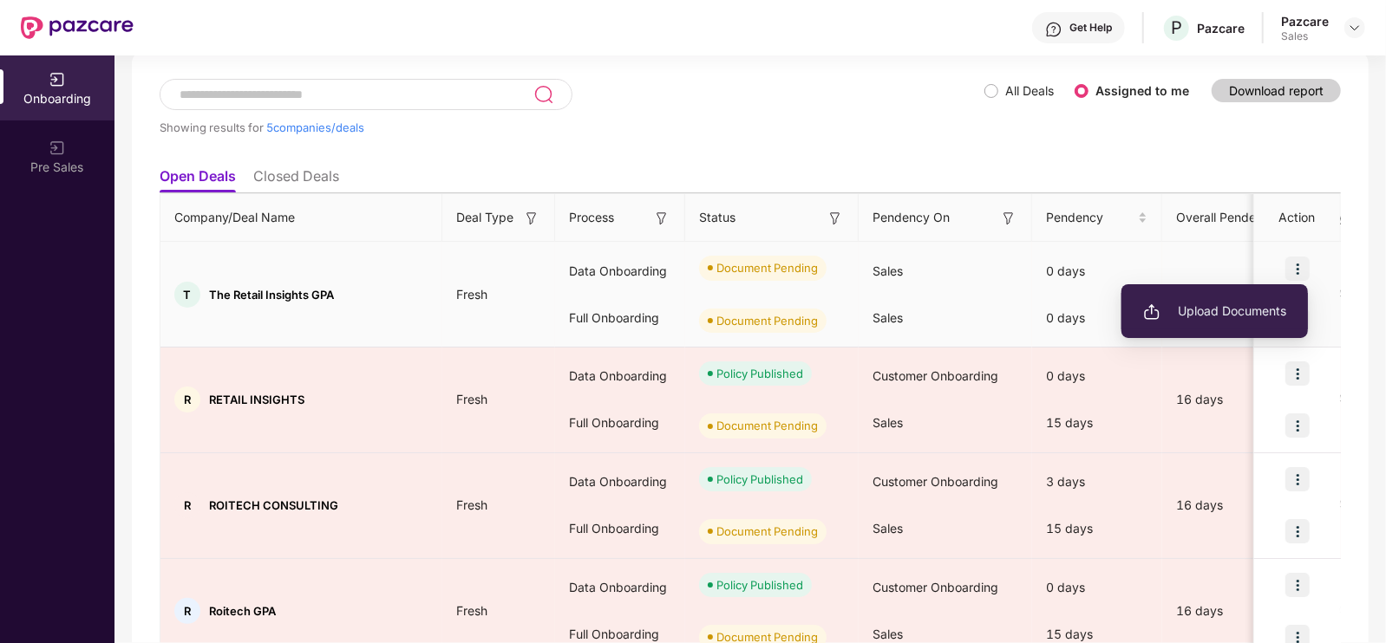
click at [1250, 307] on span "Upload Documents" at bounding box center [1214, 311] width 143 height 19
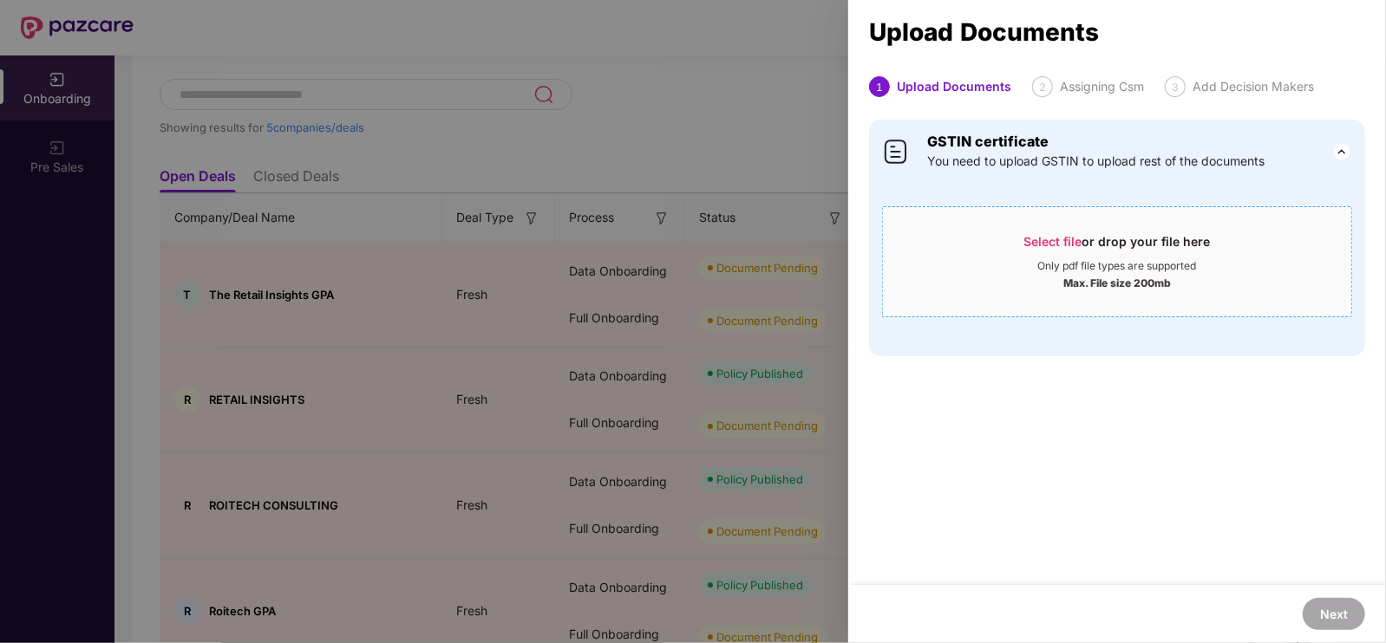
click at [1149, 282] on div "Max. File size 200mb" at bounding box center [1117, 281] width 108 height 17
click at [629, 400] on div at bounding box center [693, 321] width 1386 height 643
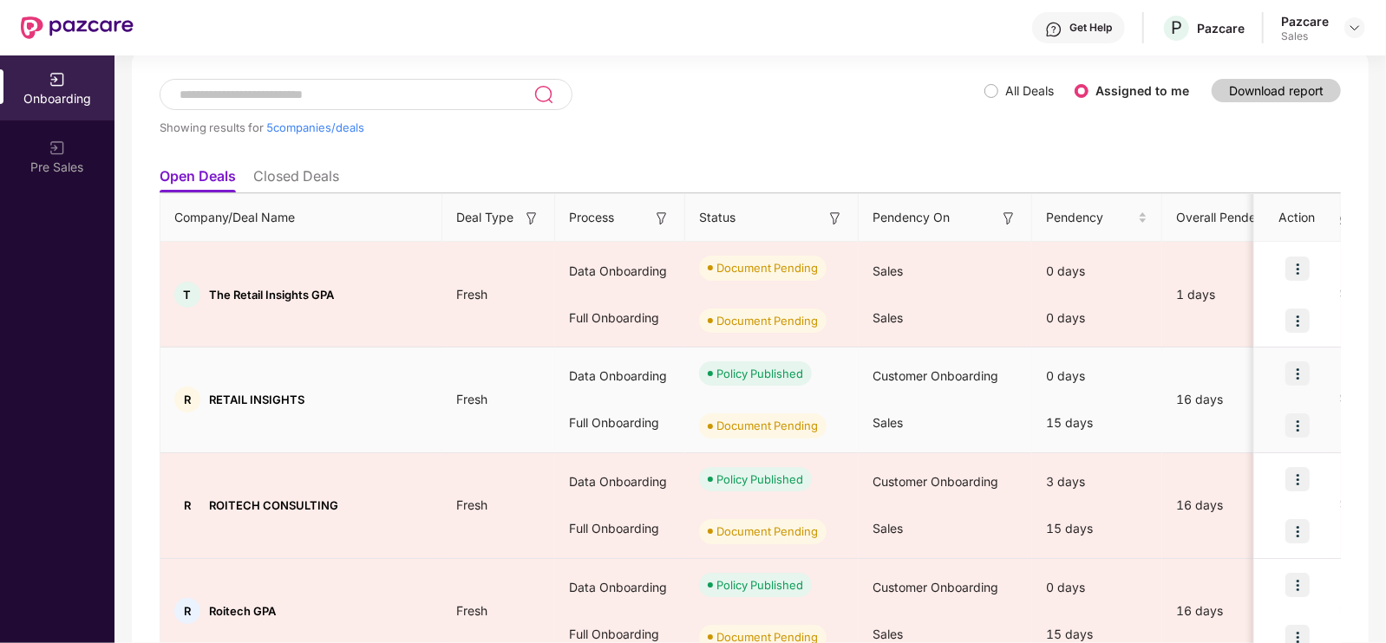
click at [1309, 369] on img at bounding box center [1297, 374] width 24 height 24
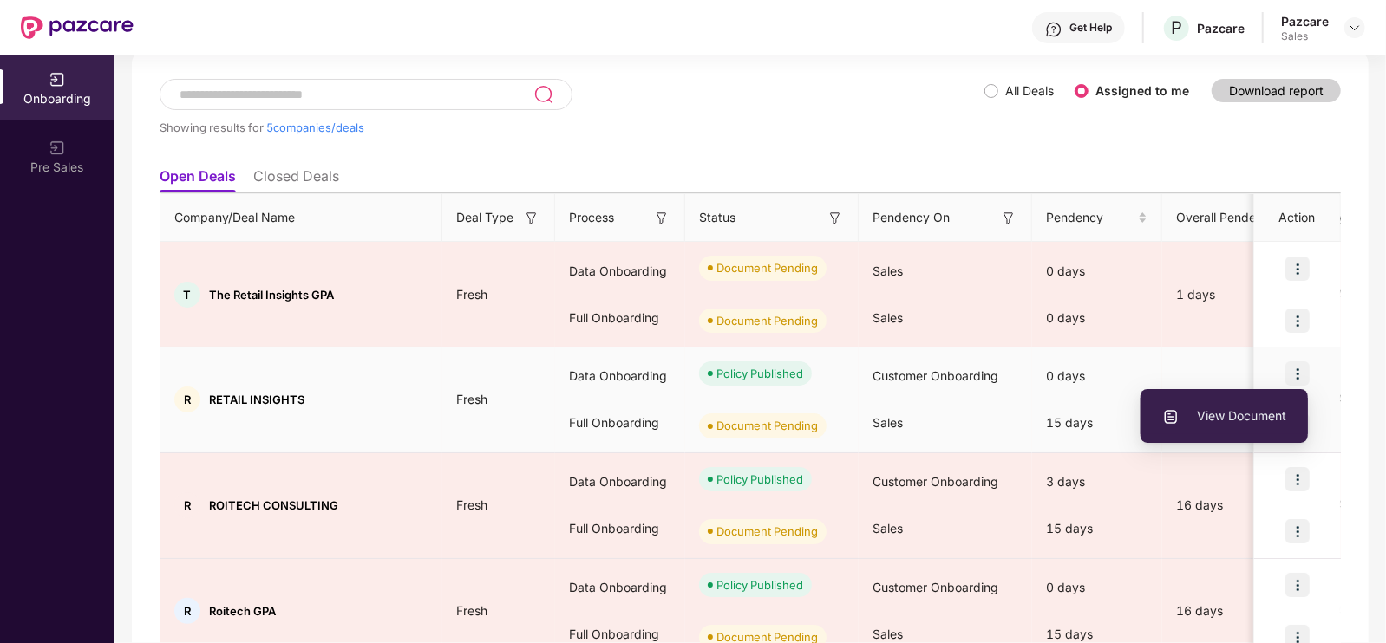
click at [1214, 405] on li "View Document" at bounding box center [1223, 416] width 167 height 36
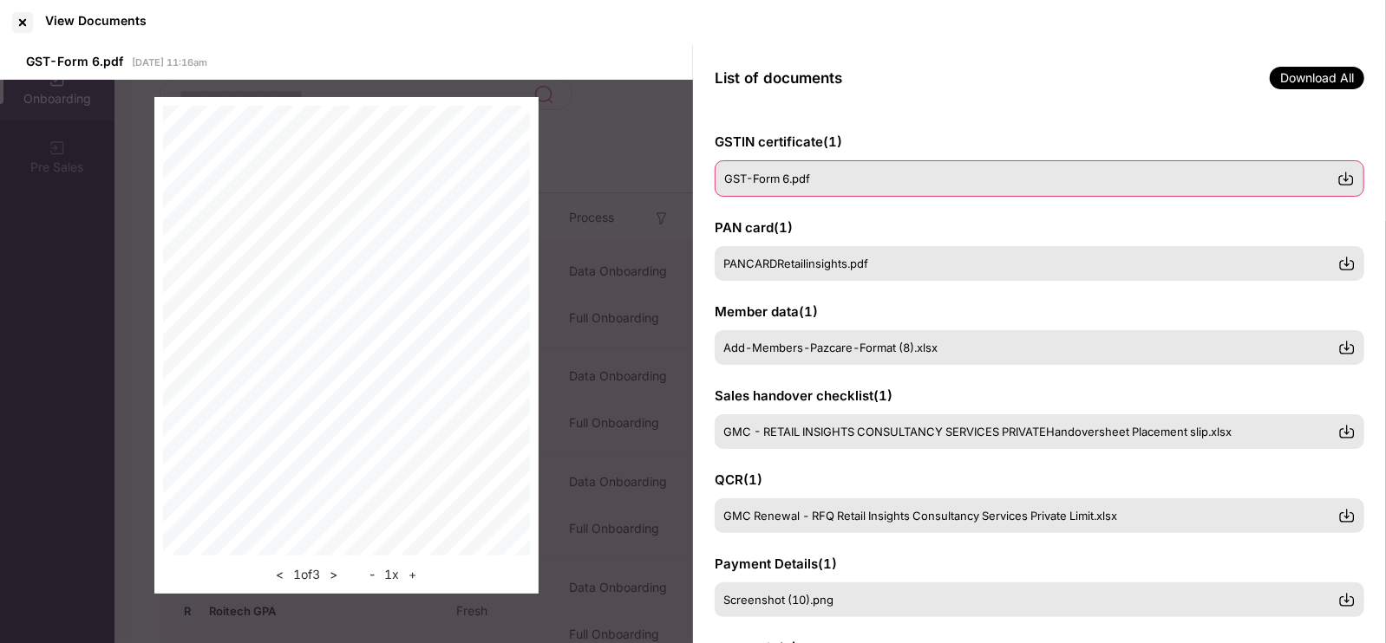
click at [767, 174] on span "GST-Form 6.pdf" at bounding box center [767, 179] width 86 height 14
click at [1343, 180] on img at bounding box center [1345, 178] width 17 height 17
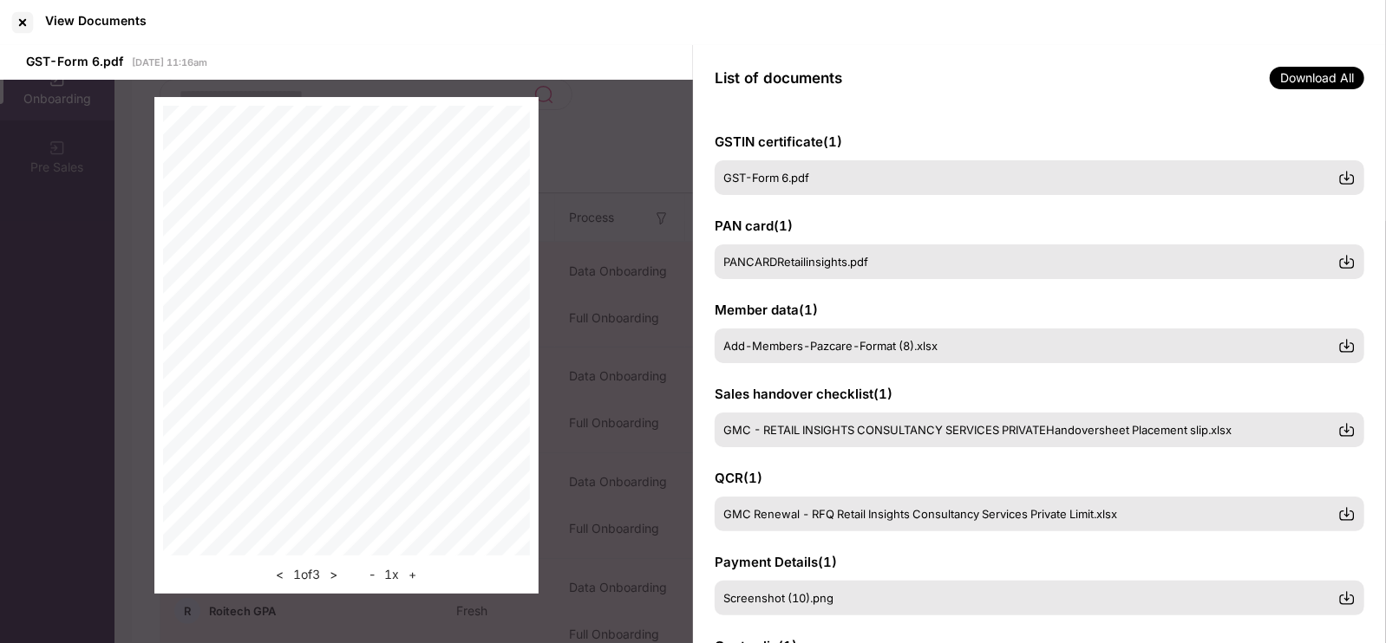
click at [598, 212] on div "< 1 of 3 > - 1 x +" at bounding box center [346, 346] width 693 height 532
click at [10, 17] on div at bounding box center [23, 23] width 28 height 28
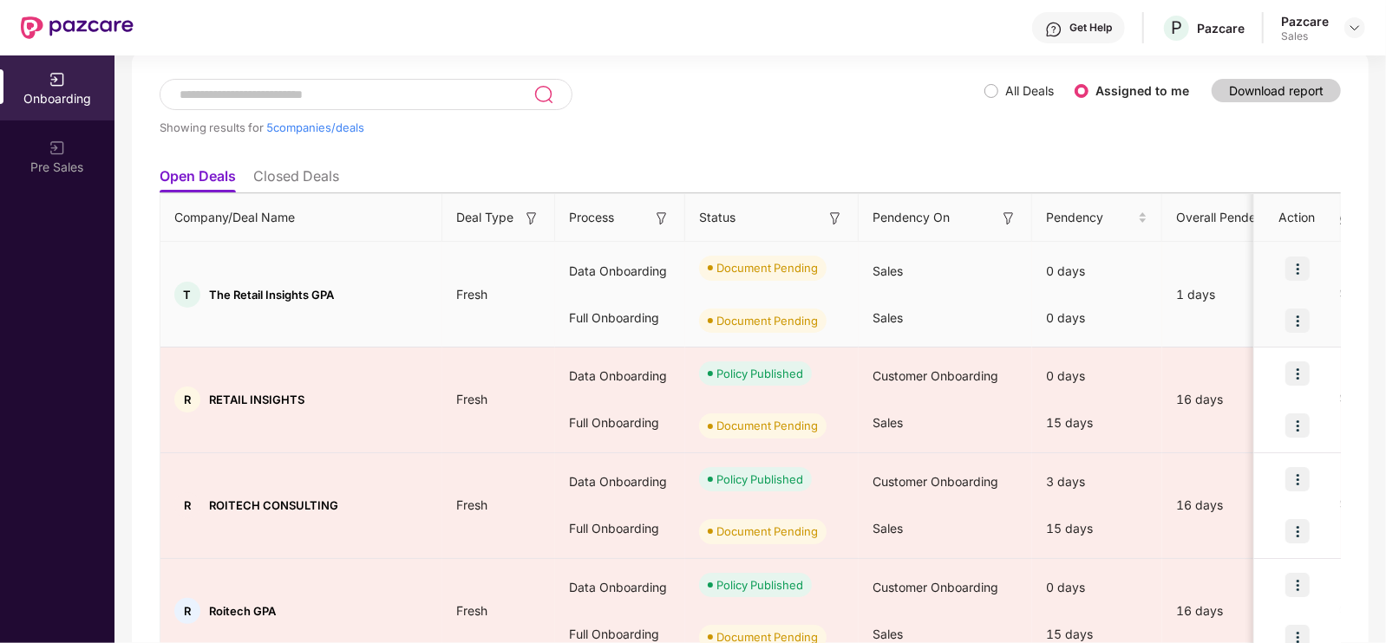
click at [1302, 262] on img at bounding box center [1297, 269] width 24 height 24
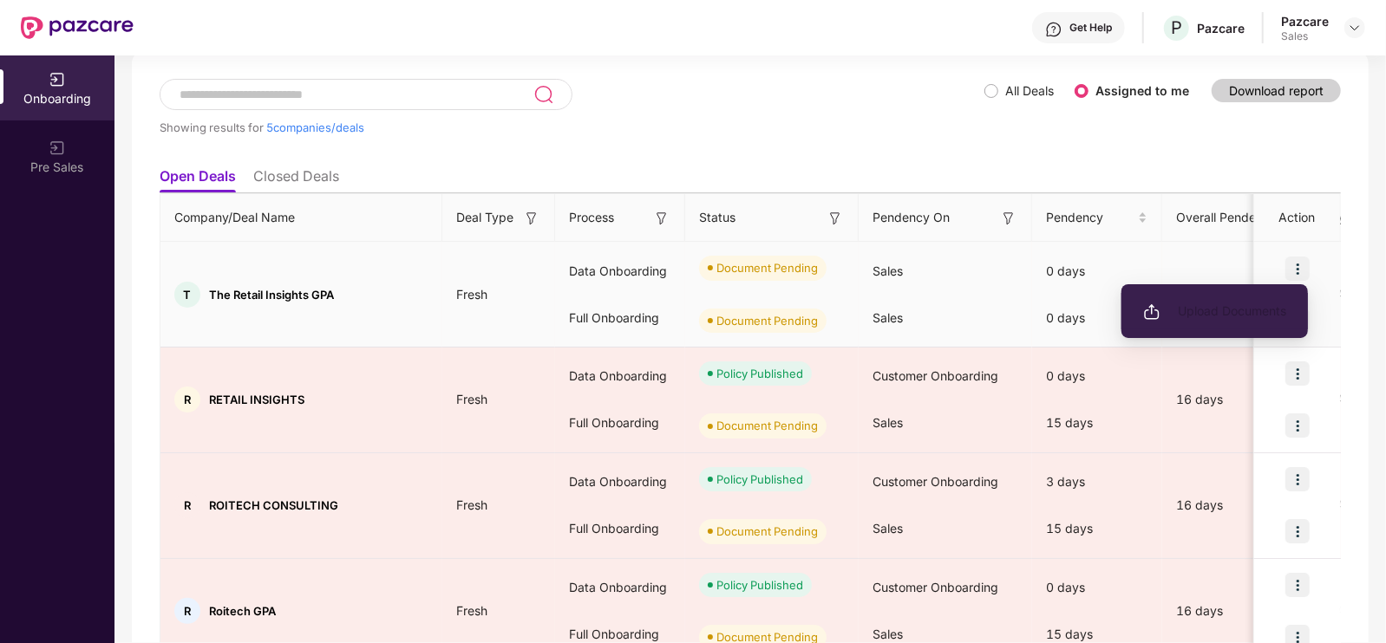
click at [1220, 322] on li "Upload Documents" at bounding box center [1214, 311] width 186 height 36
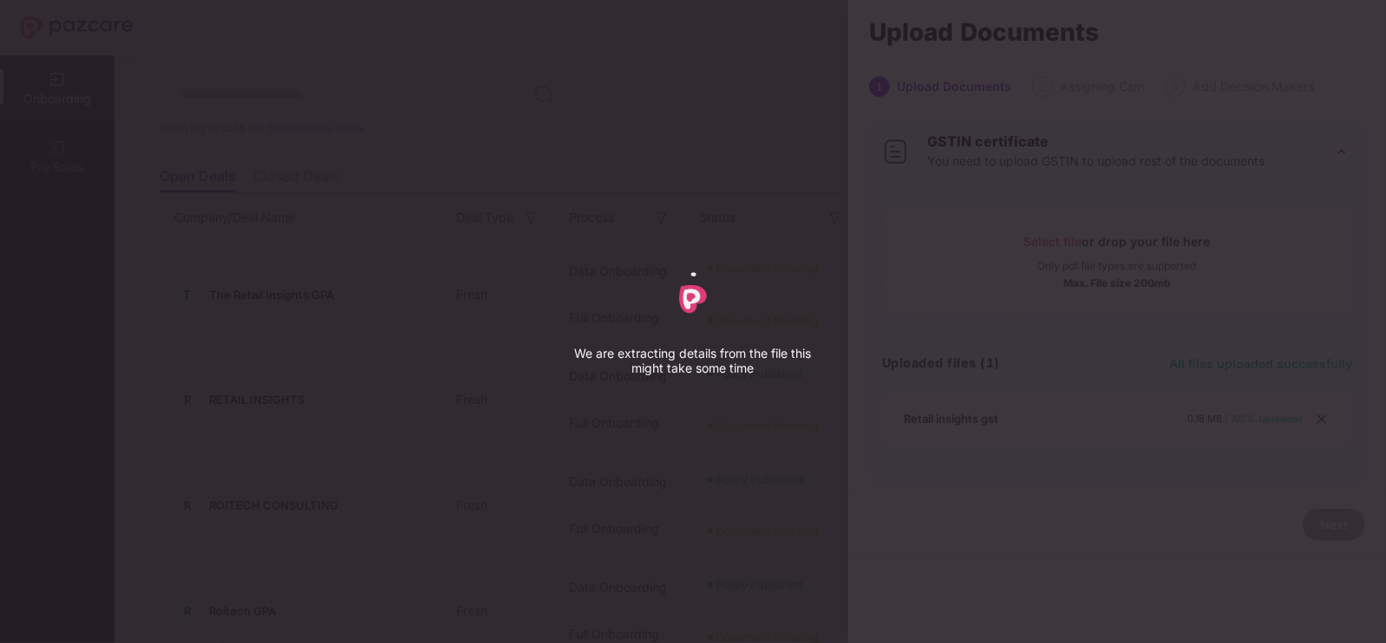
click at [854, 352] on div "We are extracting details from the file this might take some time" at bounding box center [693, 321] width 1386 height 643
select select "*****"
select select "******"
select select "**********"
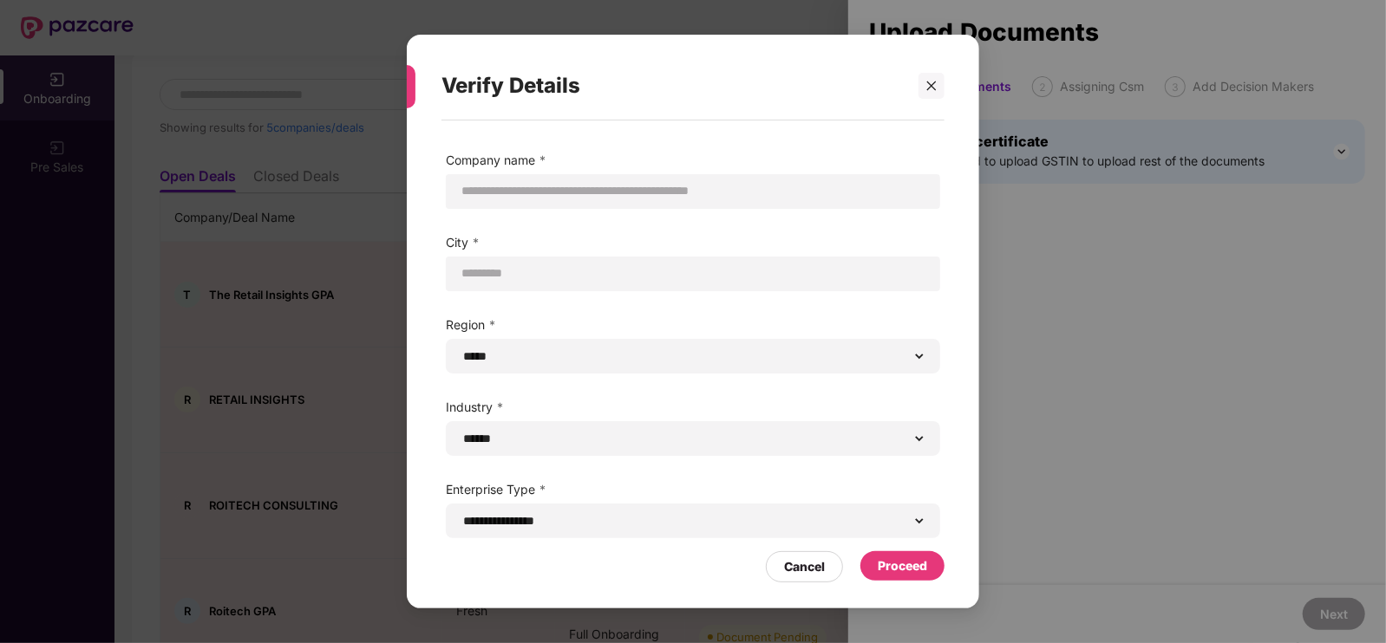
click at [914, 565] on div "Proceed" at bounding box center [902, 566] width 49 height 19
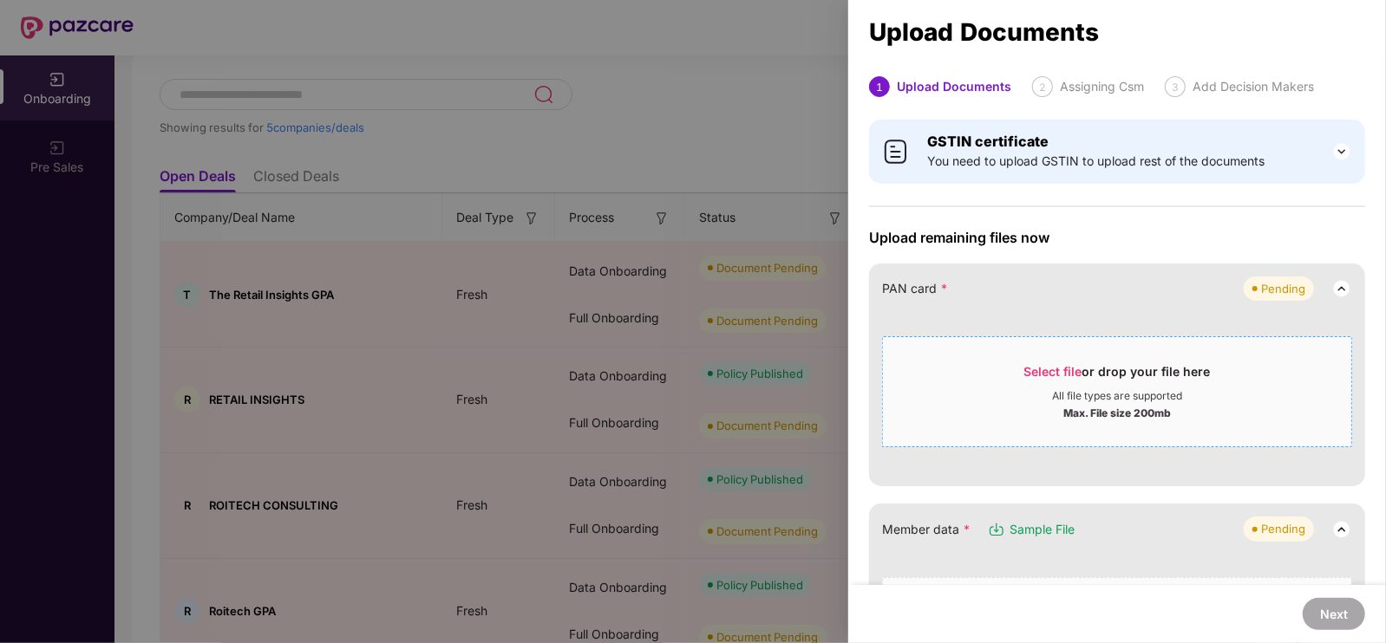
scroll to position [56, 0]
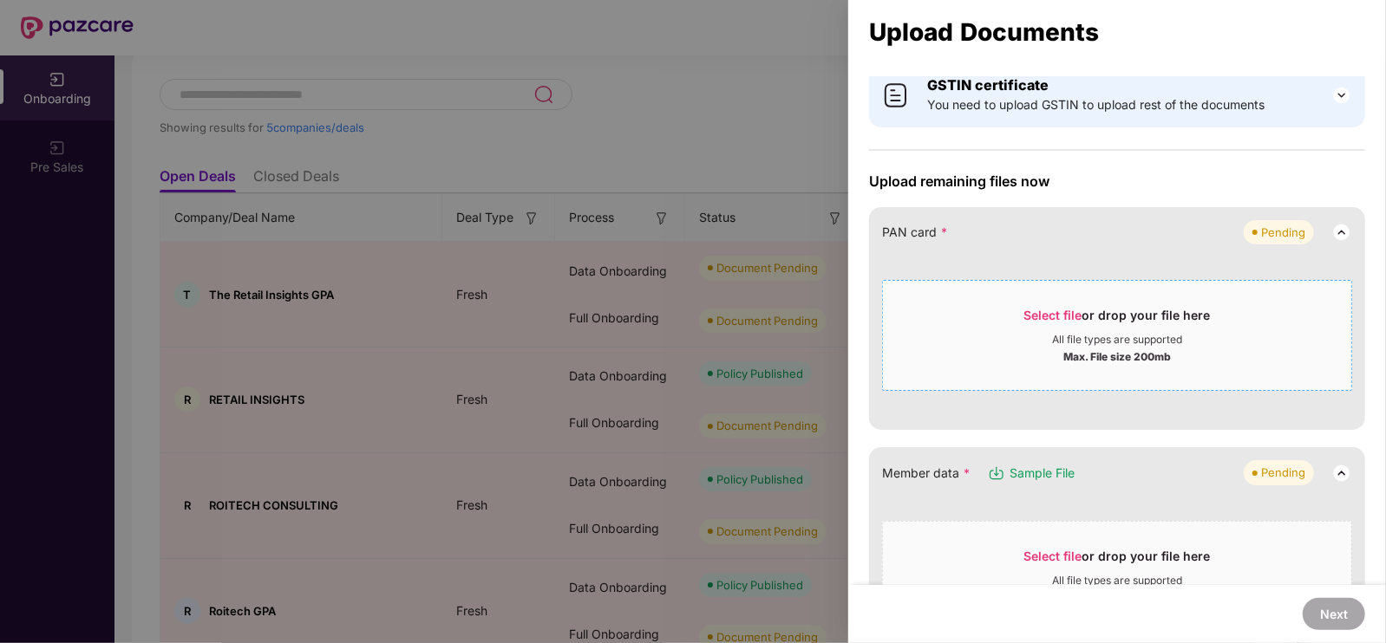
click at [1039, 319] on span "Select file" at bounding box center [1053, 315] width 58 height 15
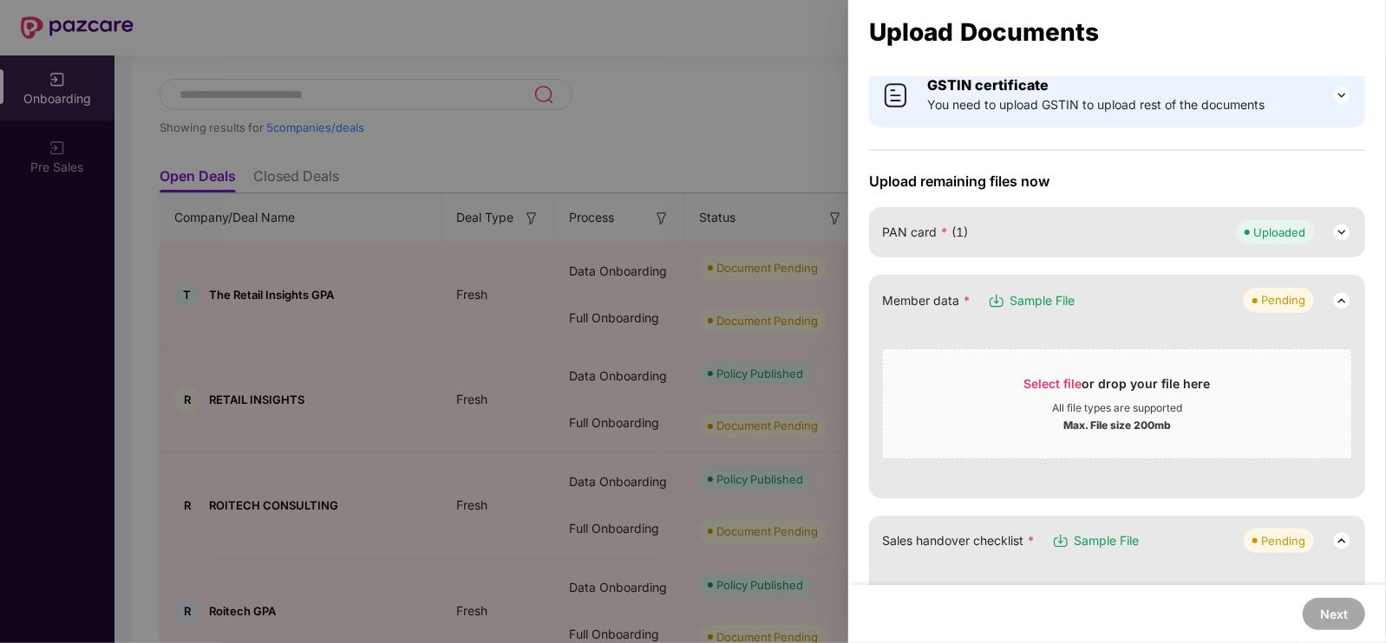
click at [1306, 232] on span "Uploaded" at bounding box center [1275, 232] width 78 height 24
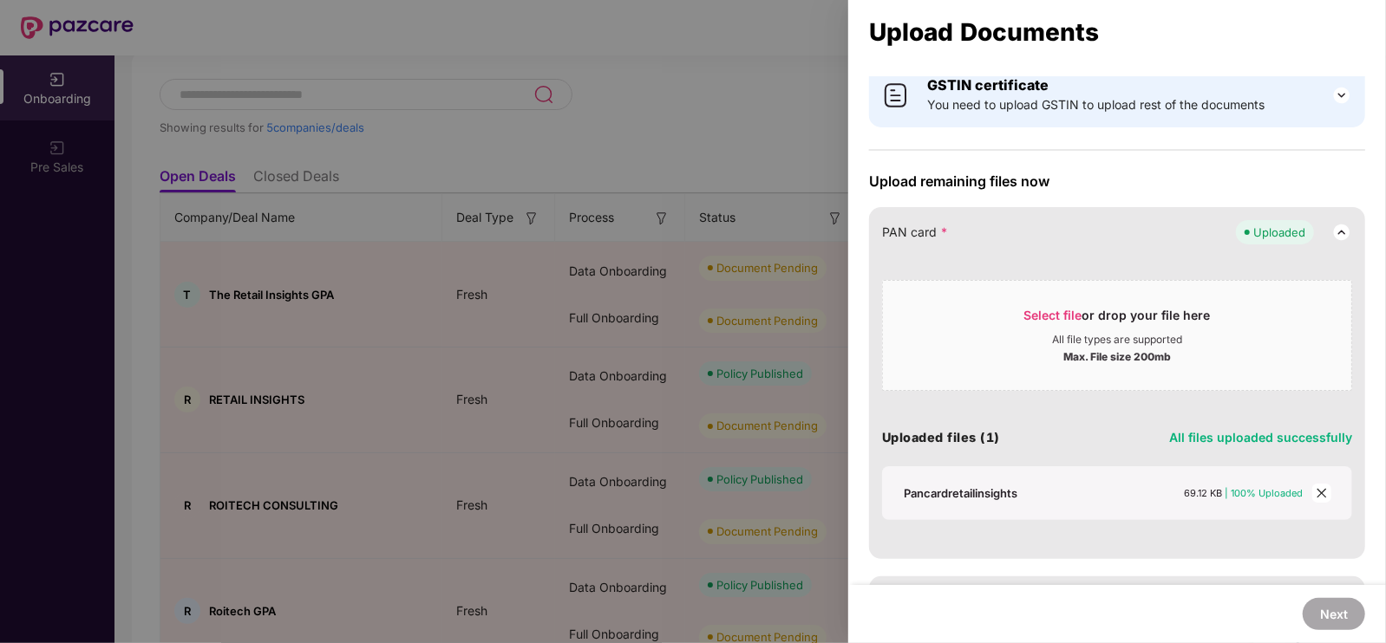
click at [978, 497] on div "Pancardretailinsights" at bounding box center [961, 494] width 114 height 16
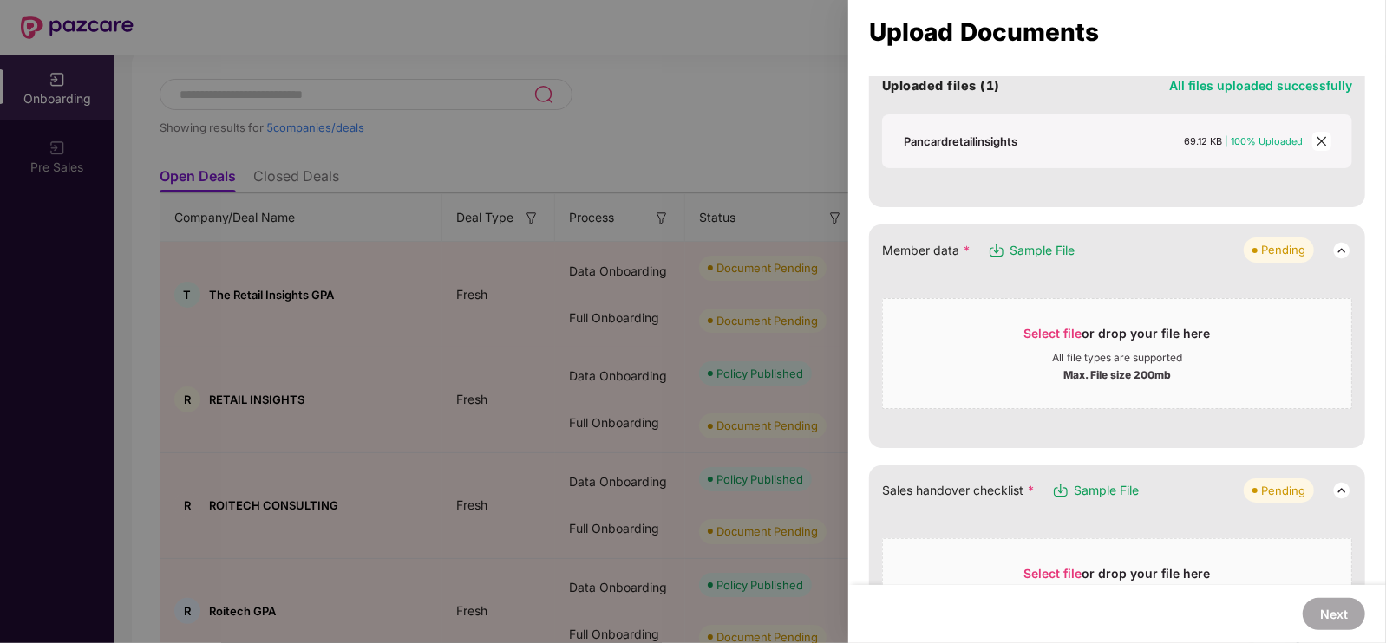
scroll to position [413, 0]
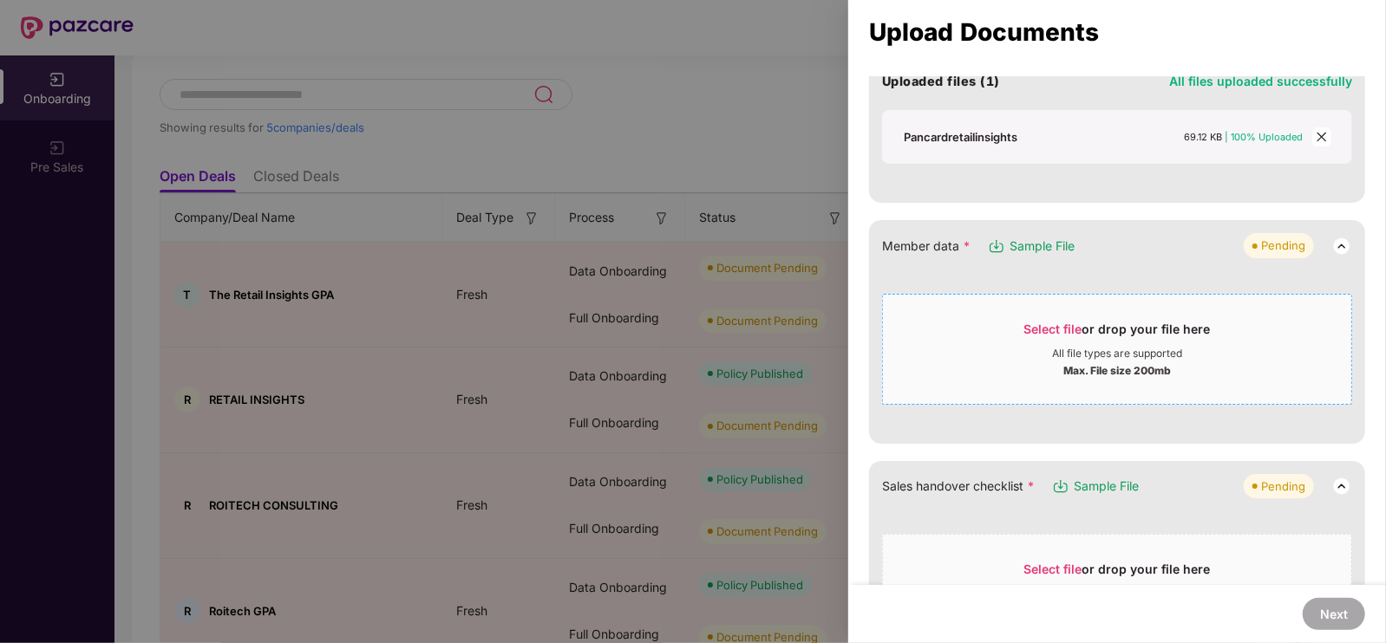
click at [1053, 330] on span "Select file" at bounding box center [1053, 329] width 58 height 15
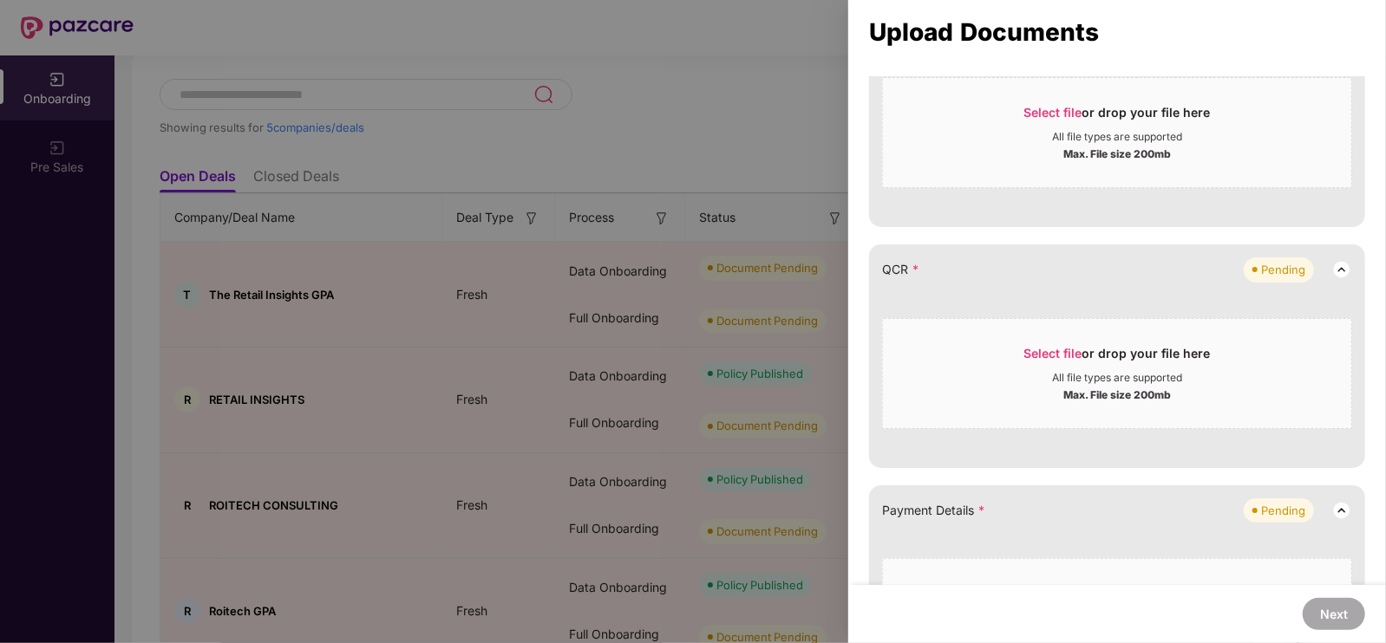
scroll to position [704, 0]
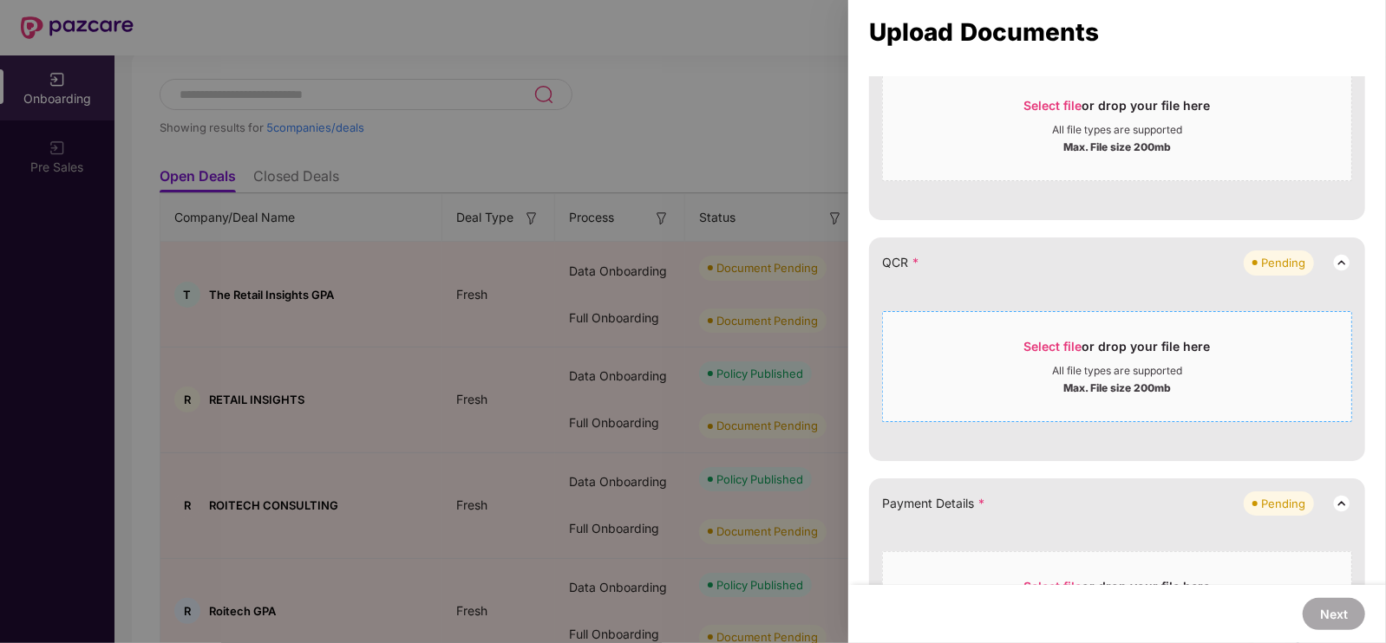
click at [1061, 331] on span "Select file or drop your file here All file types are supported Max. File size …" at bounding box center [1117, 366] width 468 height 83
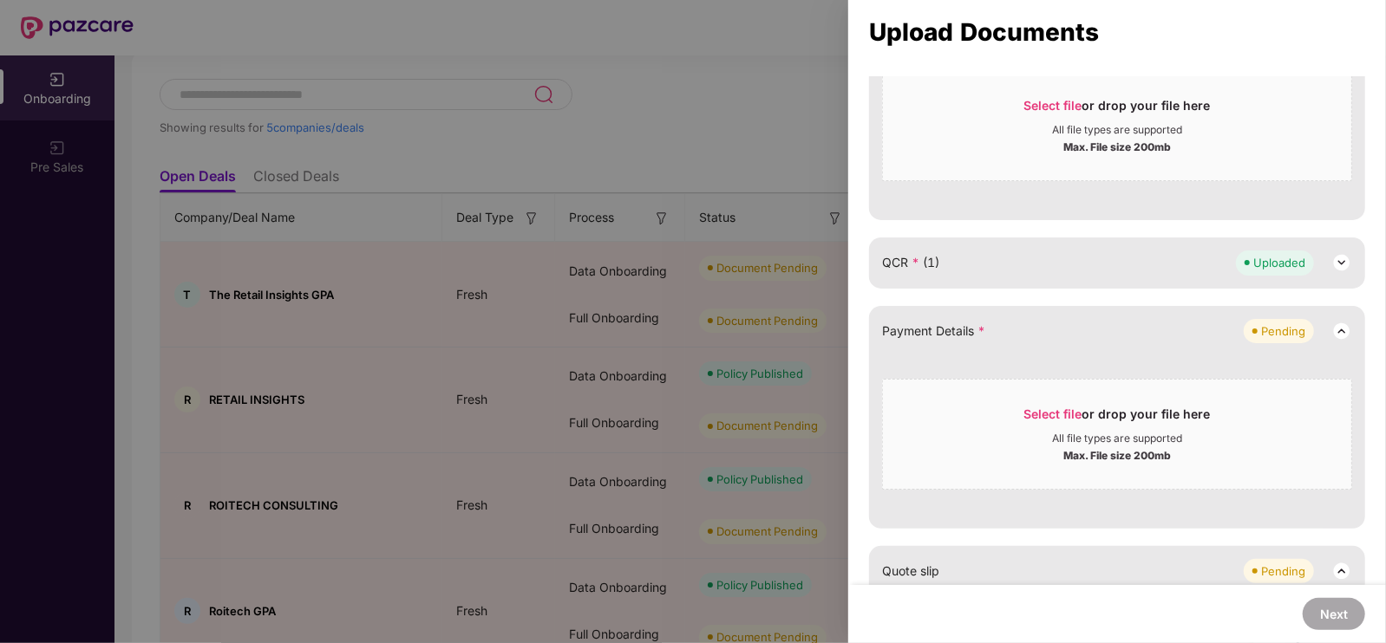
click at [1179, 252] on div "QCR * (1) Uploaded" at bounding box center [1117, 263] width 470 height 24
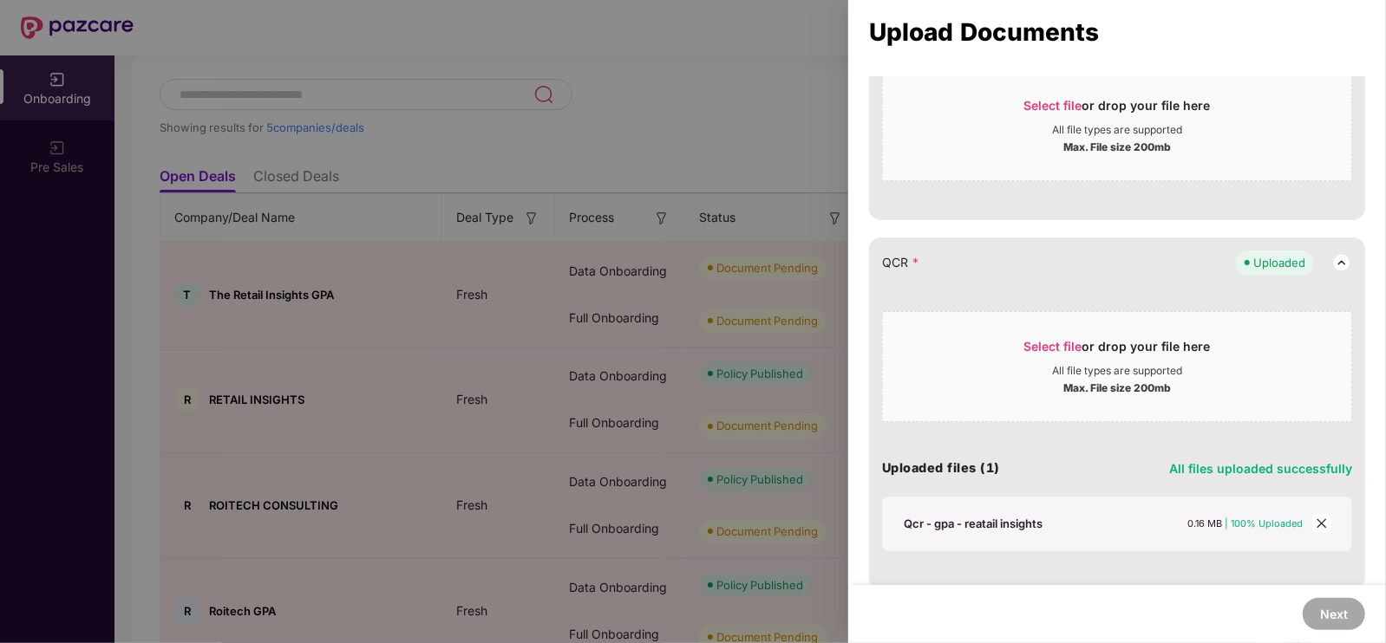
click at [1318, 526] on icon "close" at bounding box center [1322, 524] width 12 height 12
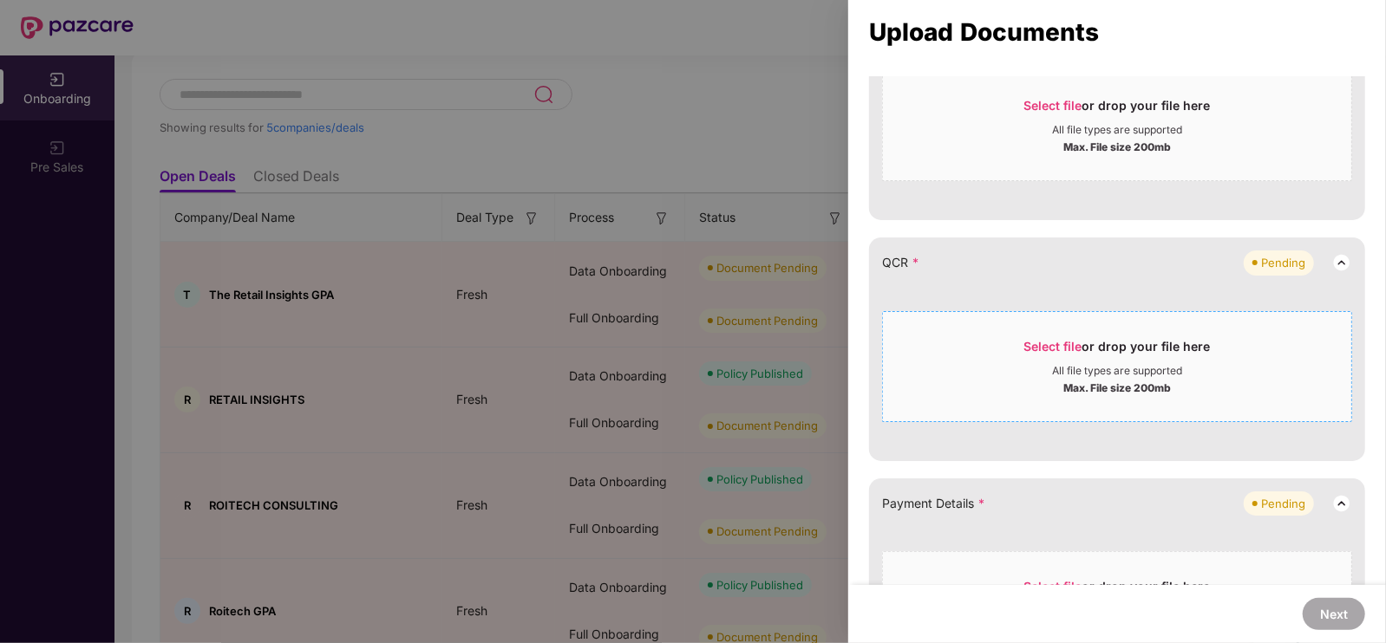
scroll to position [806, 0]
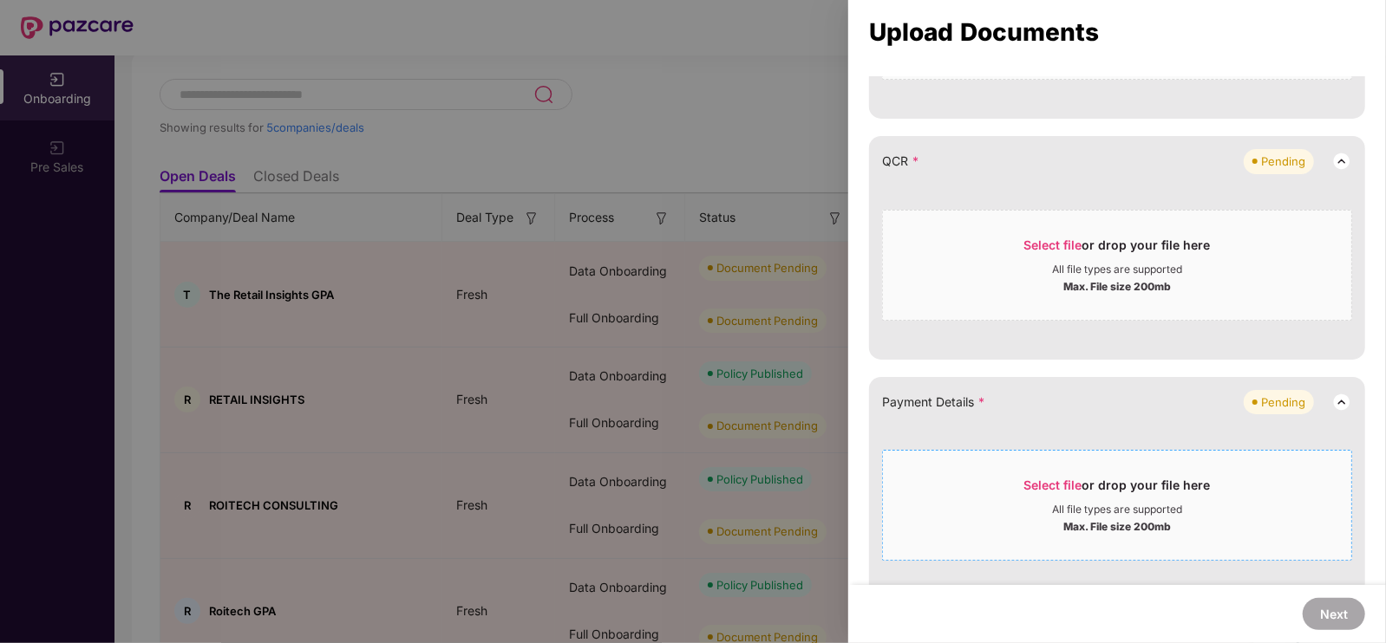
click at [1106, 495] on div "Select file or drop your file here" at bounding box center [1117, 490] width 186 height 26
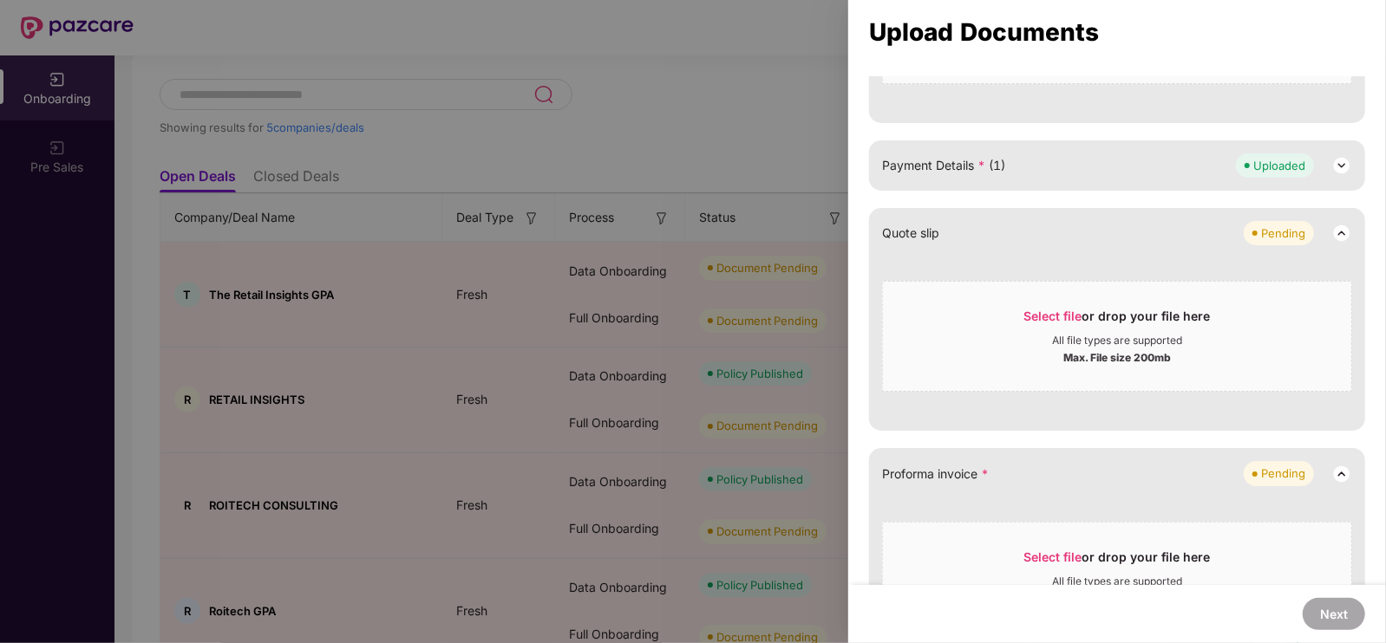
scroll to position [1045, 0]
click at [1052, 333] on div "All file types are supported" at bounding box center [1117, 338] width 130 height 14
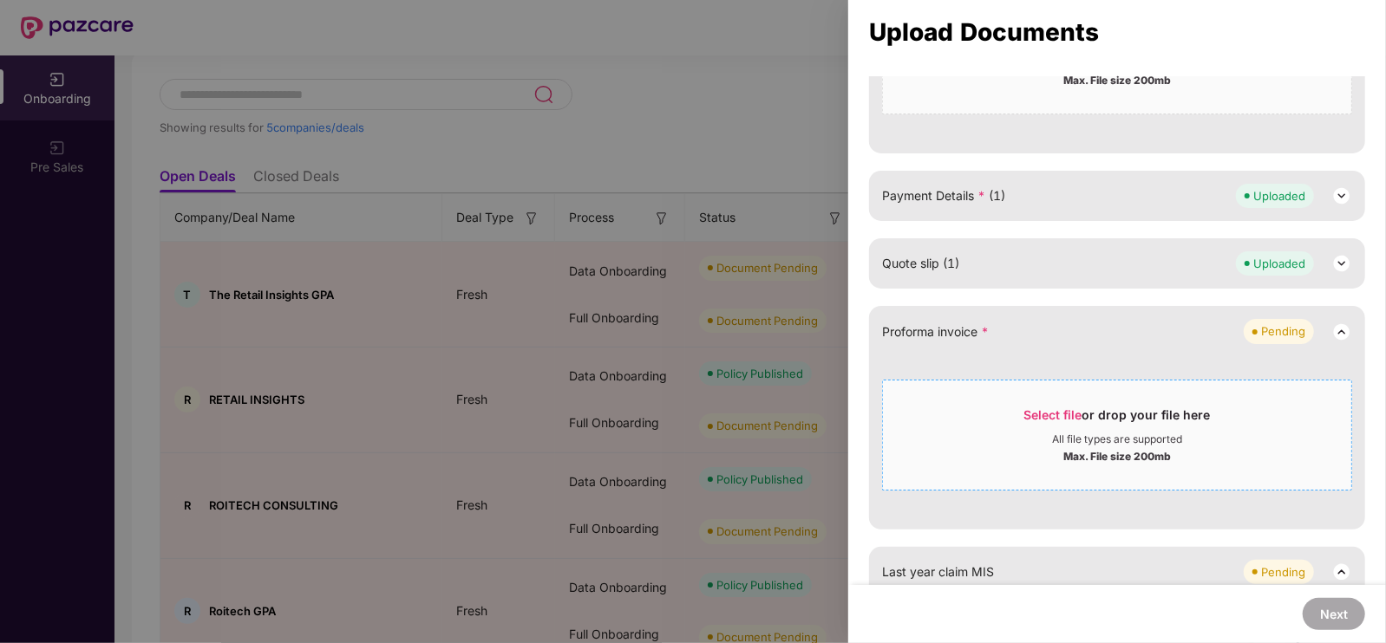
scroll to position [1007, 0]
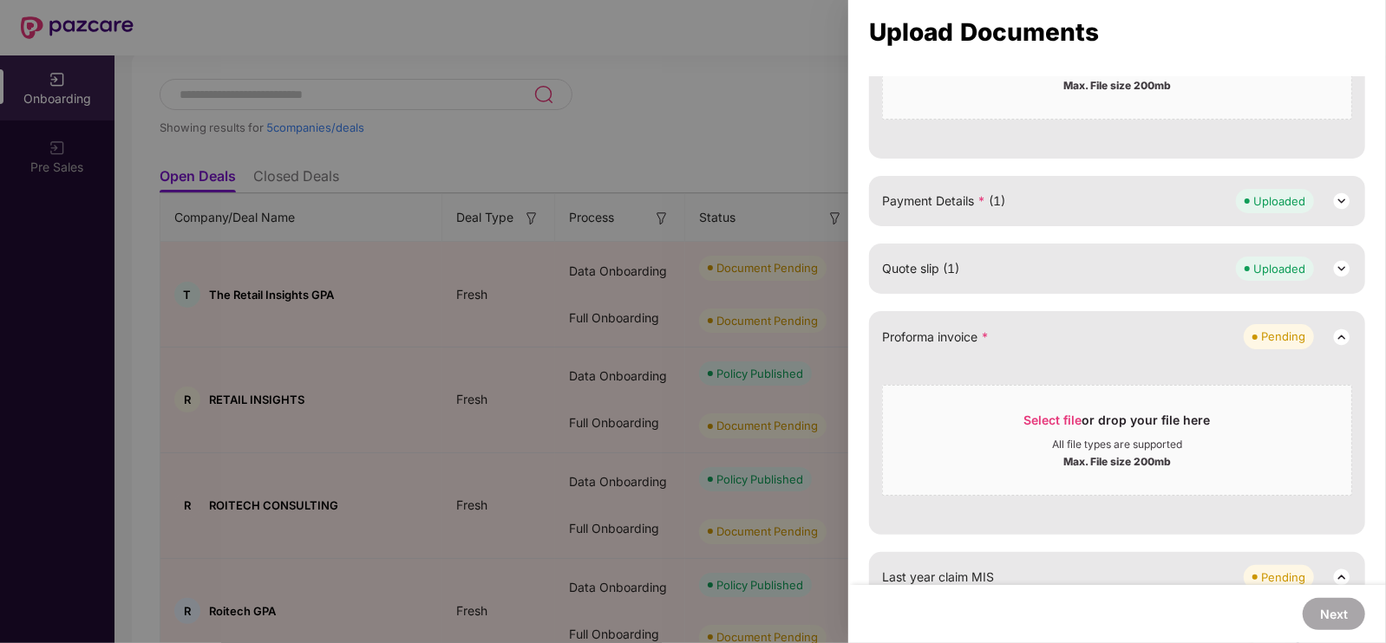
click at [1140, 266] on div "Quote slip (1) Uploaded" at bounding box center [1117, 269] width 470 height 24
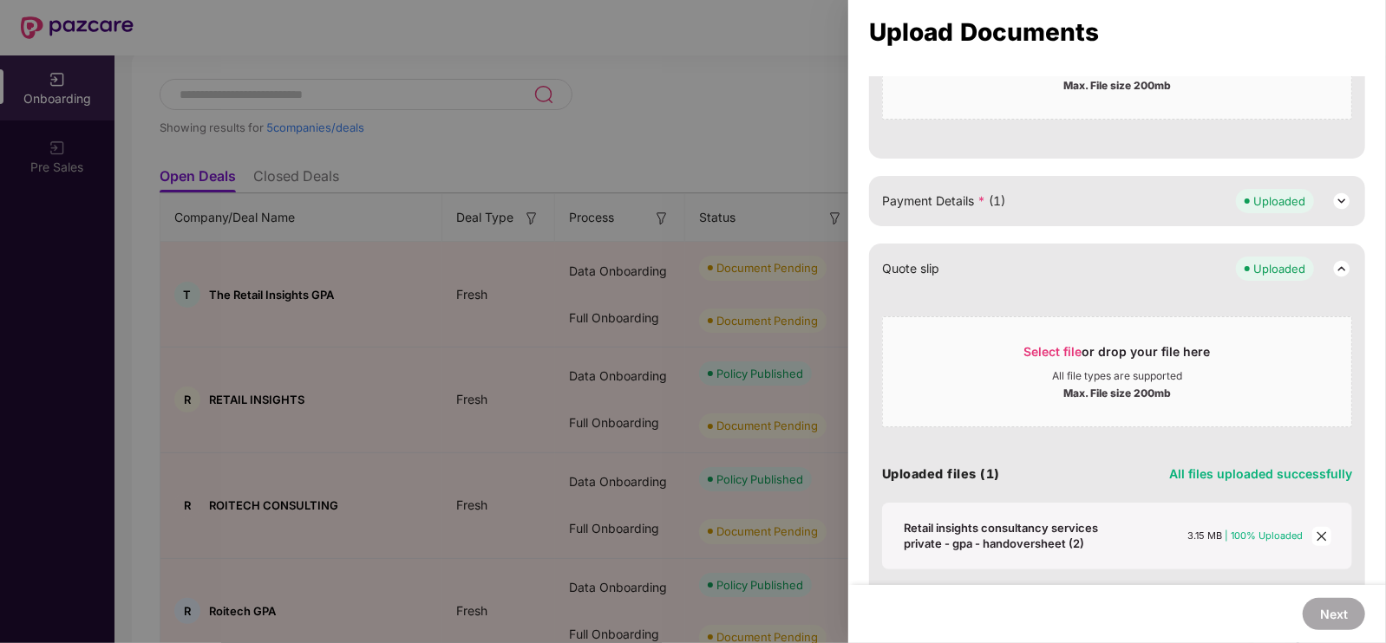
click at [1318, 531] on icon "close" at bounding box center [1322, 537] width 12 height 12
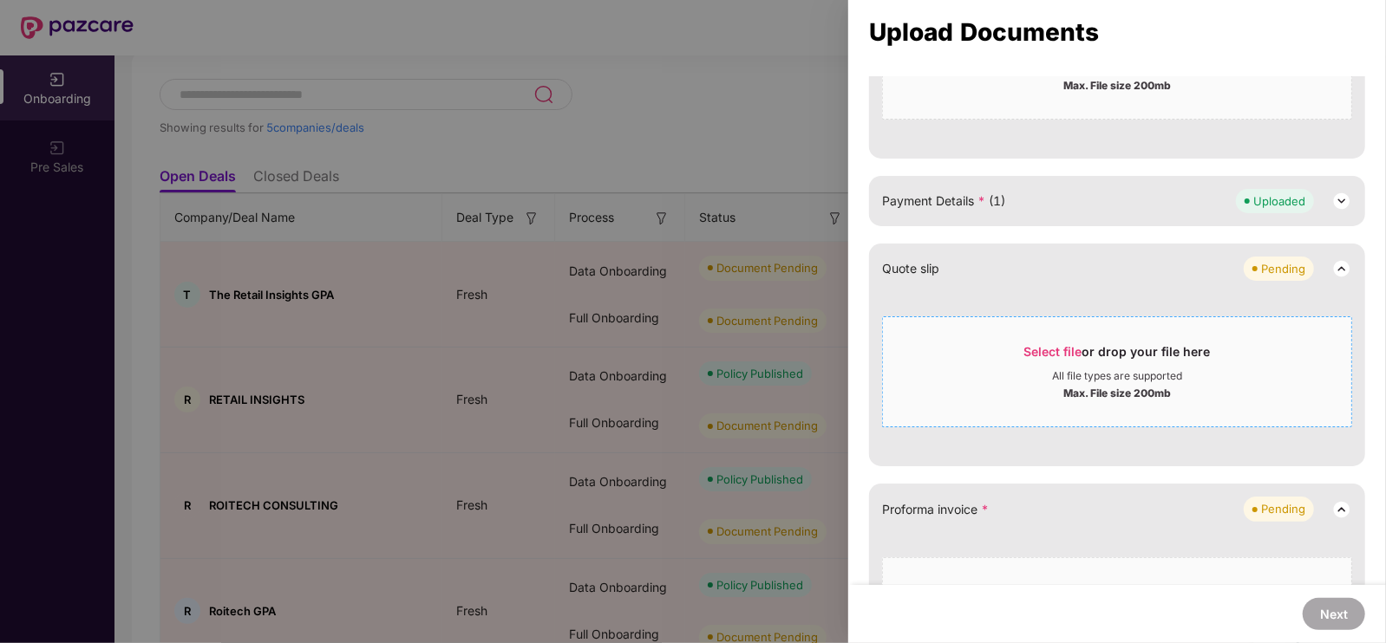
click at [1158, 346] on div "Select file or drop your file here" at bounding box center [1117, 356] width 186 height 26
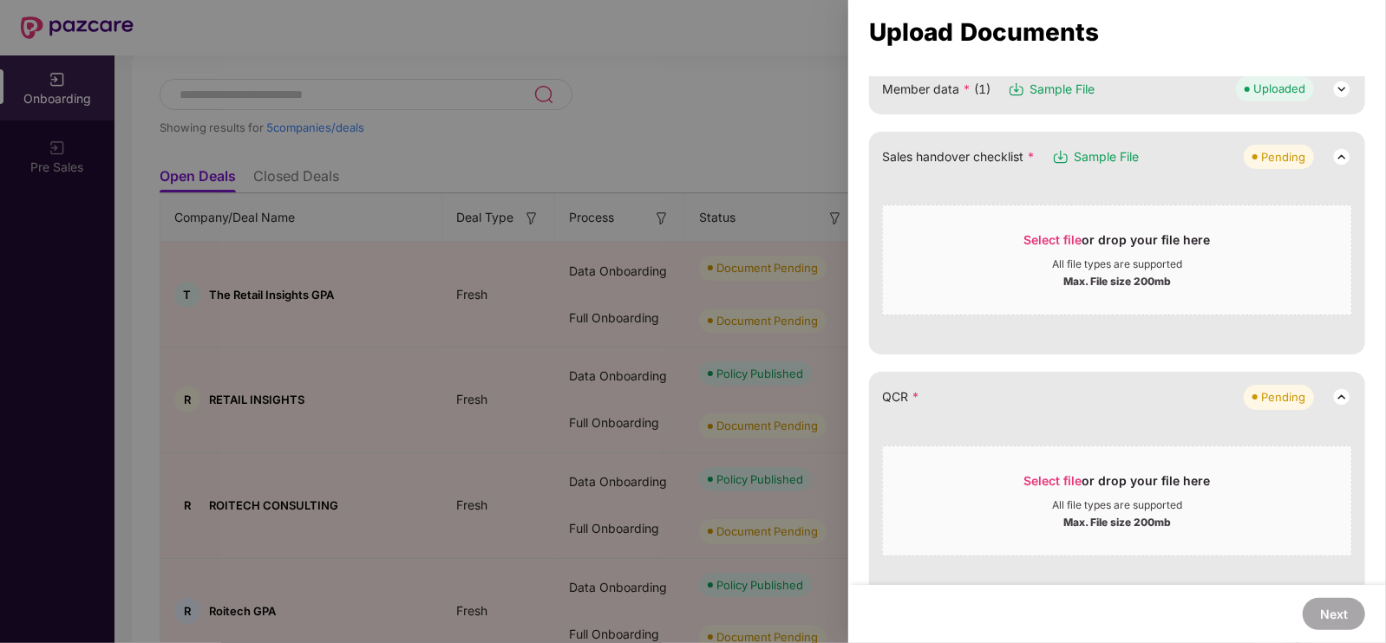
scroll to position [564, 0]
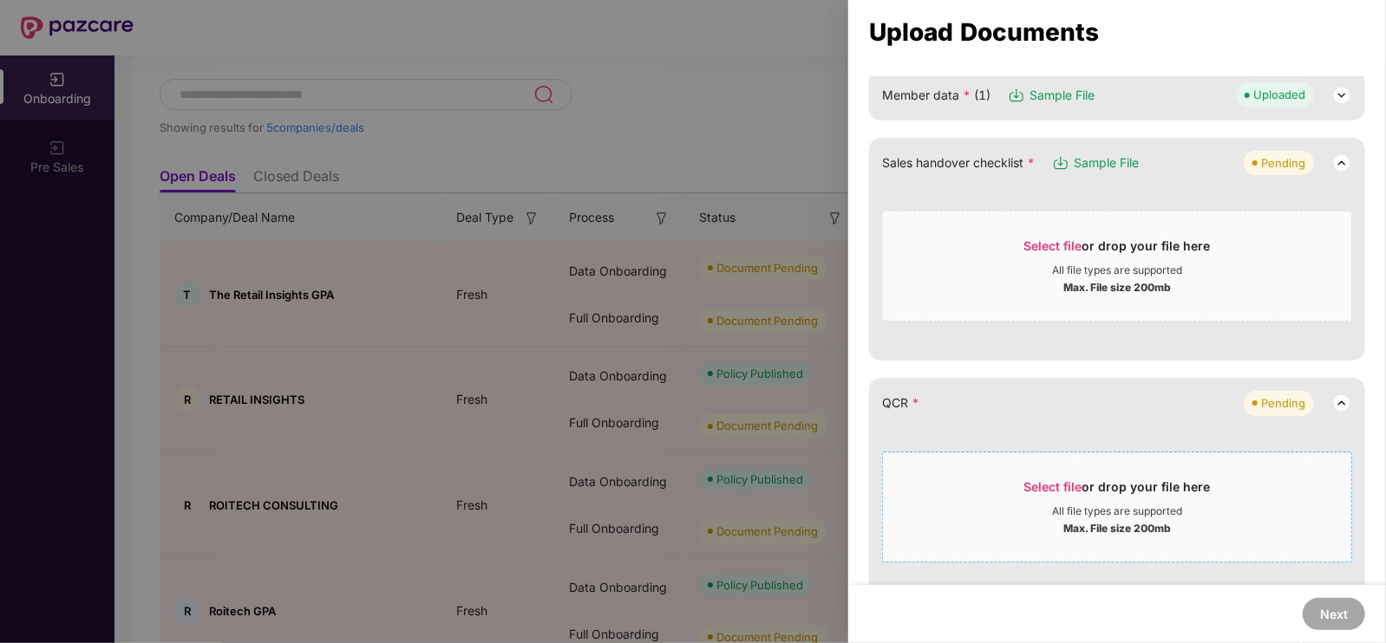
drag, startPoint x: 1068, startPoint y: 487, endPoint x: 1140, endPoint y: 496, distance: 72.6
click at [1140, 496] on div "Select file or drop your file here" at bounding box center [1117, 492] width 186 height 26
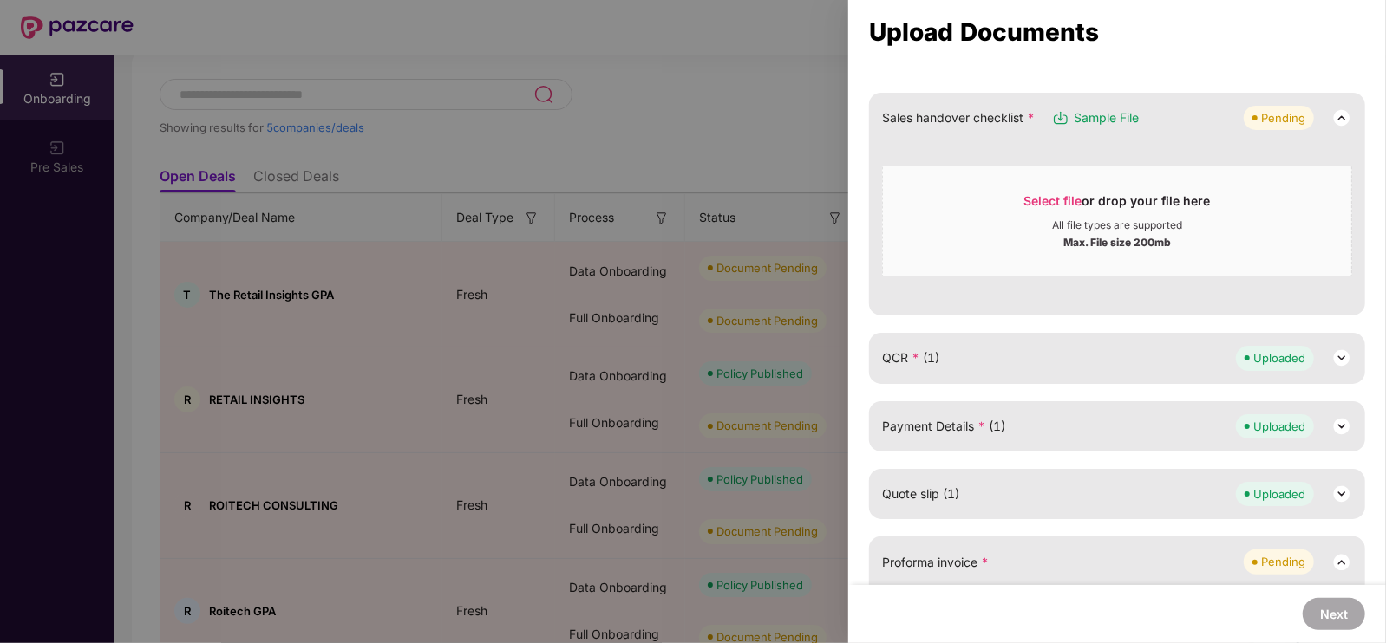
scroll to position [608, 0]
click at [1081, 201] on div "Select file or drop your file here" at bounding box center [1117, 206] width 186 height 26
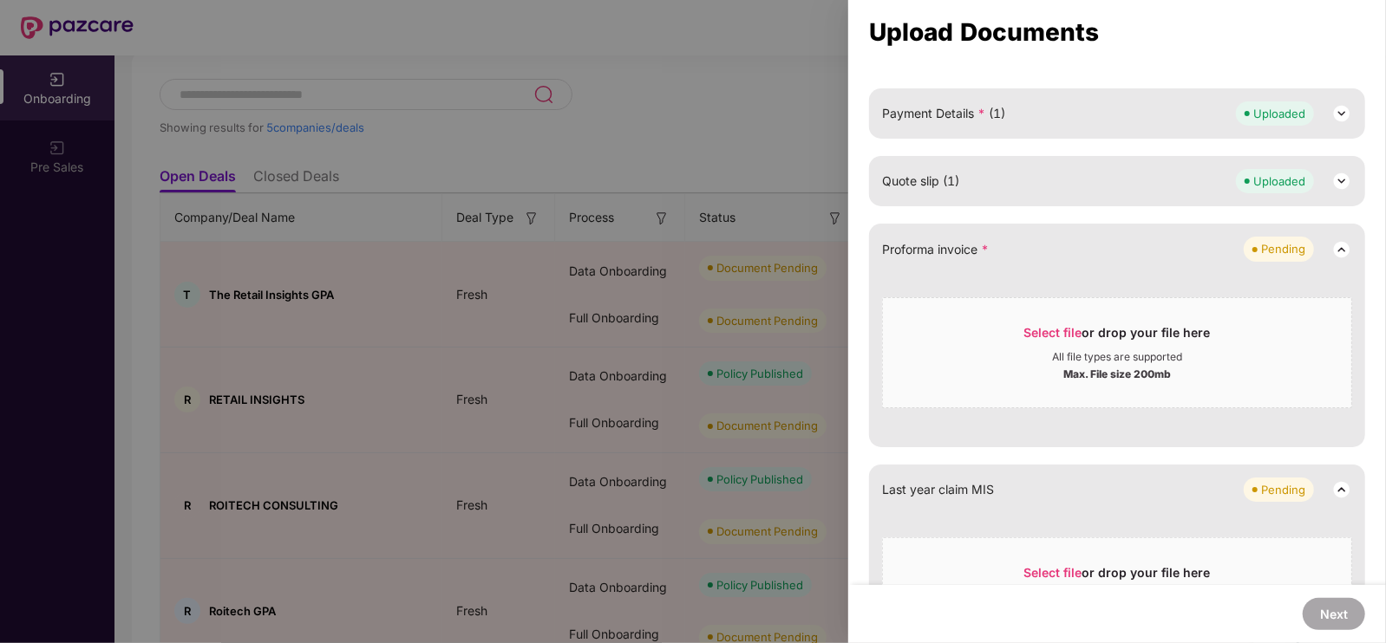
scroll to position [751, 0]
drag, startPoint x: 1136, startPoint y: 304, endPoint x: 1309, endPoint y: 292, distance: 172.9
click at [1309, 292] on div "Select file or drop your file here All file types are supported Max. File size …" at bounding box center [1117, 347] width 470 height 120
click at [1122, 301] on div "Select file or drop your file here All file types are supported Max. File size …" at bounding box center [1117, 351] width 470 height 111
click at [1041, 339] on div "Select file or drop your file here" at bounding box center [1117, 336] width 186 height 26
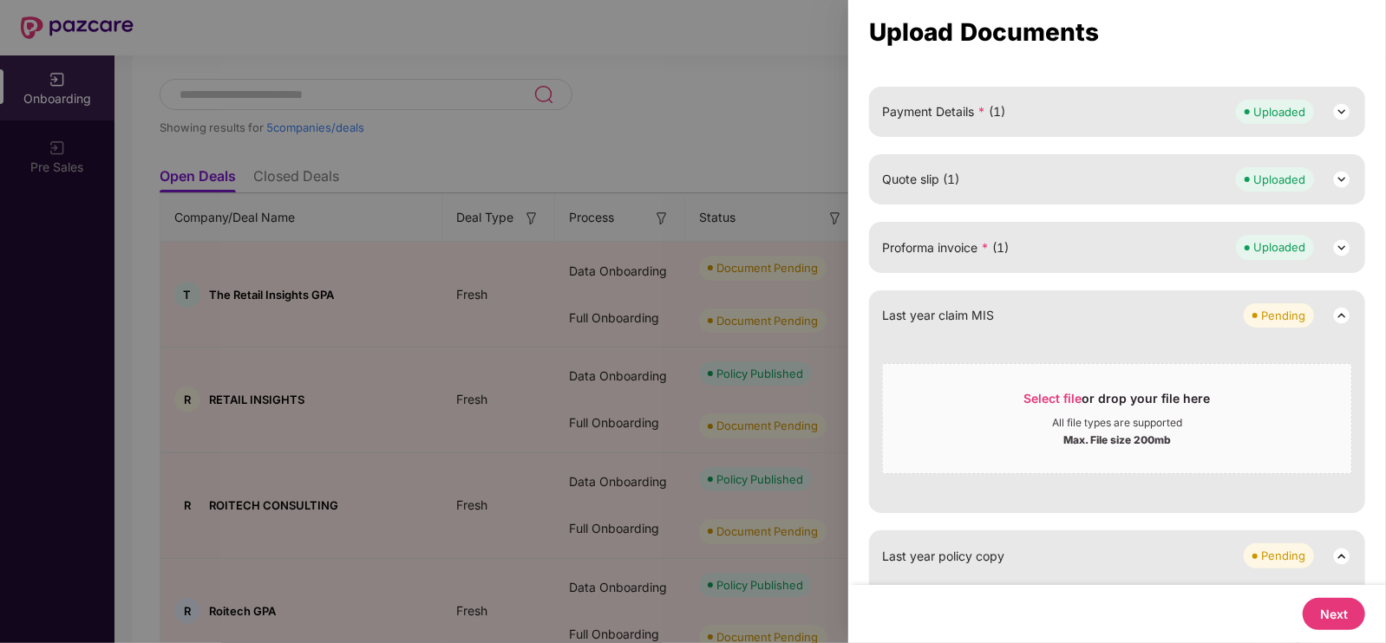
click at [1006, 253] on span "Proforma invoice * (1)" at bounding box center [945, 247] width 127 height 19
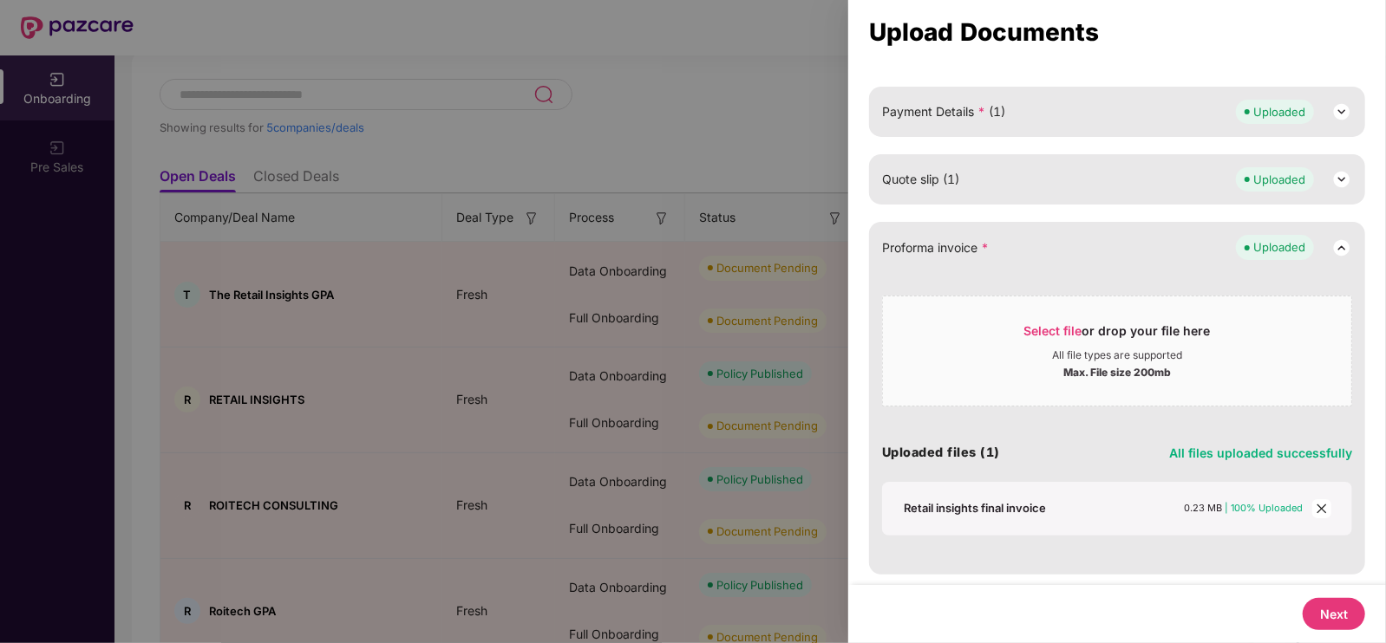
click at [1015, 500] on div "Retail insights final invoice" at bounding box center [975, 508] width 142 height 16
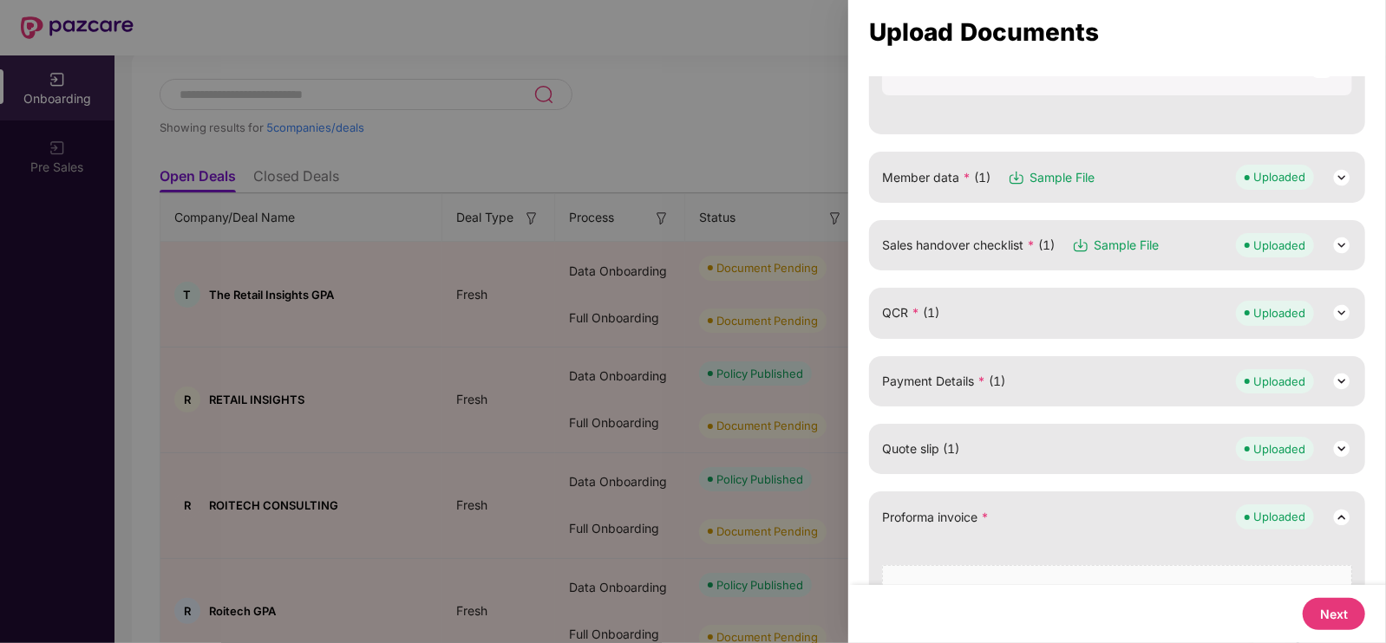
scroll to position [483, 0]
click at [1316, 603] on button "Next" at bounding box center [1334, 614] width 62 height 32
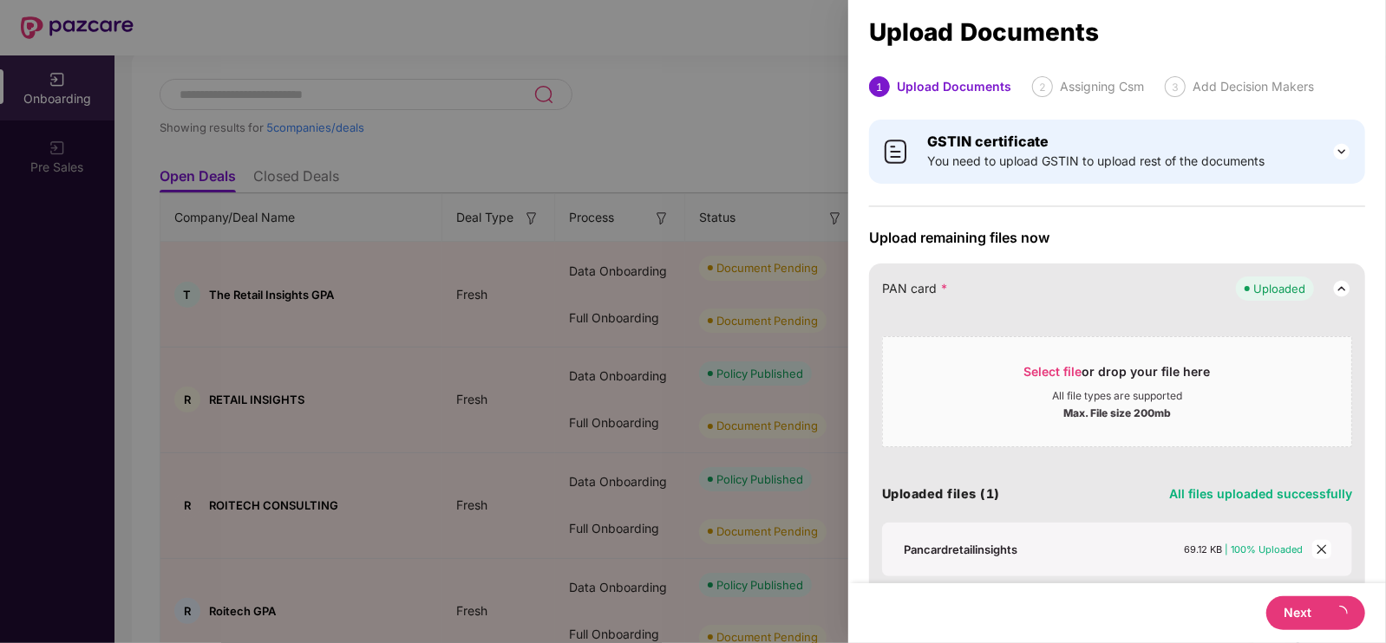
select select "**********"
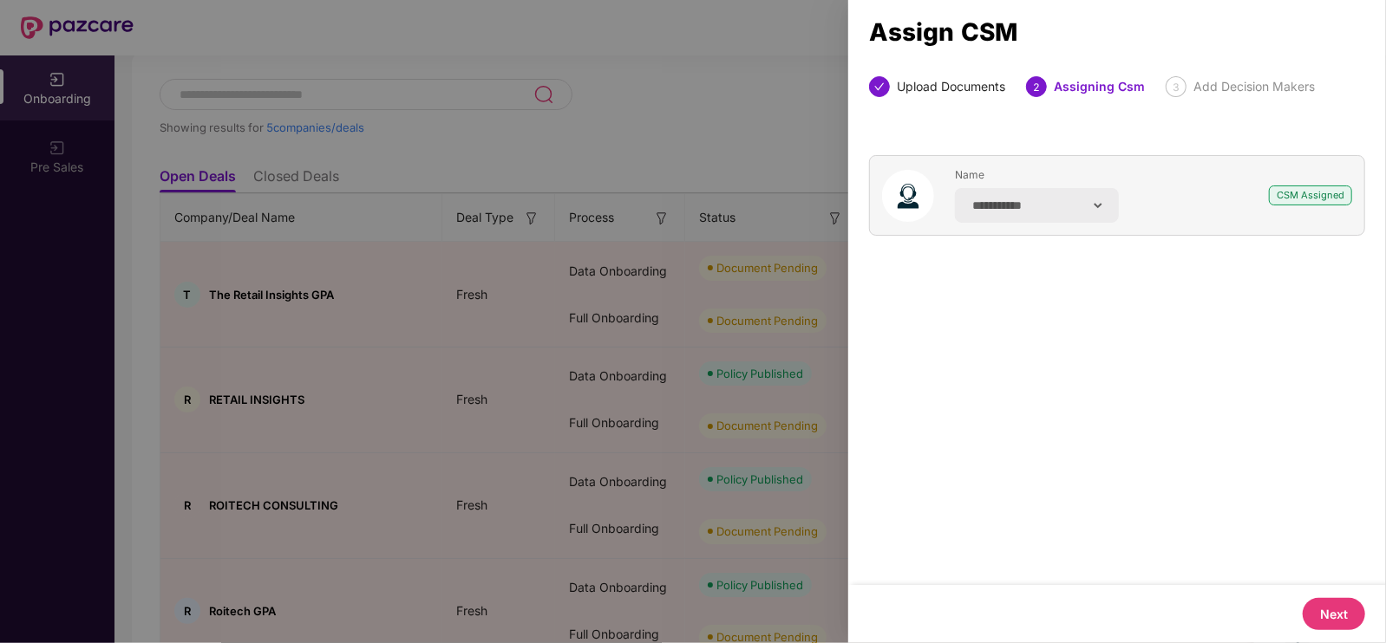
click at [1314, 608] on button "Next" at bounding box center [1334, 614] width 62 height 32
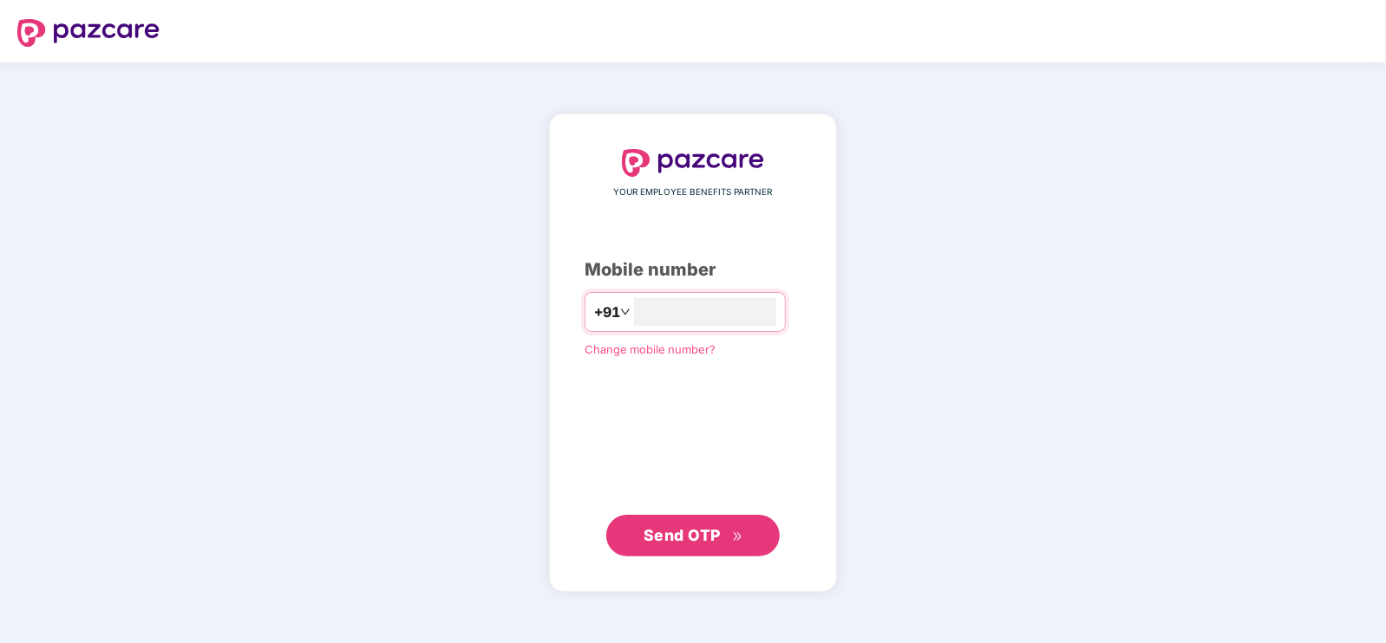
type input "**********"
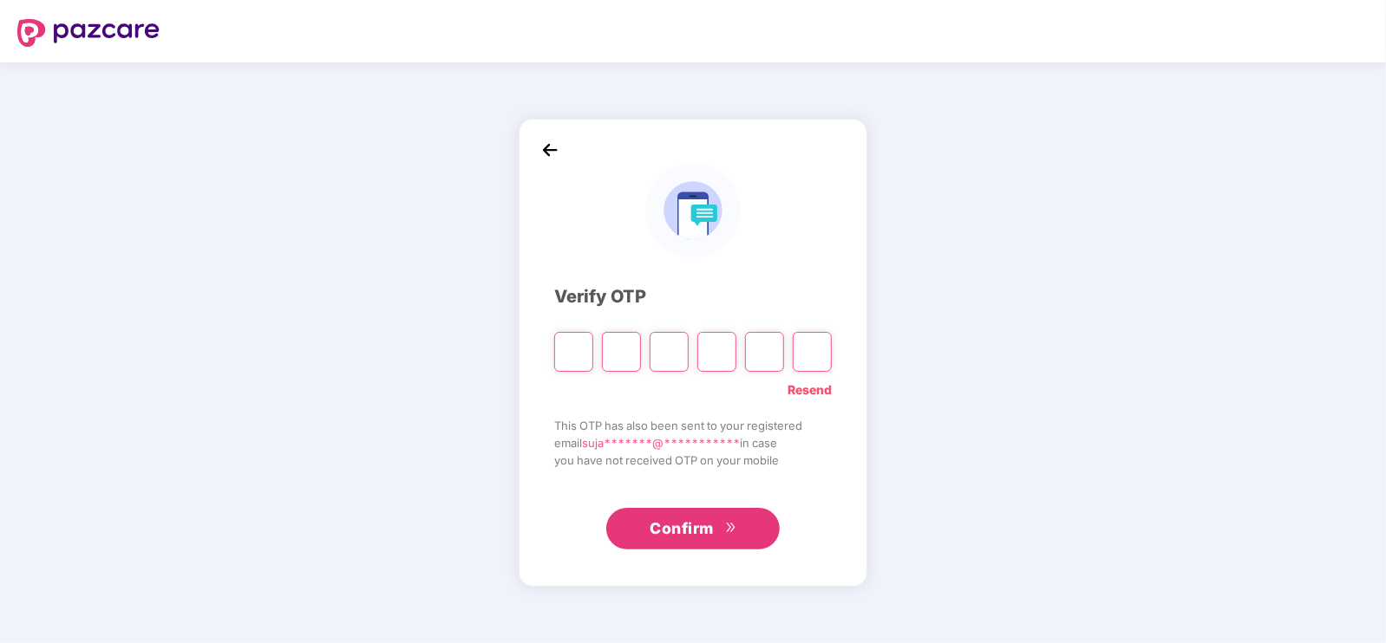
type input "*"
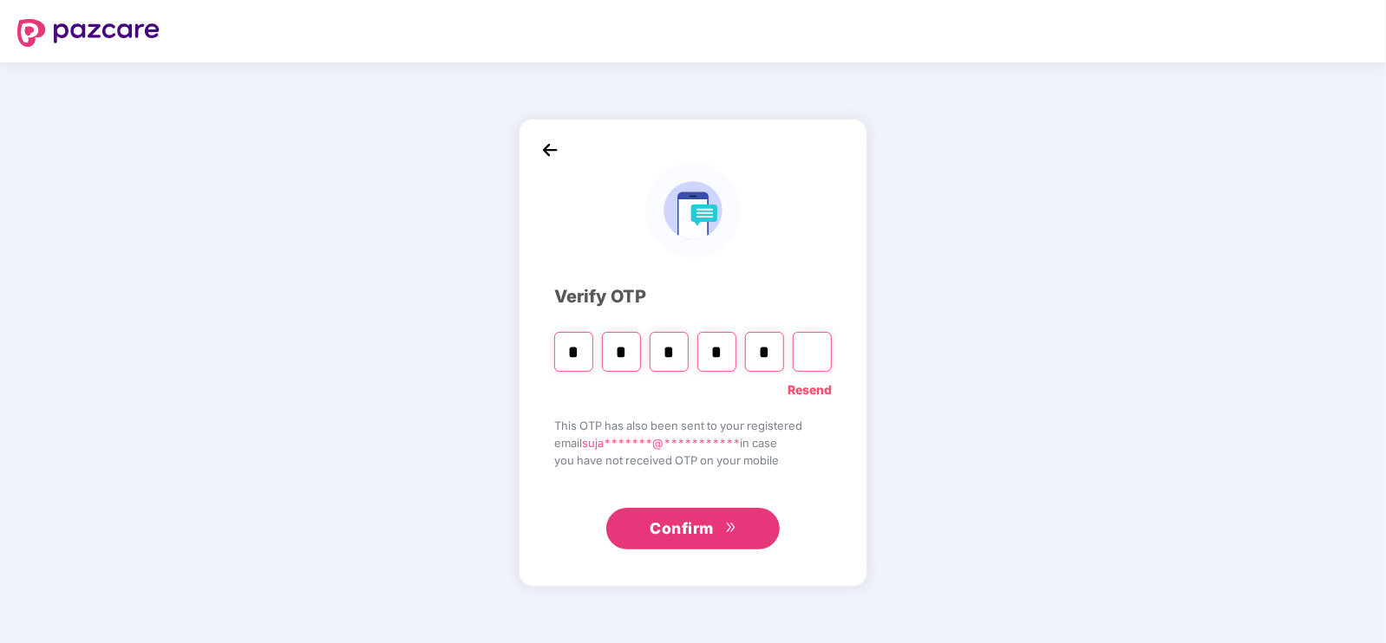
type input "*"
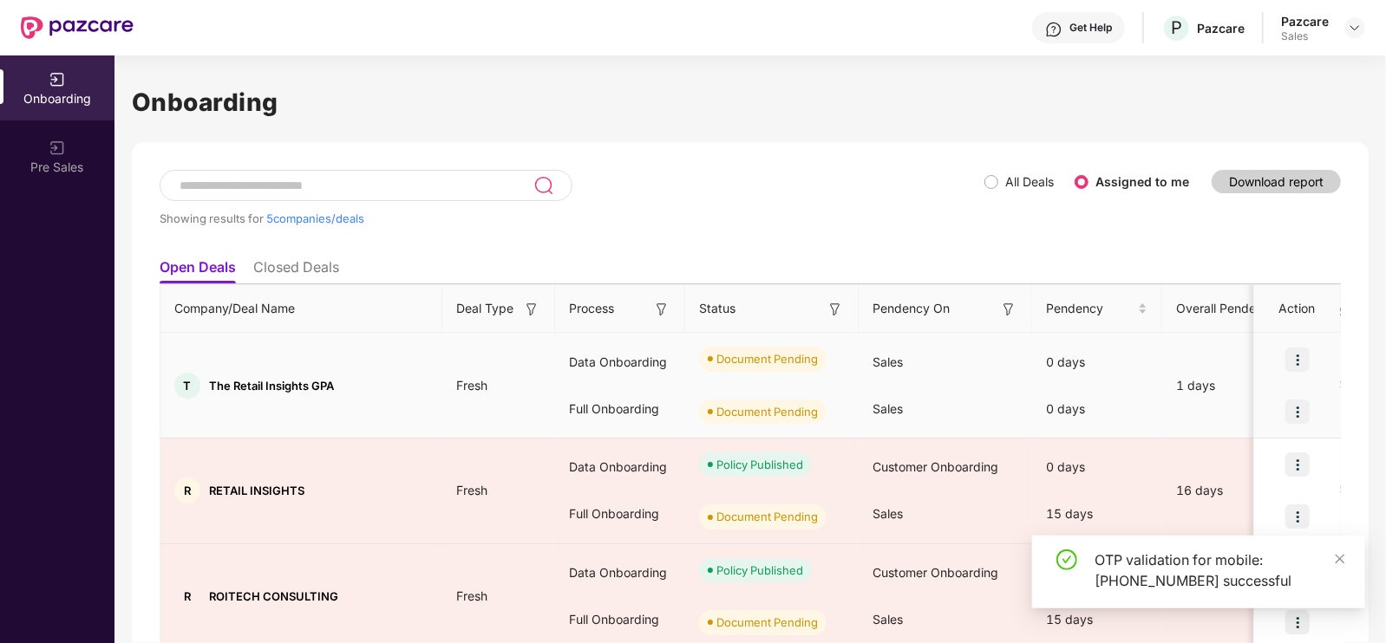
click at [1301, 358] on img at bounding box center [1297, 360] width 24 height 24
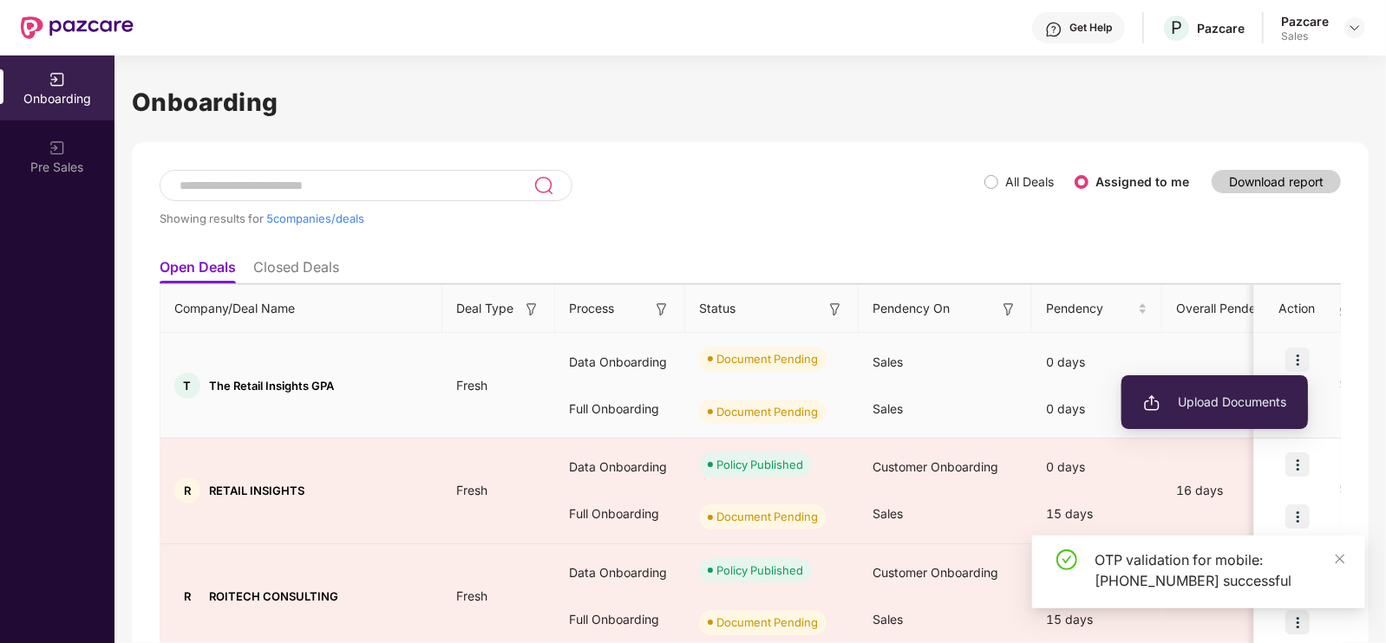
click at [1233, 400] on span "Upload Documents" at bounding box center [1214, 402] width 143 height 19
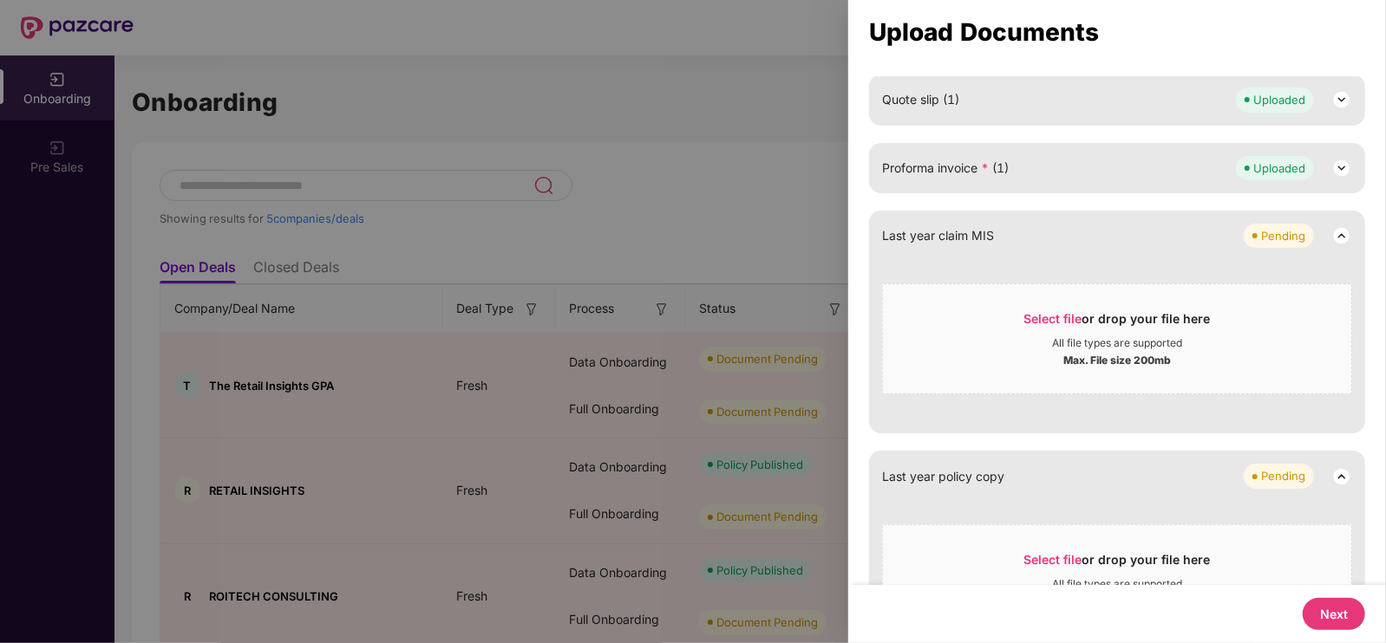
scroll to position [531, 0]
click at [1316, 616] on button "Next" at bounding box center [1334, 614] width 62 height 32
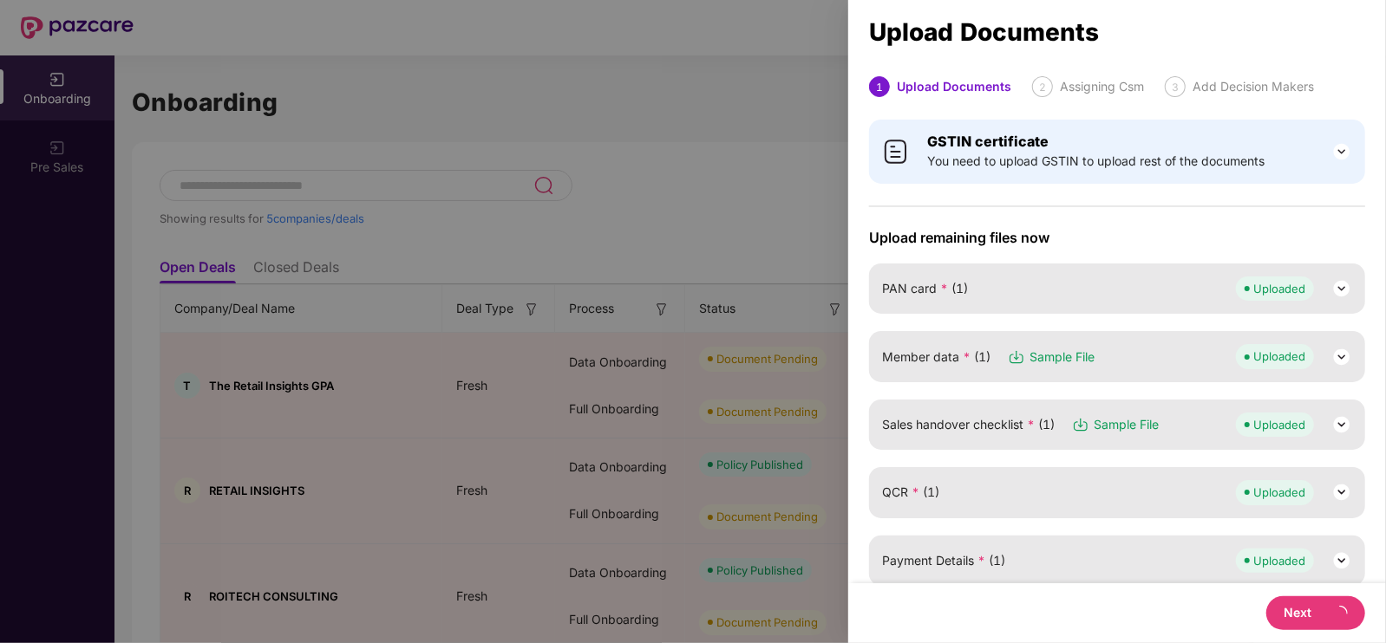
select select "**********"
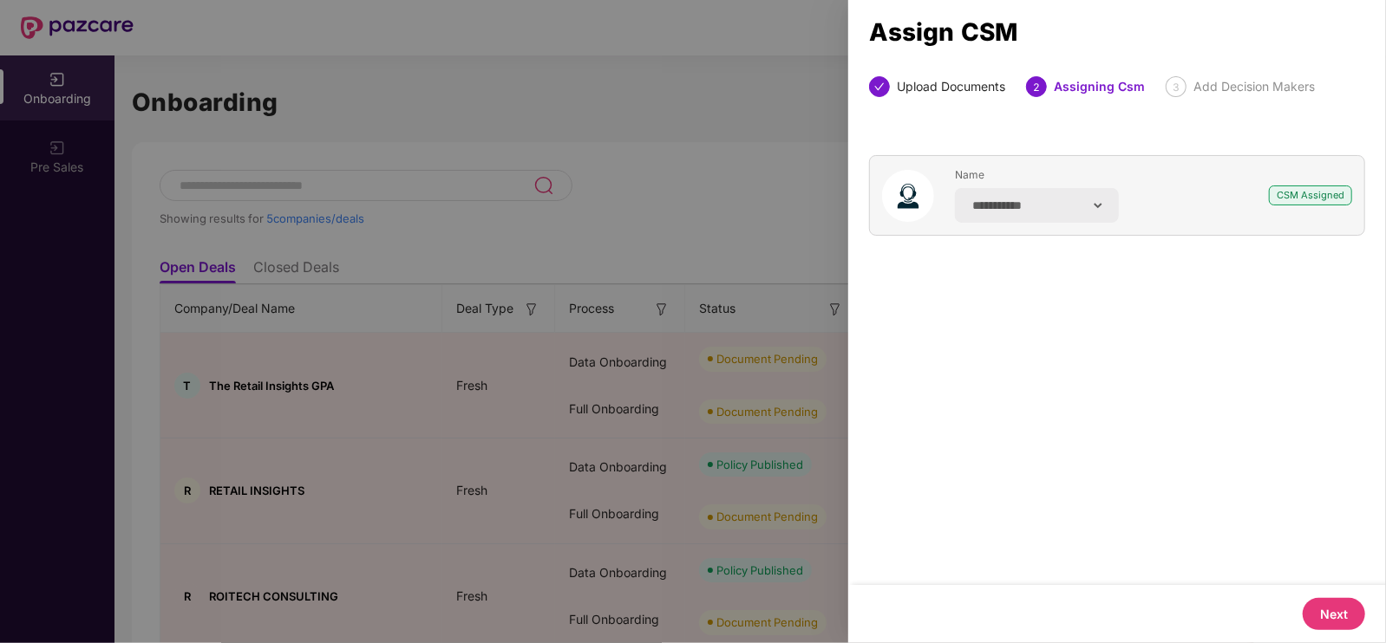
click at [1327, 604] on button "Next" at bounding box center [1334, 614] width 62 height 32
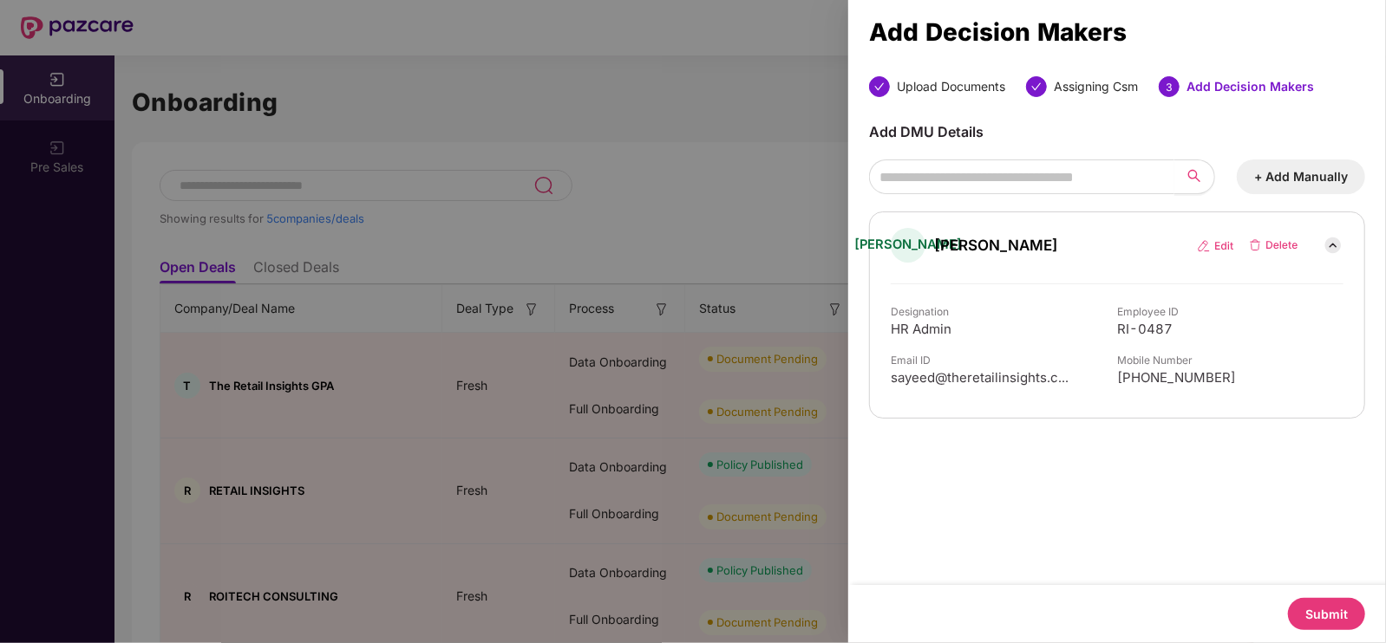
click at [1316, 619] on button "Submit" at bounding box center [1326, 614] width 77 height 32
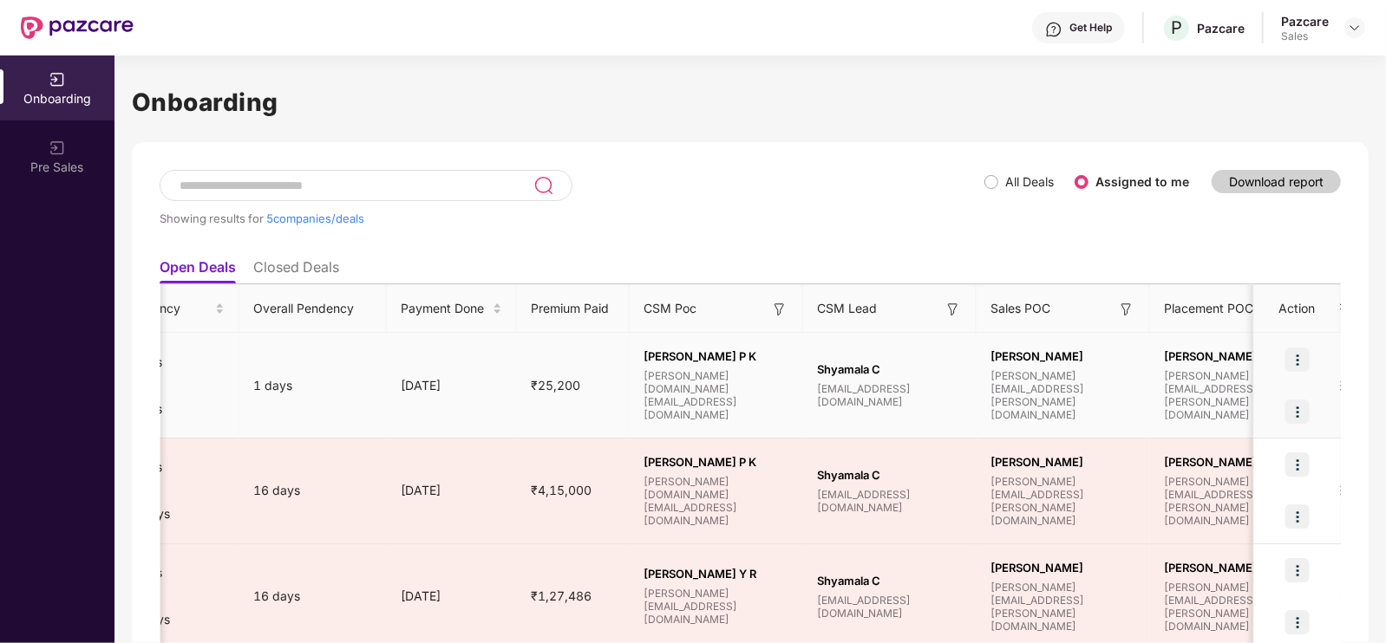
scroll to position [0, 1355]
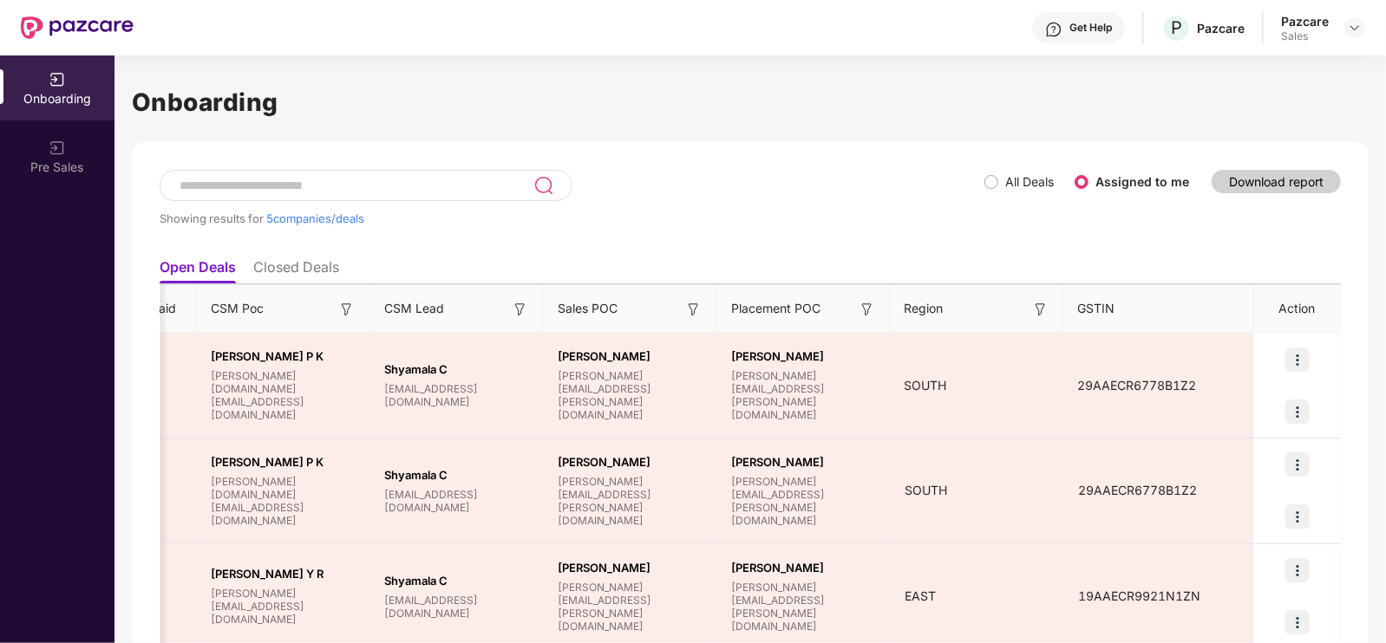
click at [787, 140] on div "Onboarding Showing results for 5 companies/deals All Deals Assigned to me Downl…" at bounding box center [750, 504] width 1237 height 842
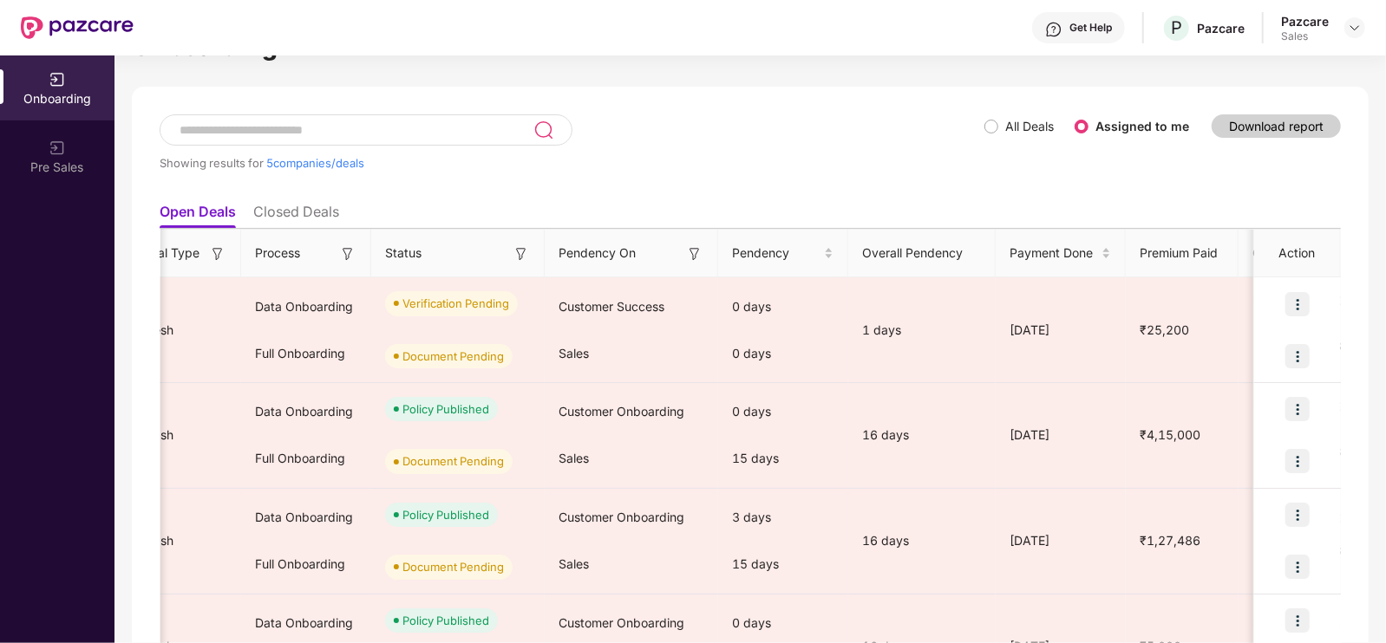
scroll to position [0, 0]
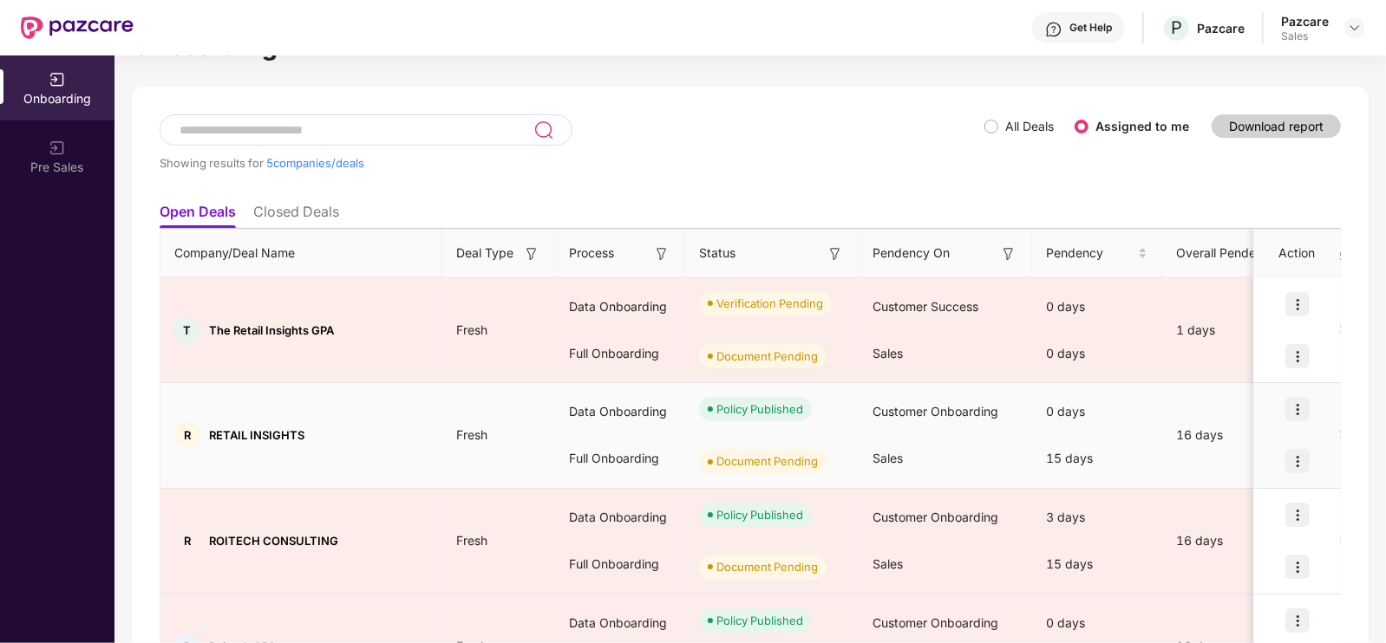
click at [1304, 456] on img at bounding box center [1297, 461] width 24 height 24
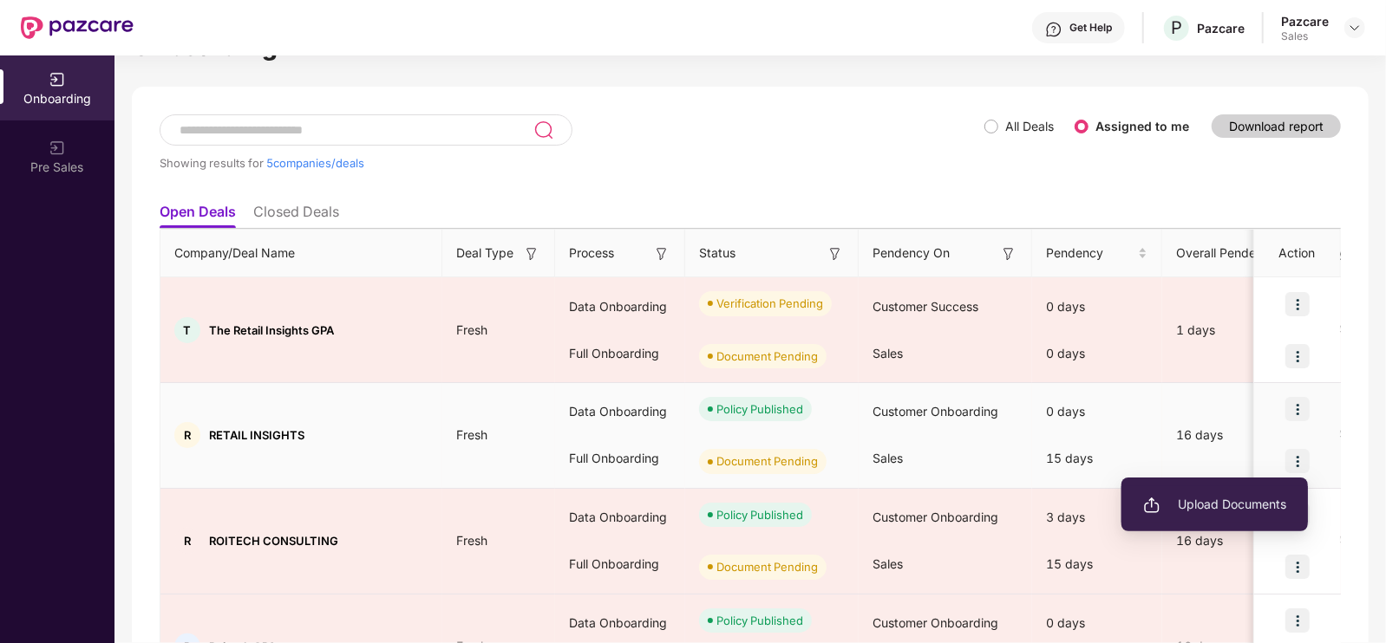
click at [1237, 505] on span "Upload Documents" at bounding box center [1214, 504] width 143 height 19
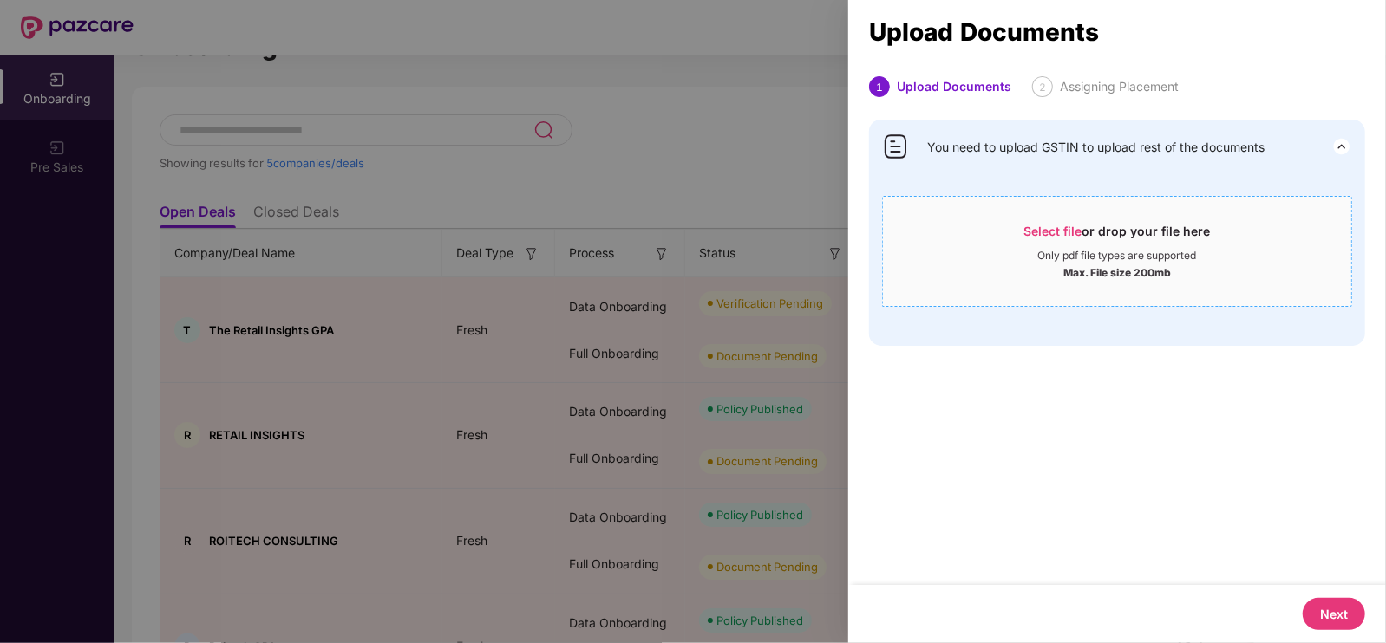
click at [1055, 240] on div "Select file or drop your file here" at bounding box center [1117, 236] width 186 height 26
click at [128, 84] on div at bounding box center [693, 321] width 1386 height 643
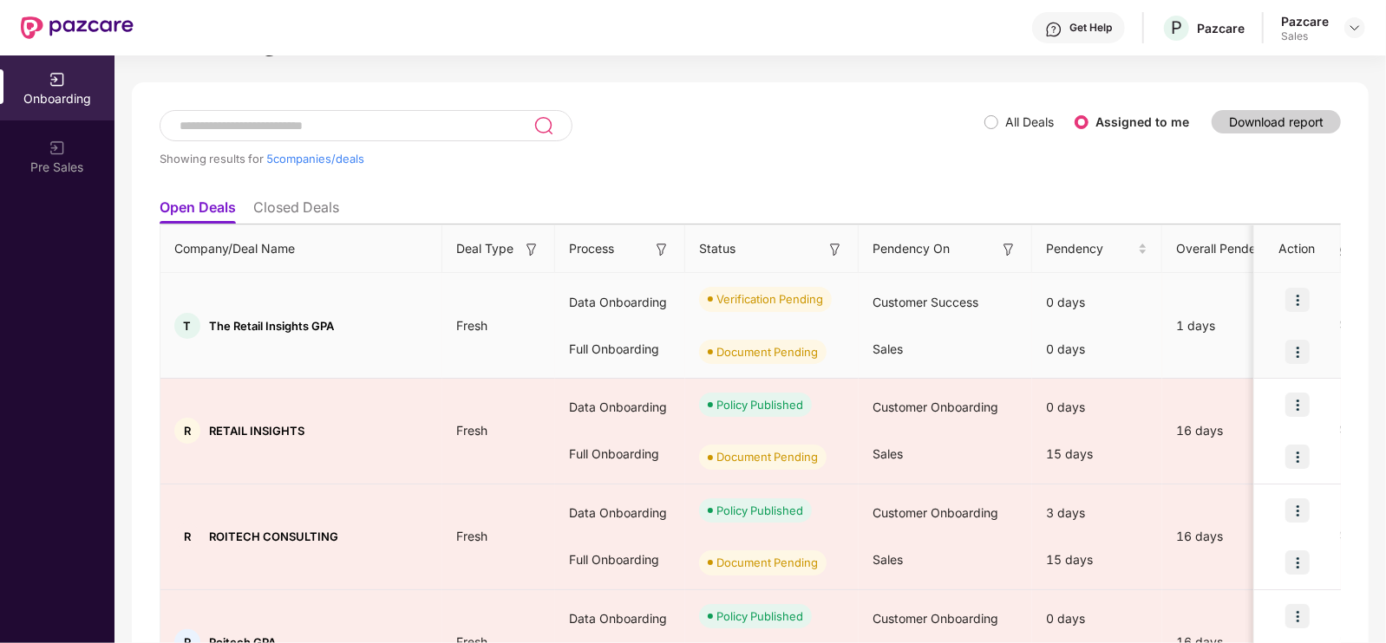
scroll to position [61, 0]
click at [1288, 351] on img at bounding box center [1297, 351] width 24 height 24
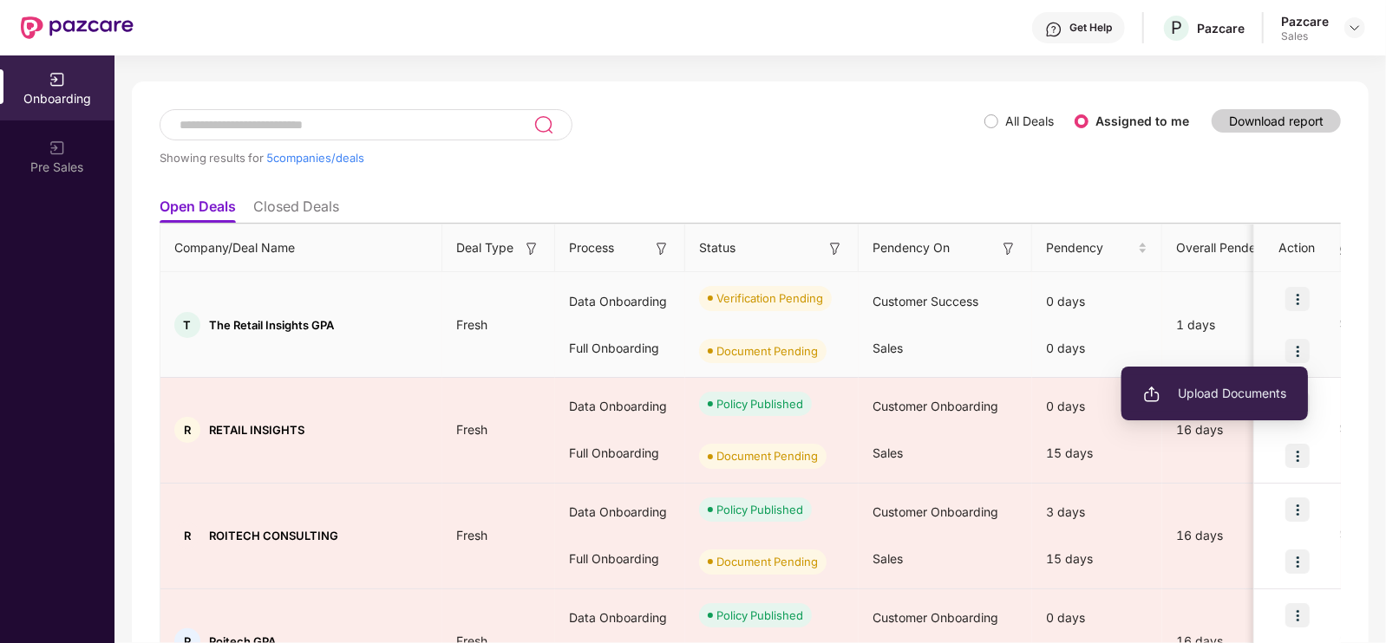
click at [1197, 397] on span "Upload Documents" at bounding box center [1214, 393] width 143 height 19
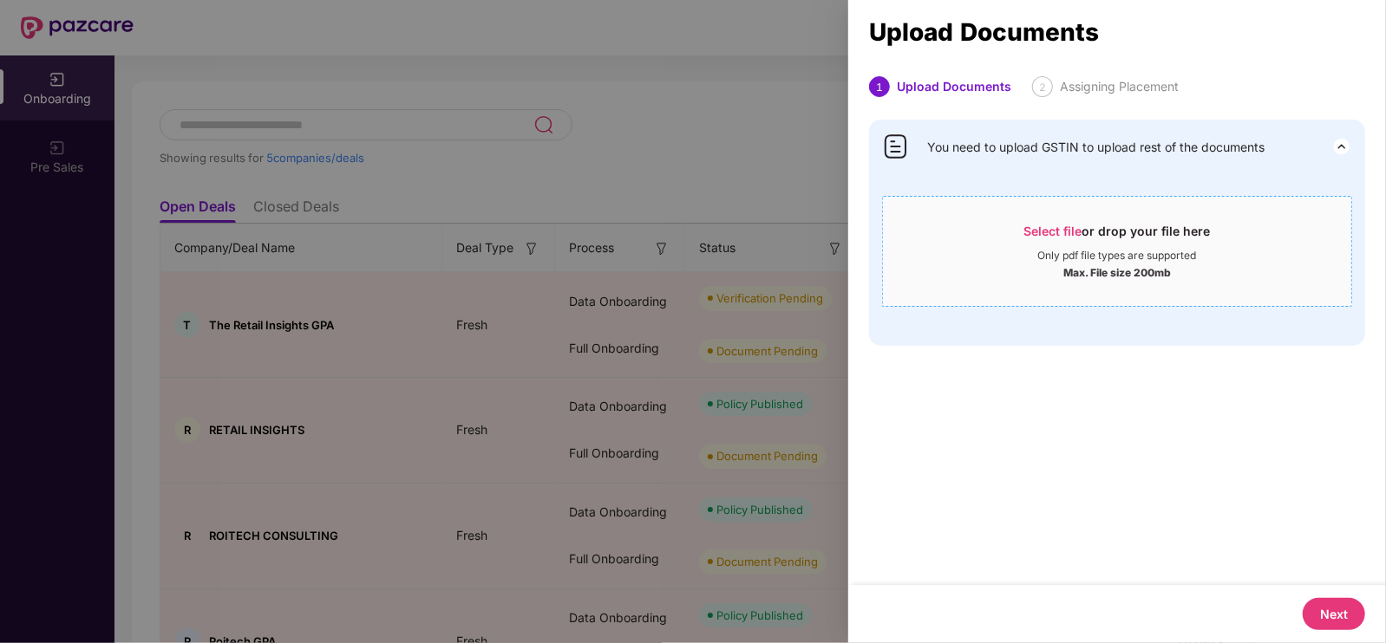
click at [1021, 238] on div "Select file or drop your file here" at bounding box center [1117, 236] width 468 height 26
click at [403, 223] on div at bounding box center [693, 321] width 1386 height 643
